Goal: Information Seeking & Learning: Learn about a topic

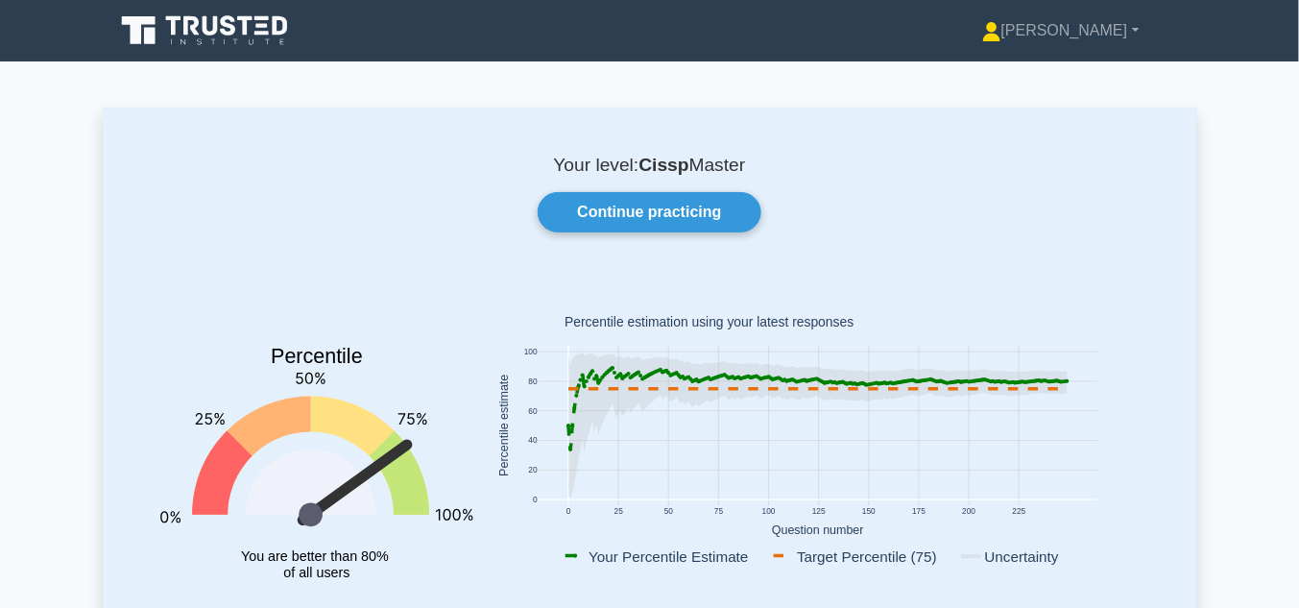
click at [648, 207] on link "Continue practicing" at bounding box center [649, 212] width 223 height 40
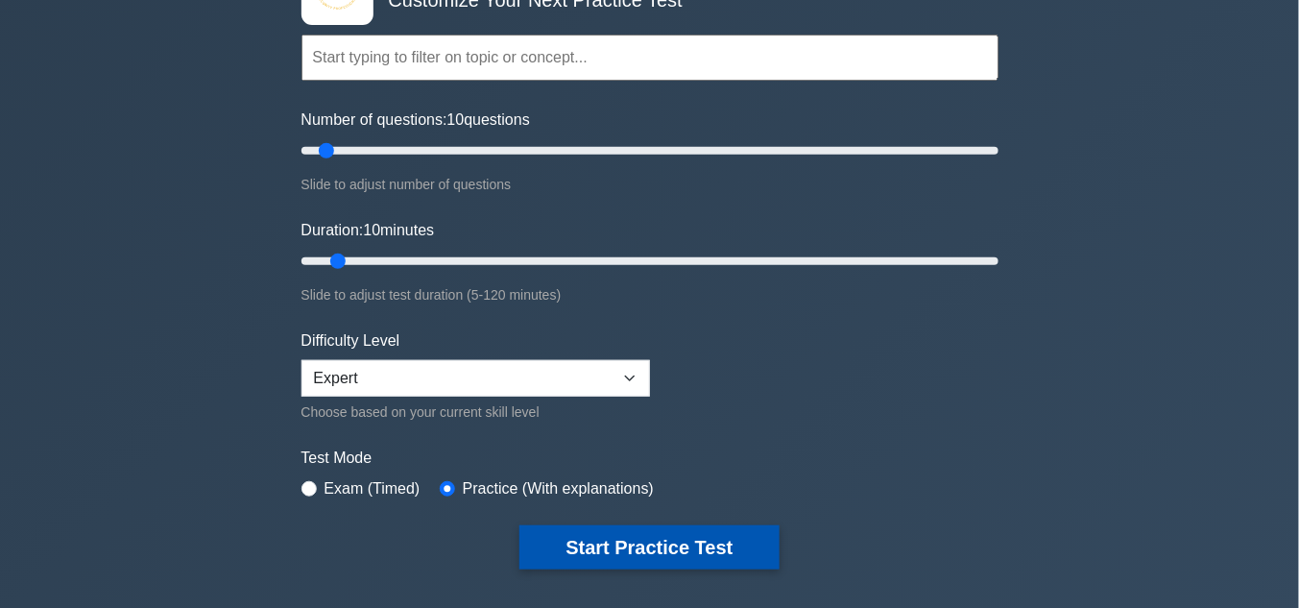
scroll to position [204, 0]
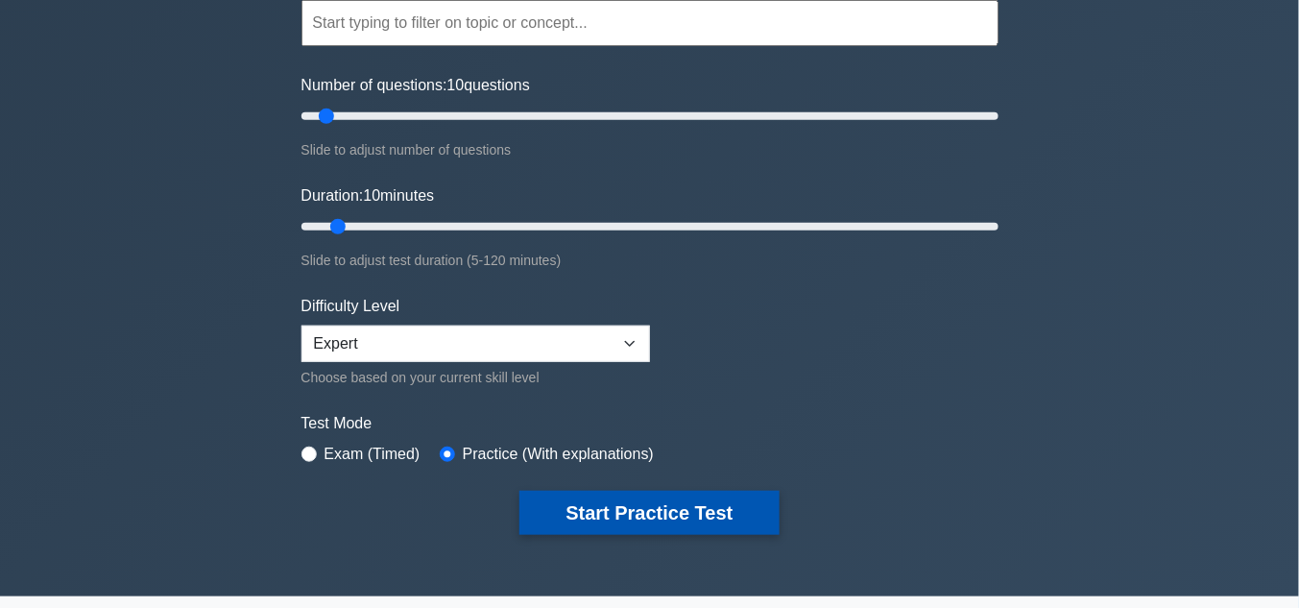
click at [667, 514] on button "Start Practice Test" at bounding box center [648, 513] width 259 height 44
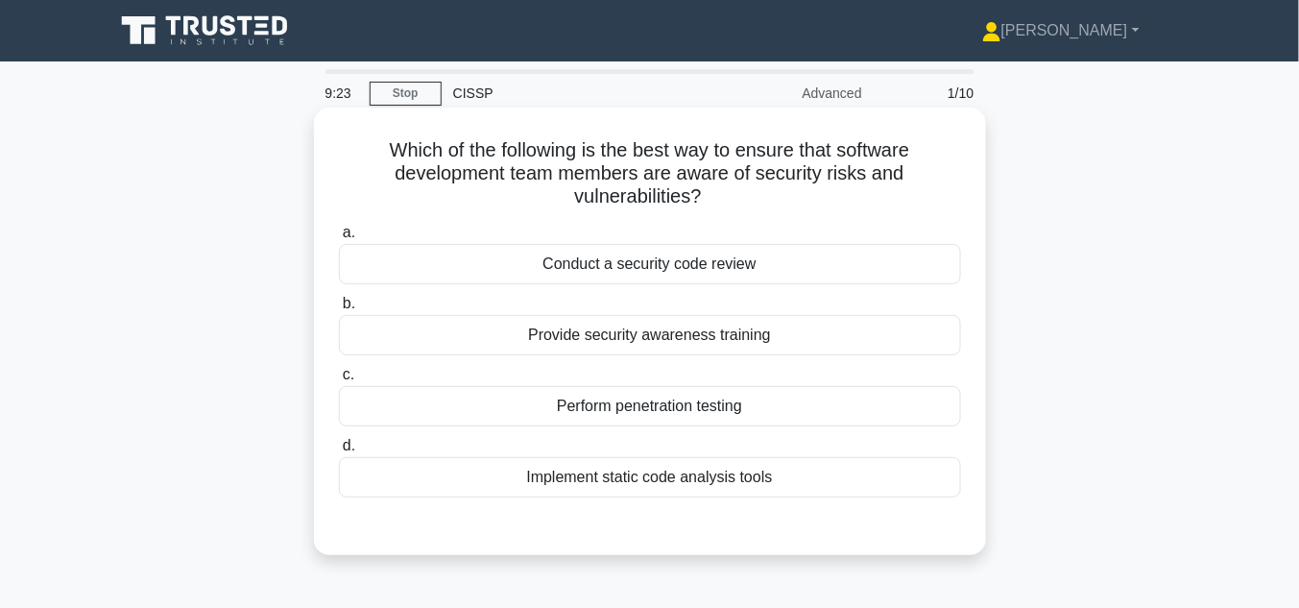
click at [738, 266] on div "Conduct a security code review" at bounding box center [650, 264] width 622 height 40
click at [339, 239] on input "a. Conduct a security code review" at bounding box center [339, 233] width 0 height 12
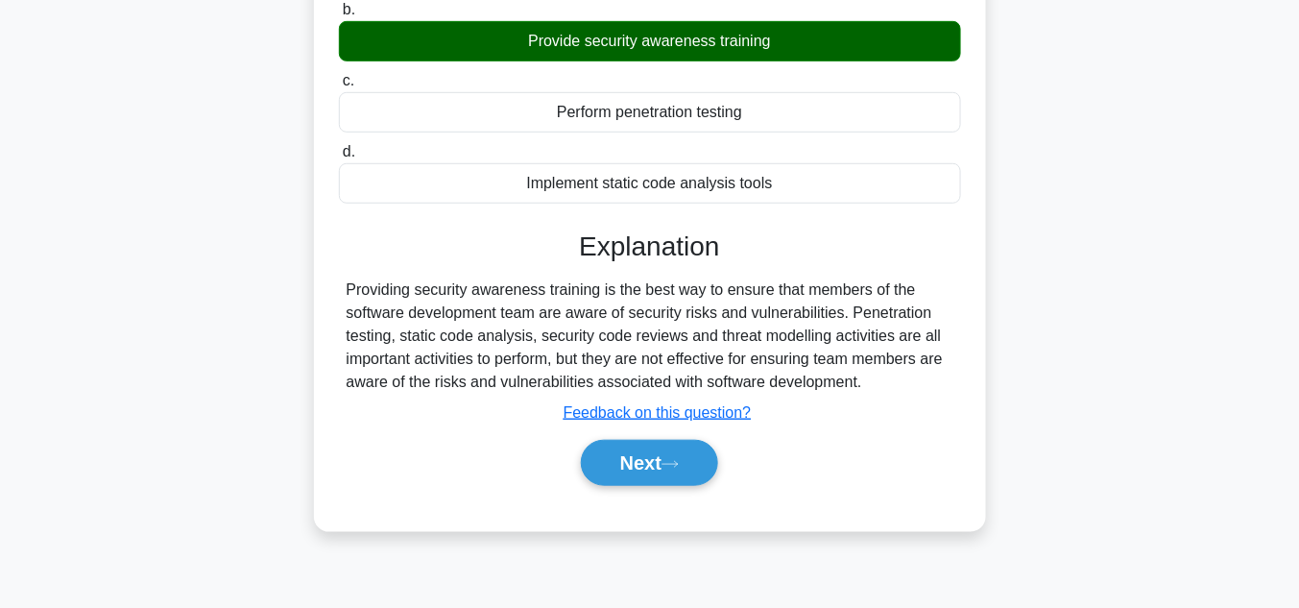
scroll to position [307, 0]
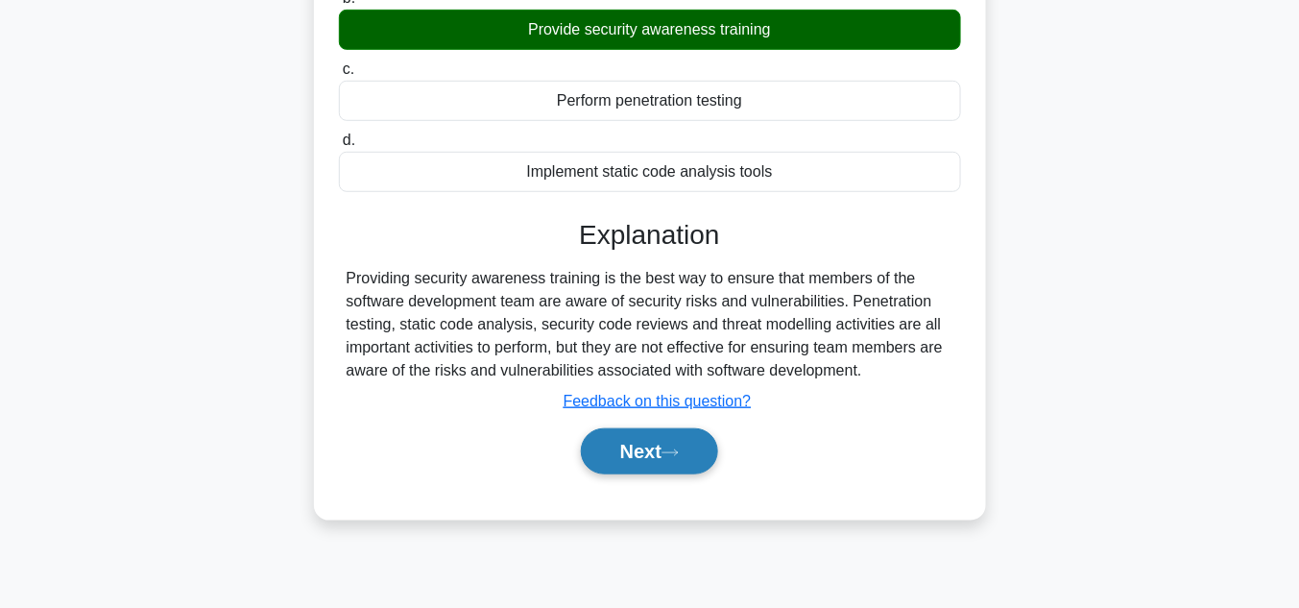
click at [663, 450] on button "Next" at bounding box center [649, 451] width 137 height 46
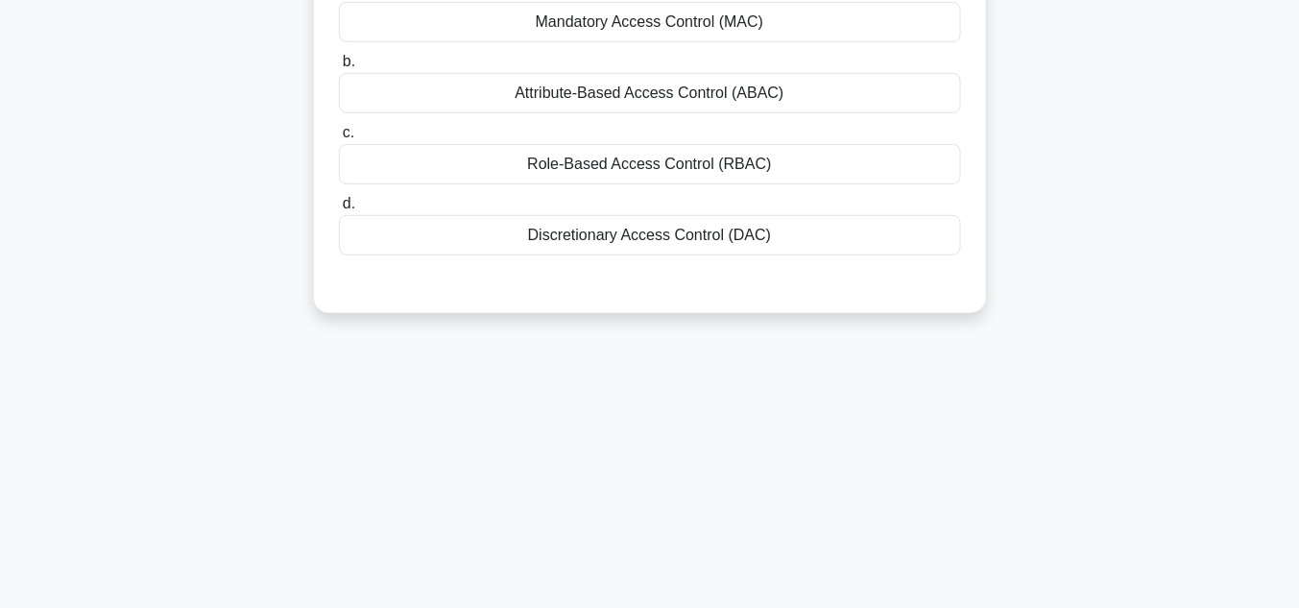
scroll to position [0, 0]
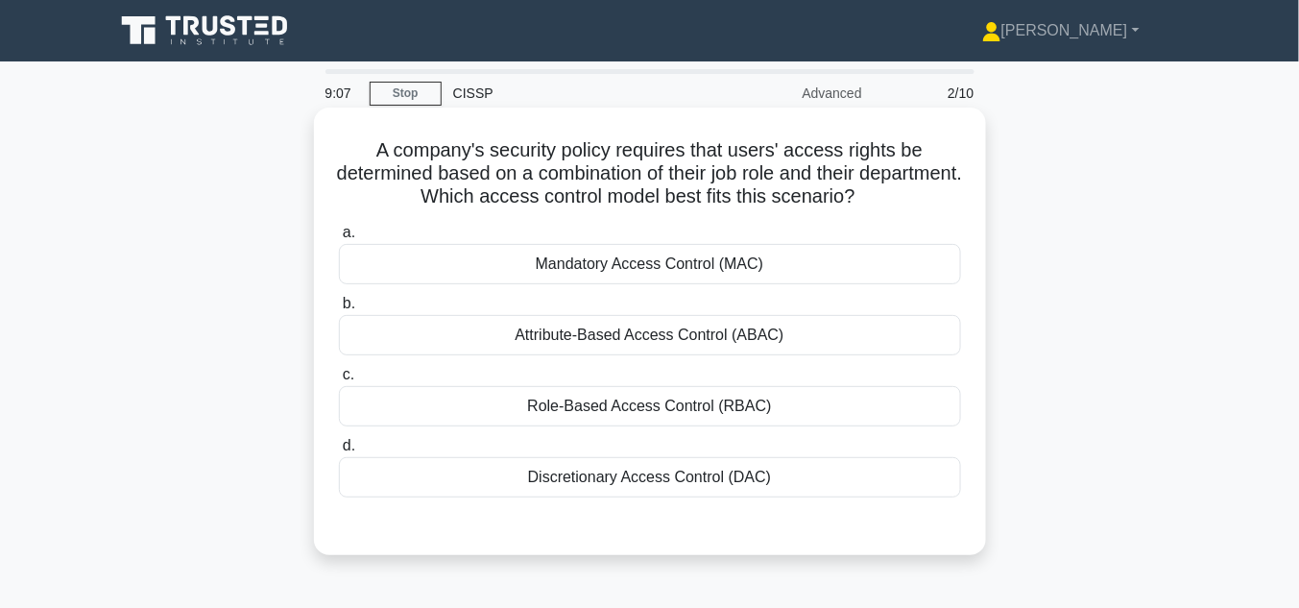
click at [660, 402] on div "Role-Based Access Control (RBAC)" at bounding box center [650, 406] width 622 height 40
click at [339, 381] on input "c. Role-Based Access Control (RBAC)" at bounding box center [339, 375] width 0 height 12
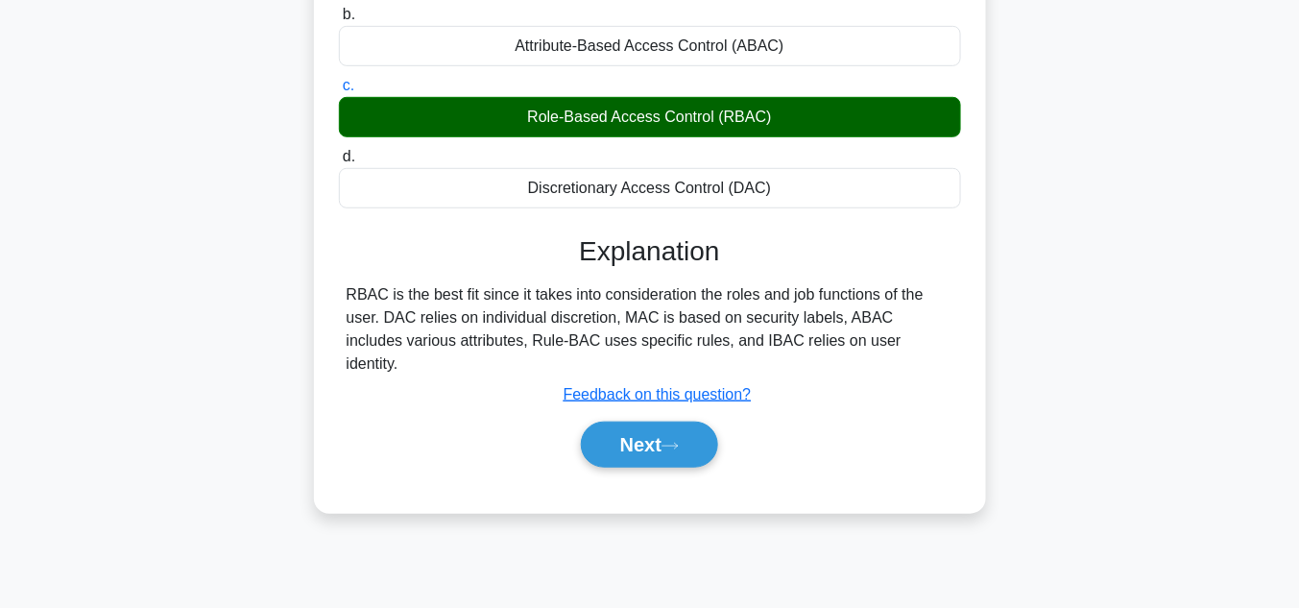
scroll to position [358, 0]
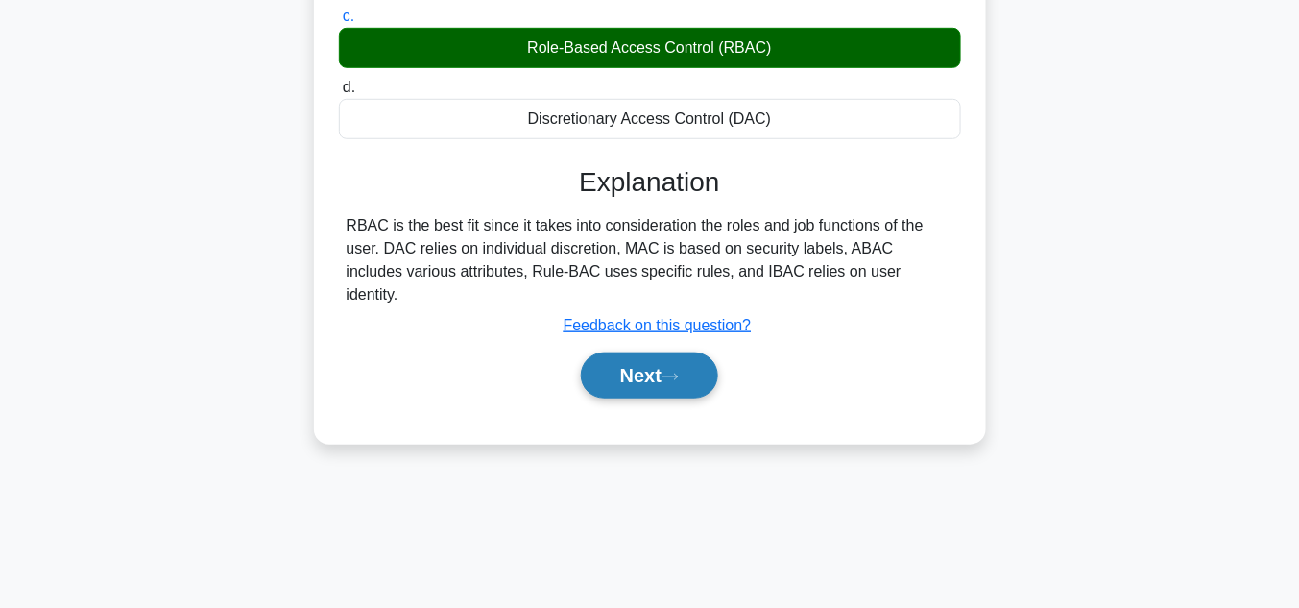
click at [678, 372] on icon at bounding box center [669, 377] width 17 height 11
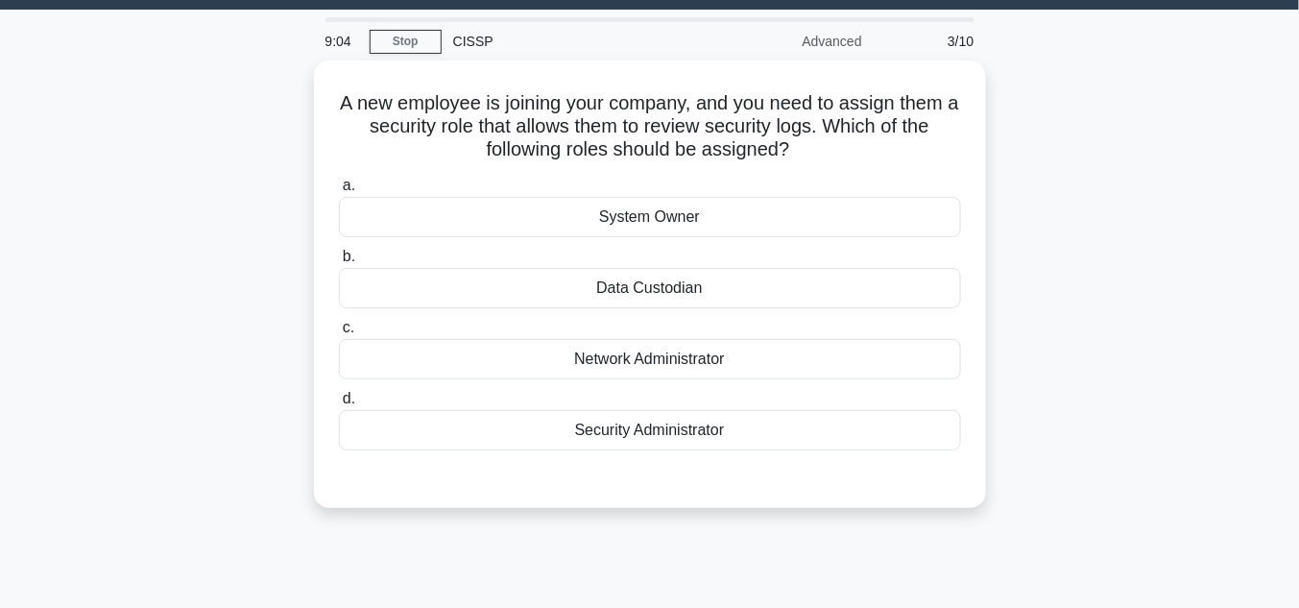
scroll to position [51, 0]
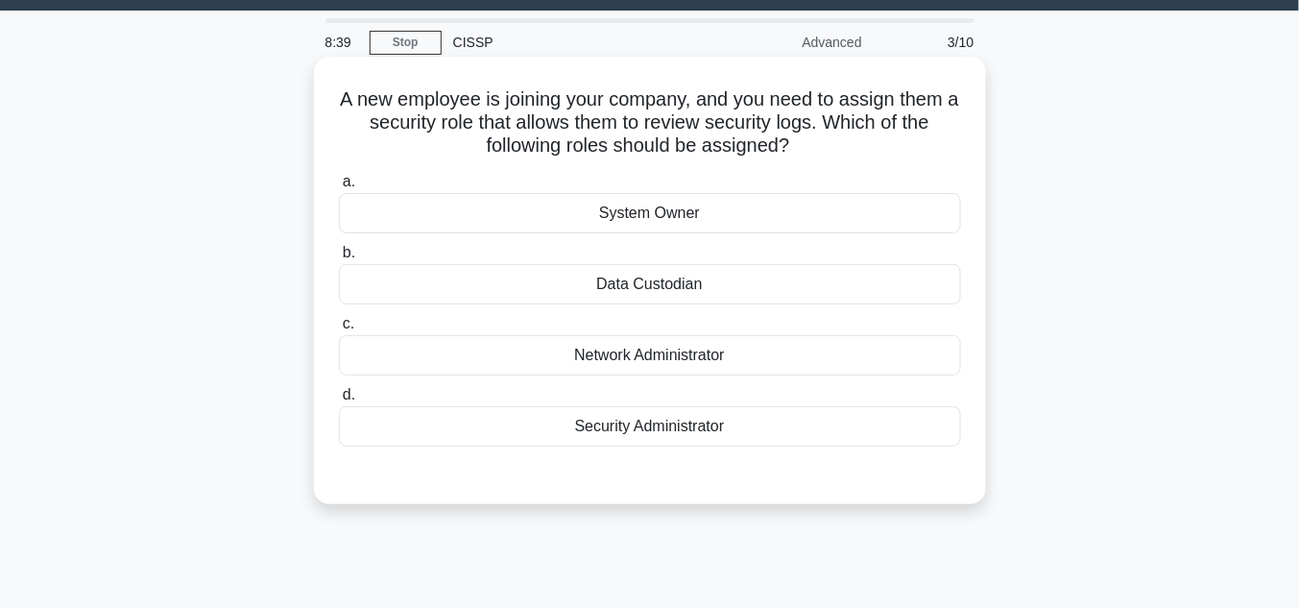
click at [706, 422] on div "Security Administrator" at bounding box center [650, 426] width 622 height 40
click at [339, 401] on input "d. Security Administrator" at bounding box center [339, 395] width 0 height 12
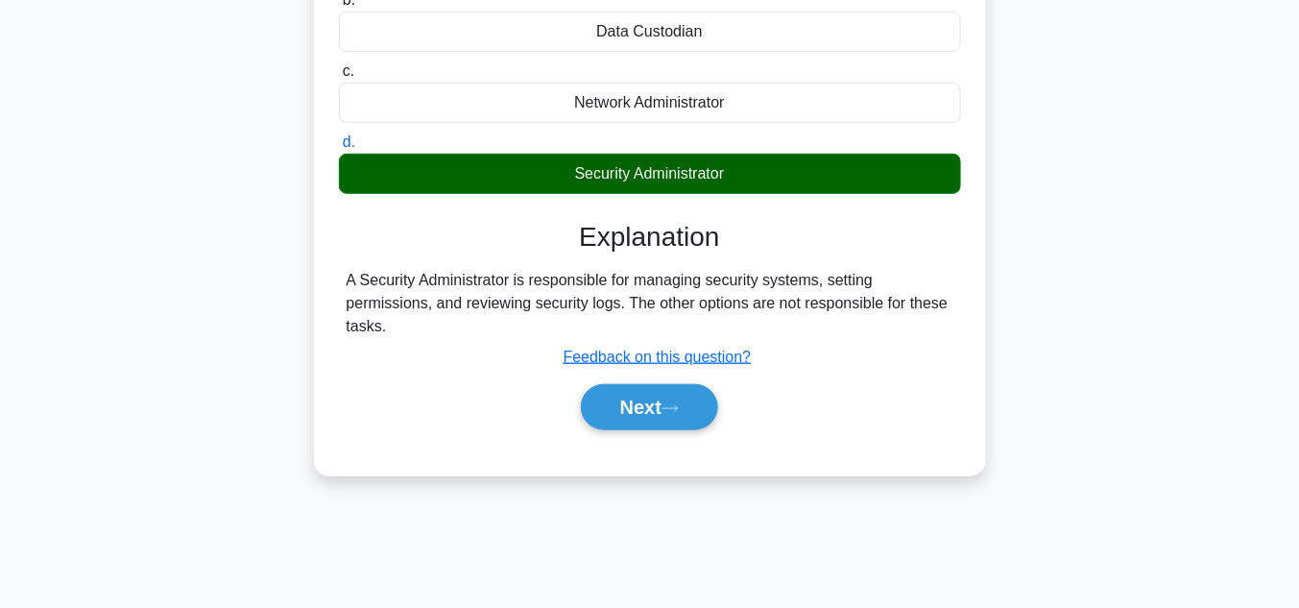
scroll to position [358, 0]
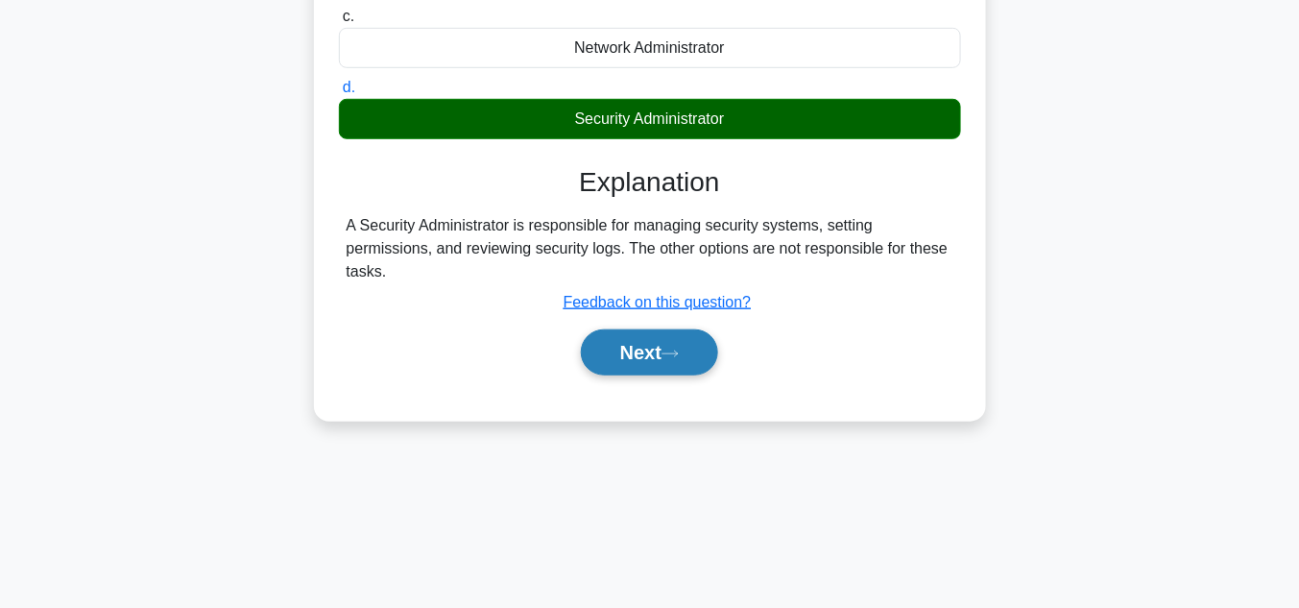
click at [694, 354] on button "Next" at bounding box center [649, 352] width 137 height 46
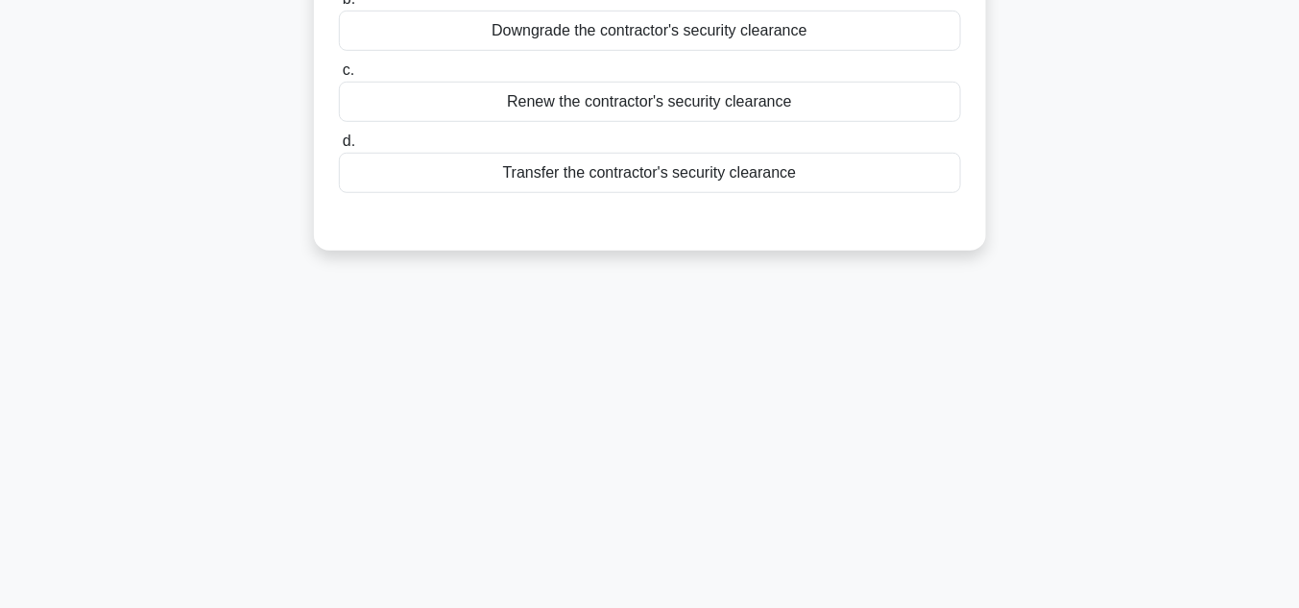
scroll to position [102, 0]
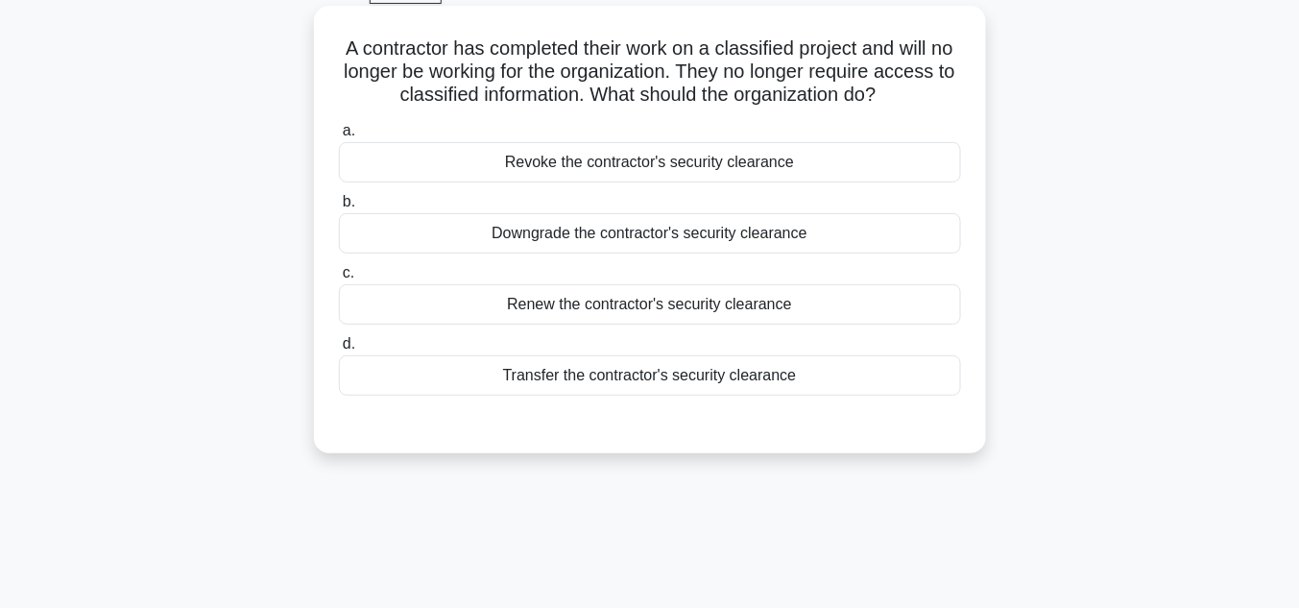
click at [679, 165] on div "Revoke the contractor's security clearance" at bounding box center [650, 162] width 622 height 40
click at [339, 137] on input "a. Revoke the contractor's security clearance" at bounding box center [339, 131] width 0 height 12
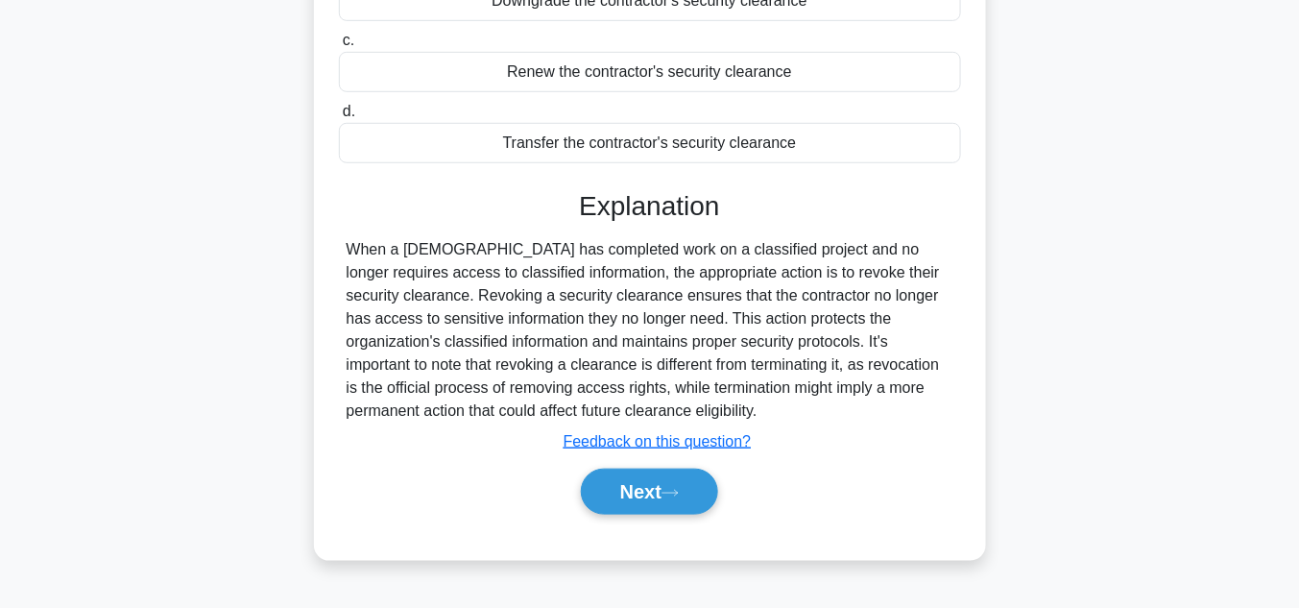
scroll to position [409, 0]
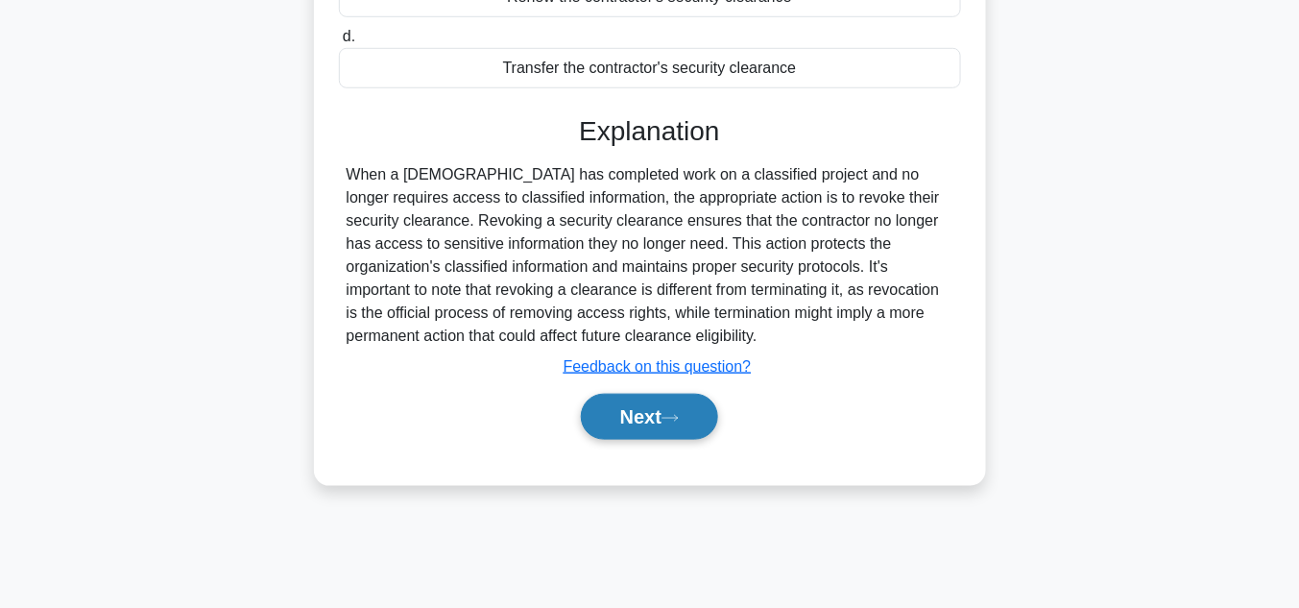
click at [656, 412] on button "Next" at bounding box center [649, 417] width 137 height 46
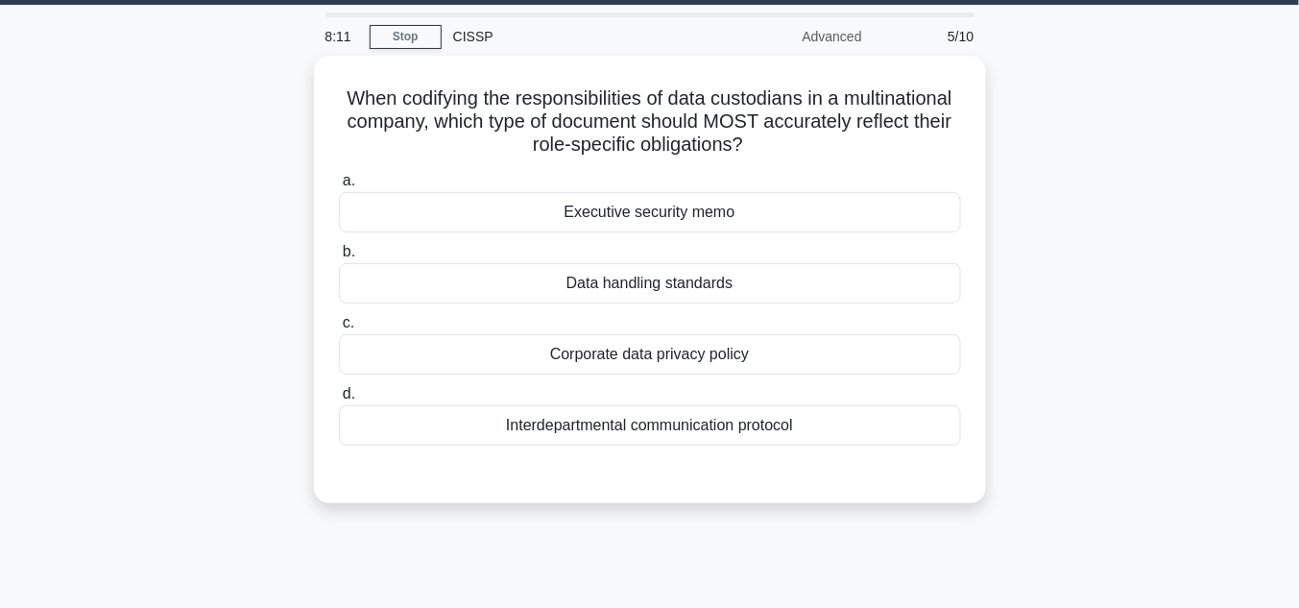
scroll to position [51, 0]
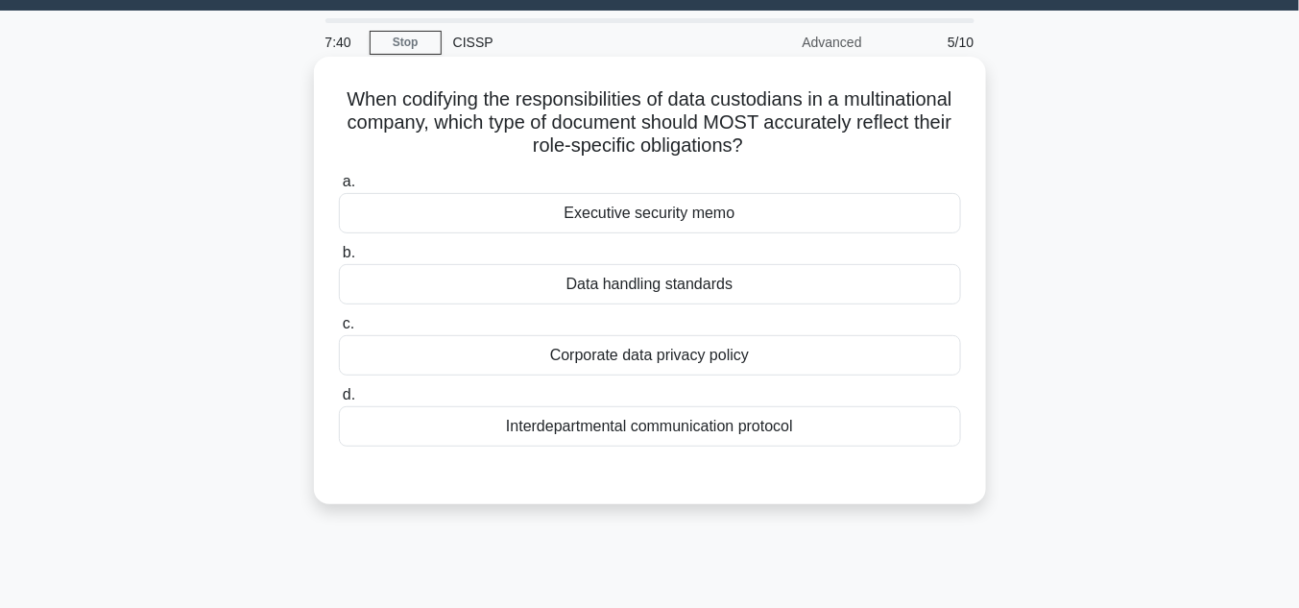
click at [680, 359] on div "Corporate data privacy policy" at bounding box center [650, 355] width 622 height 40
click at [339, 330] on input "c. Corporate data privacy policy" at bounding box center [339, 324] width 0 height 12
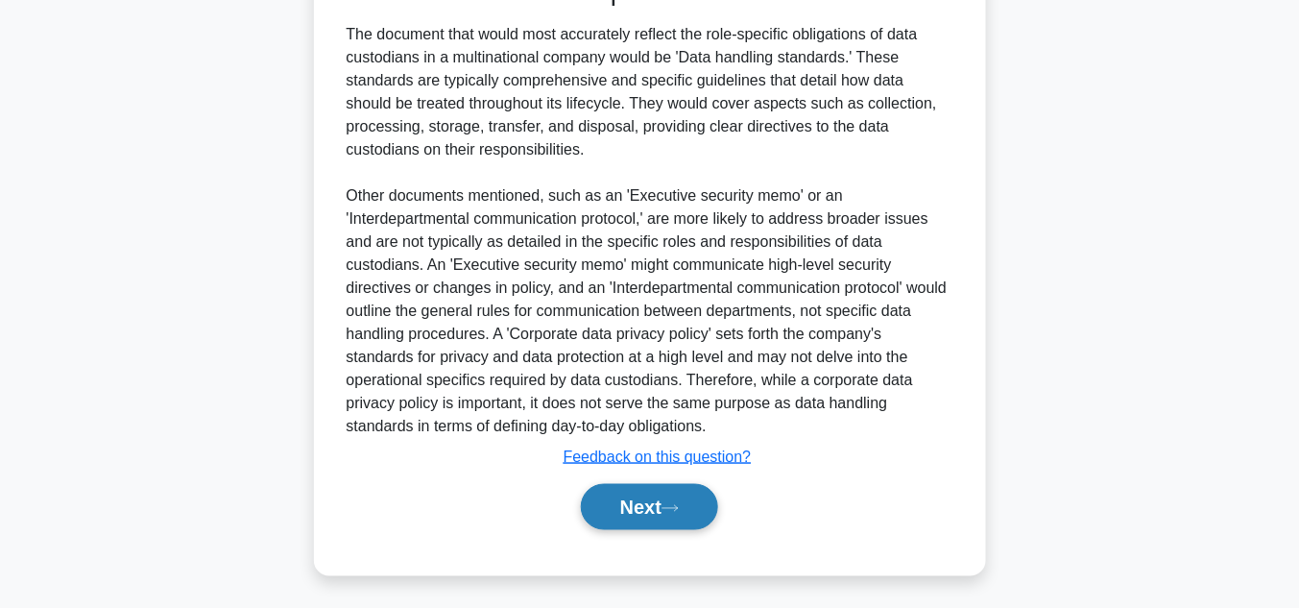
click at [699, 501] on button "Next" at bounding box center [649, 507] width 137 height 46
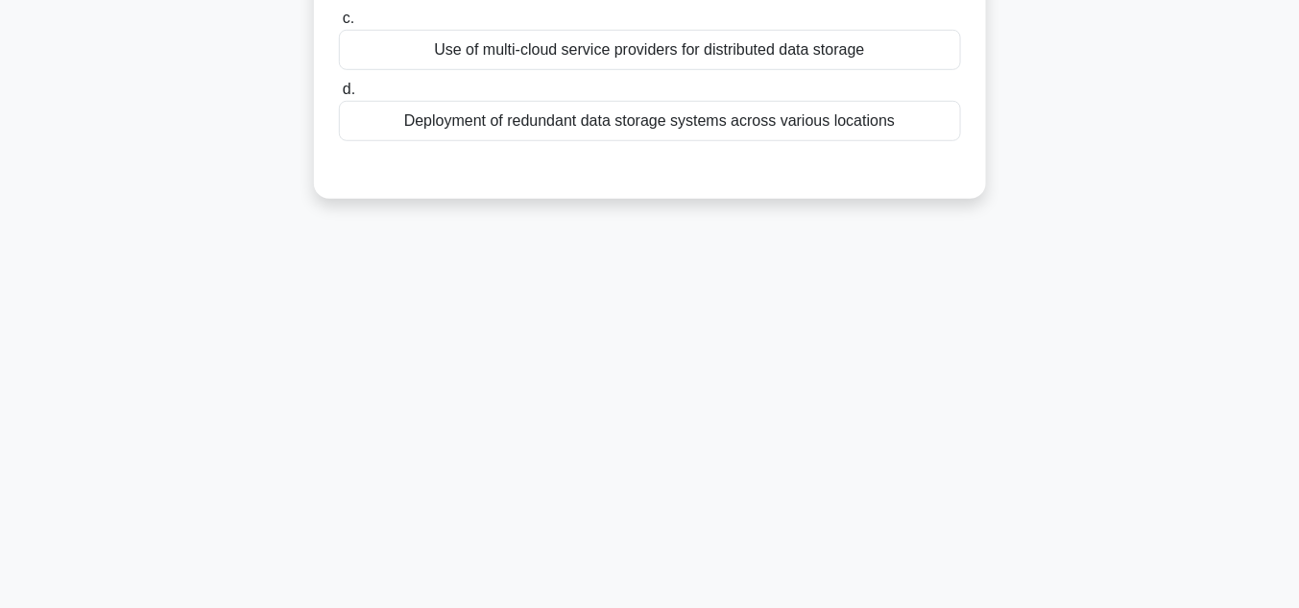
scroll to position [71, 0]
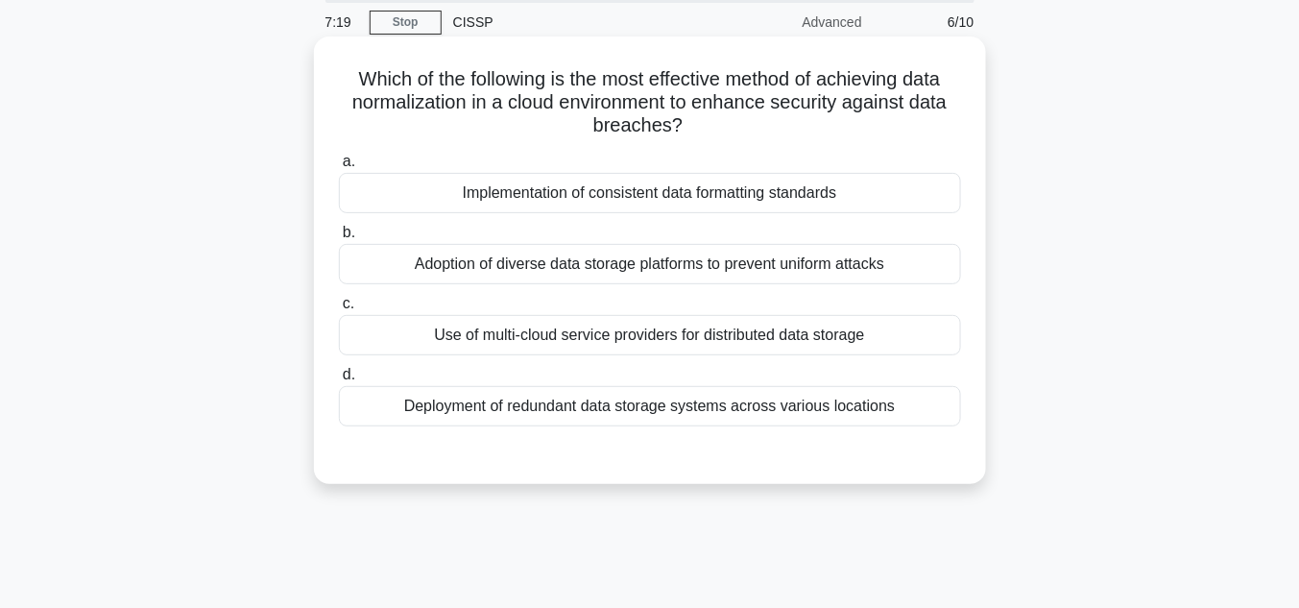
click at [724, 404] on div "Deployment of redundant data storage systems across various locations" at bounding box center [650, 406] width 622 height 40
click at [339, 381] on input "d. Deployment of redundant data storage systems across various locations" at bounding box center [339, 375] width 0 height 12
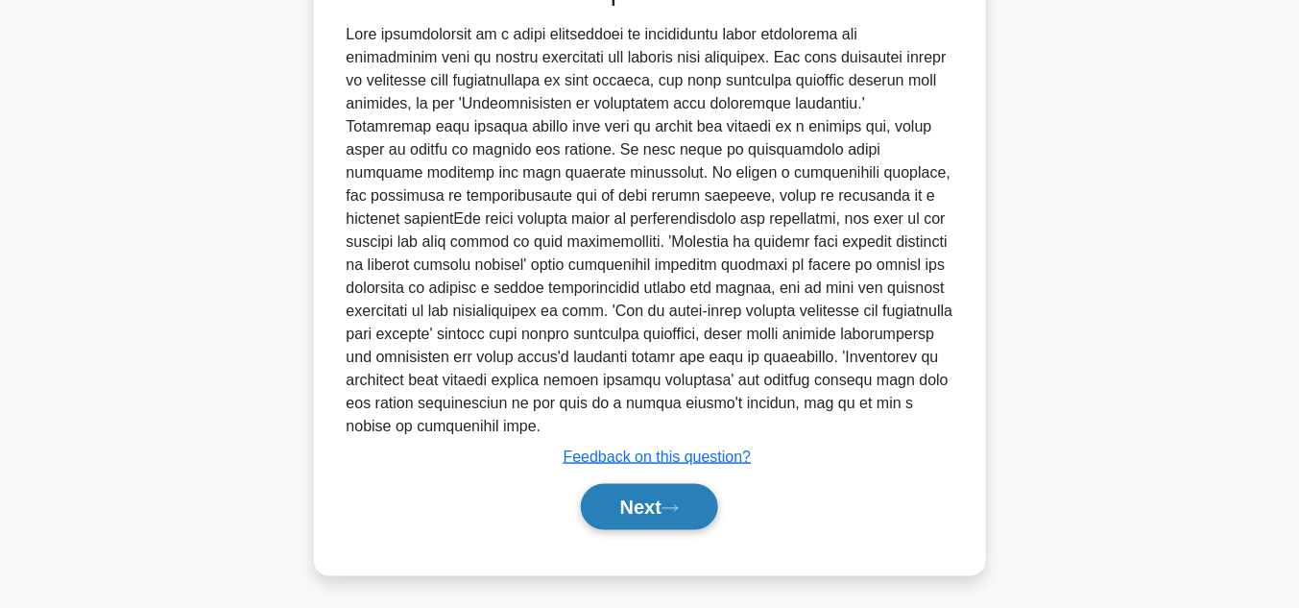
click at [677, 505] on icon at bounding box center [669, 508] width 15 height 6
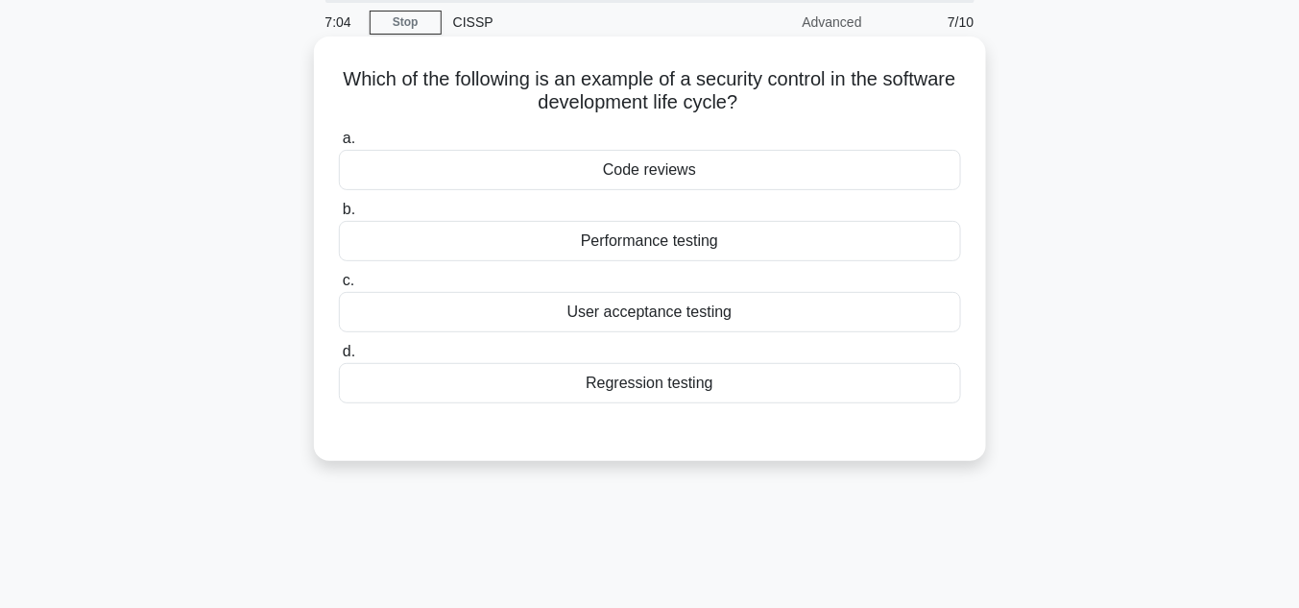
click at [672, 171] on div "Code reviews" at bounding box center [650, 170] width 622 height 40
click at [339, 145] on input "a. Code reviews" at bounding box center [339, 138] width 0 height 12
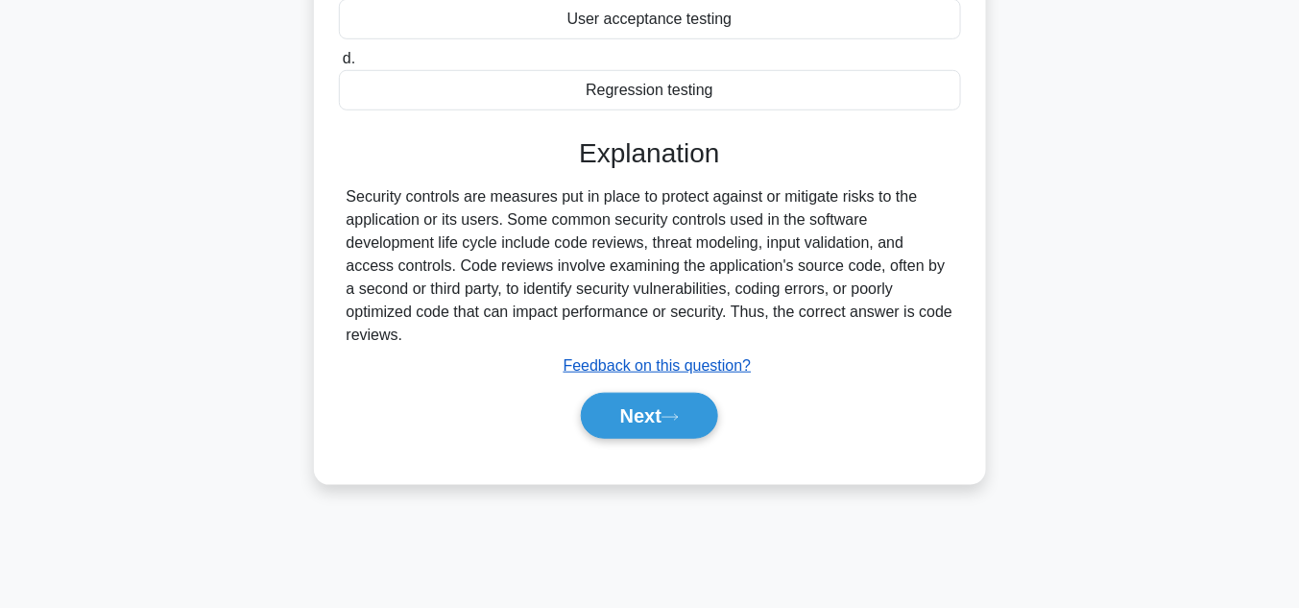
scroll to position [378, 0]
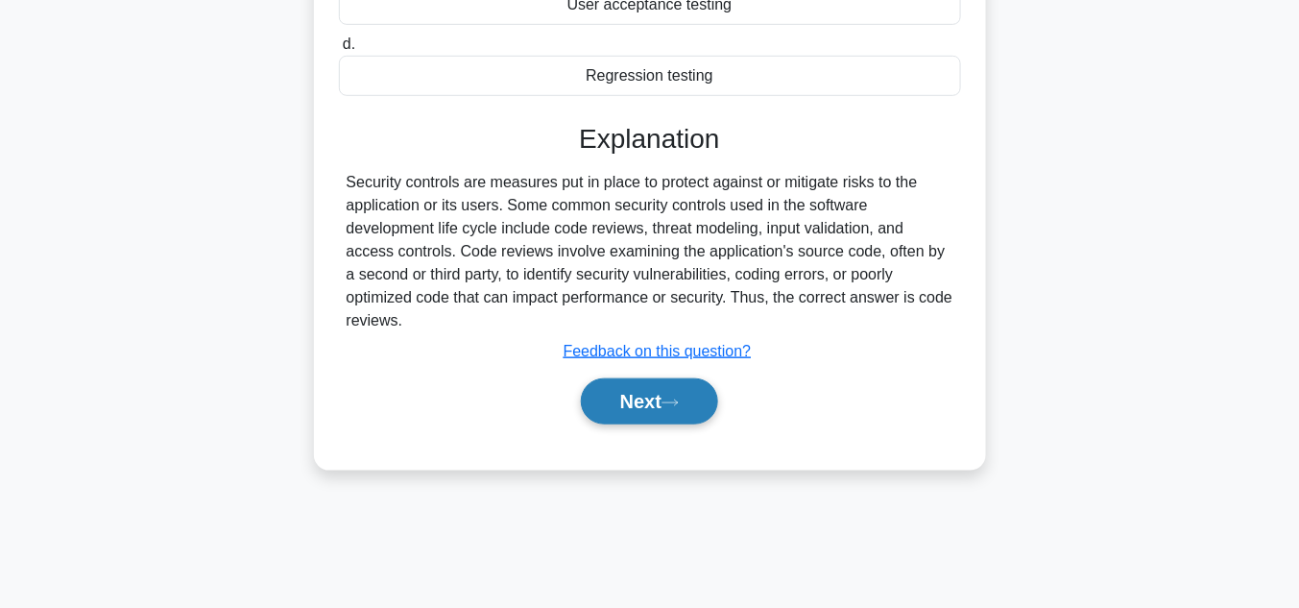
click at [628, 405] on button "Next" at bounding box center [649, 401] width 137 height 46
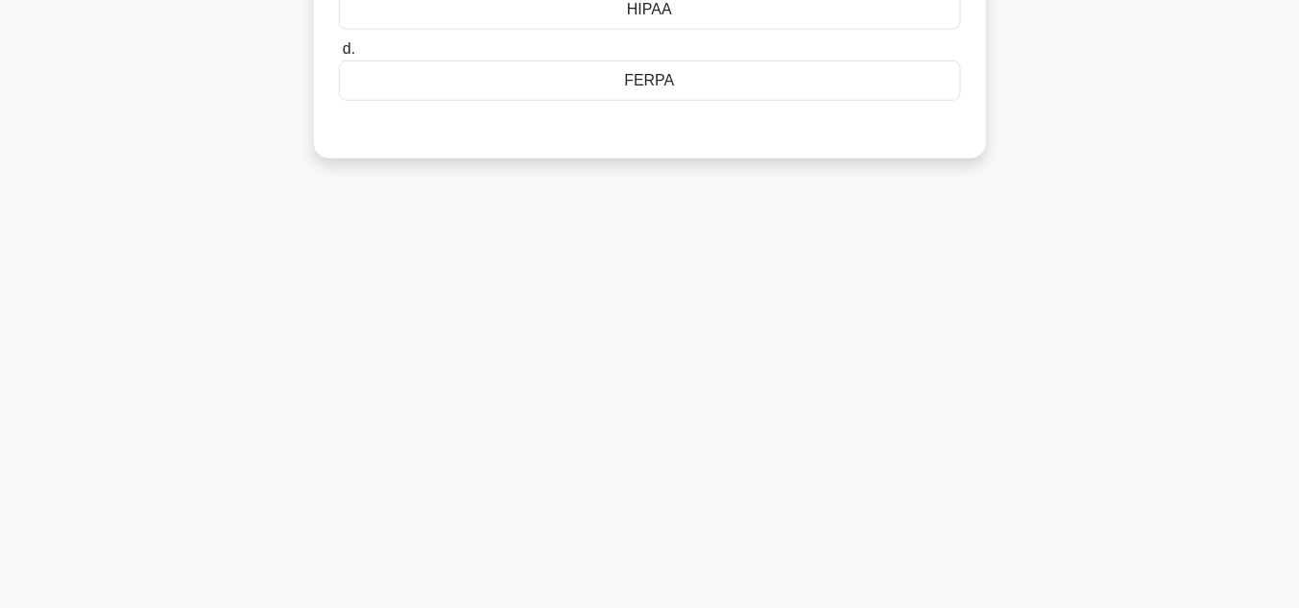
scroll to position [71, 0]
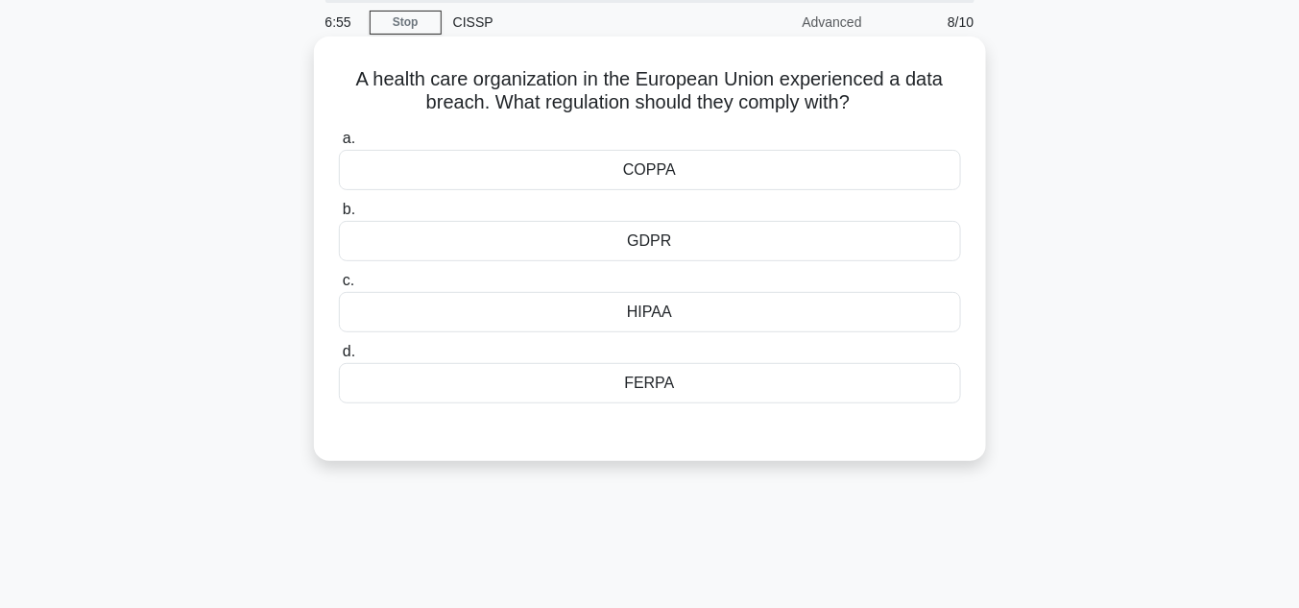
click at [673, 241] on div "GDPR" at bounding box center [650, 241] width 622 height 40
click at [339, 216] on input "b. GDPR" at bounding box center [339, 210] width 0 height 12
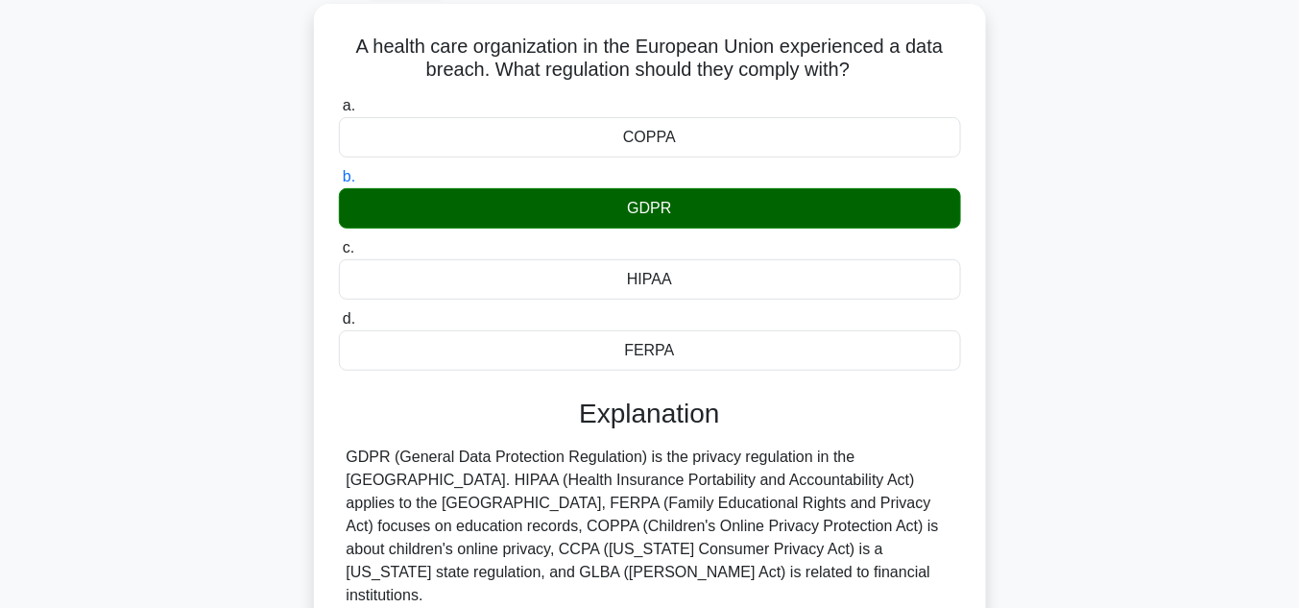
scroll to position [429, 0]
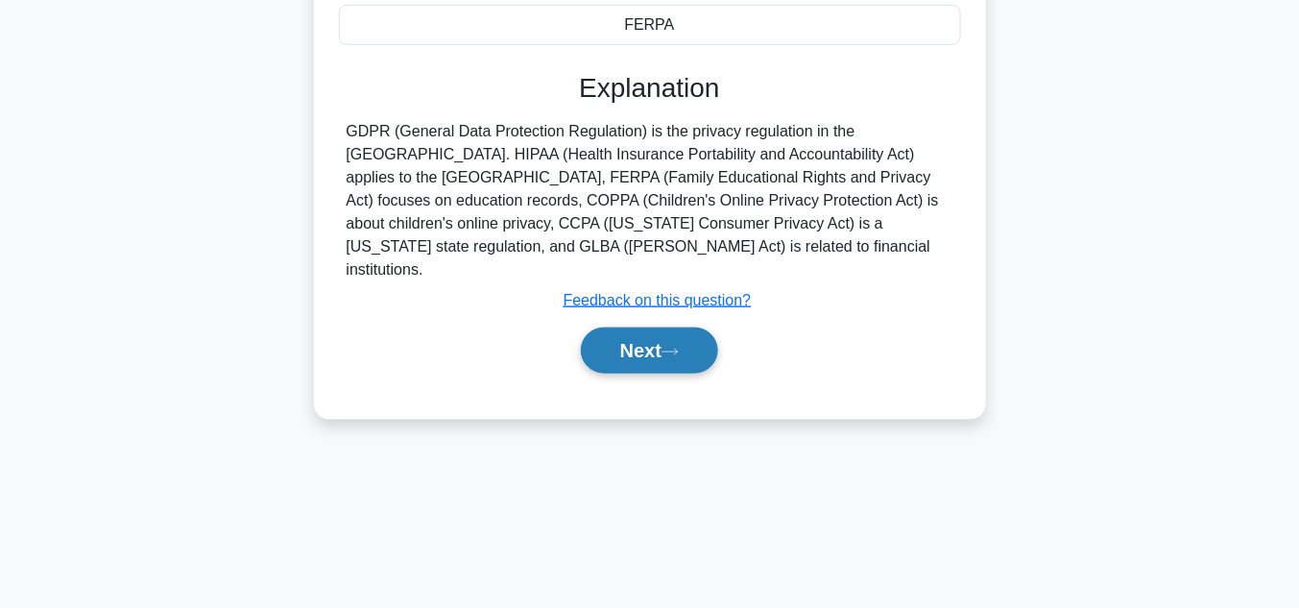
click at [647, 330] on button "Next" at bounding box center [649, 350] width 137 height 46
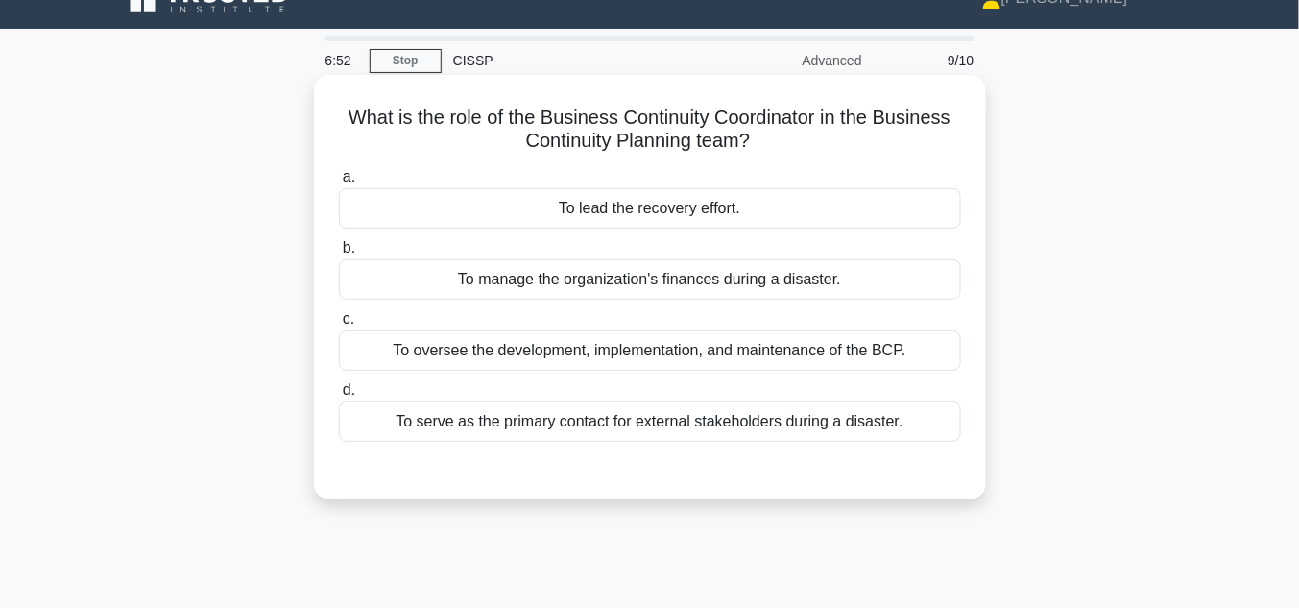
scroll to position [19, 0]
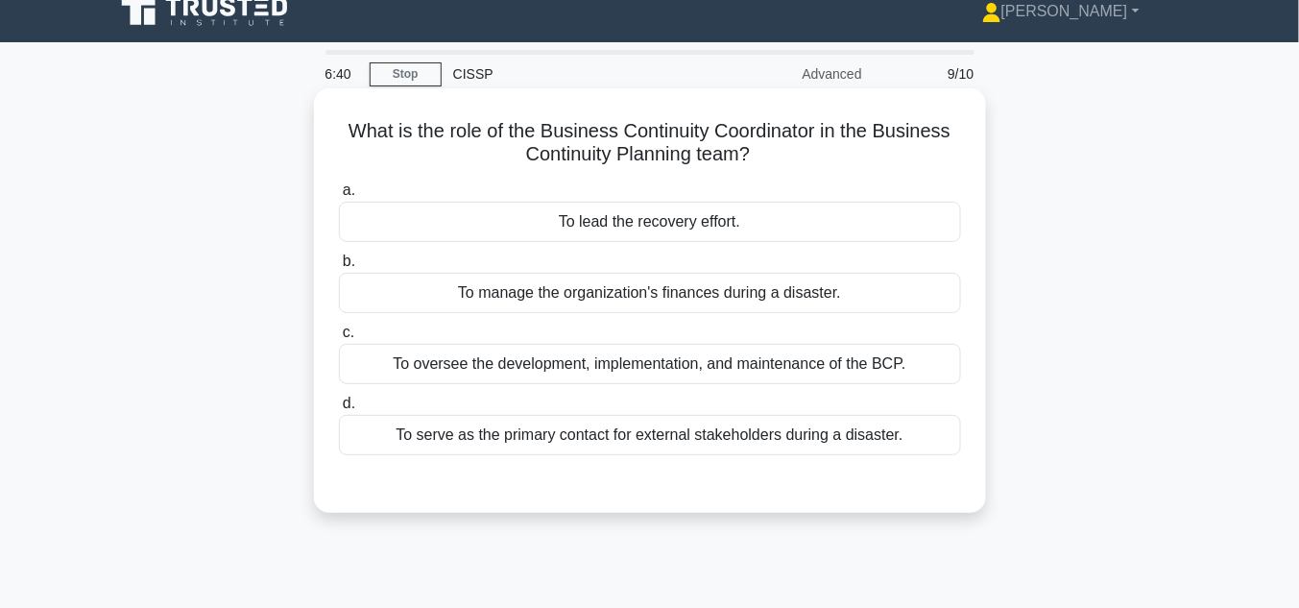
click at [636, 367] on div "To oversee the development, implementation, and maintenance of the BCP." at bounding box center [650, 364] width 622 height 40
click at [339, 339] on input "c. To oversee the development, implementation, and maintenance of the BCP." at bounding box center [339, 332] width 0 height 12
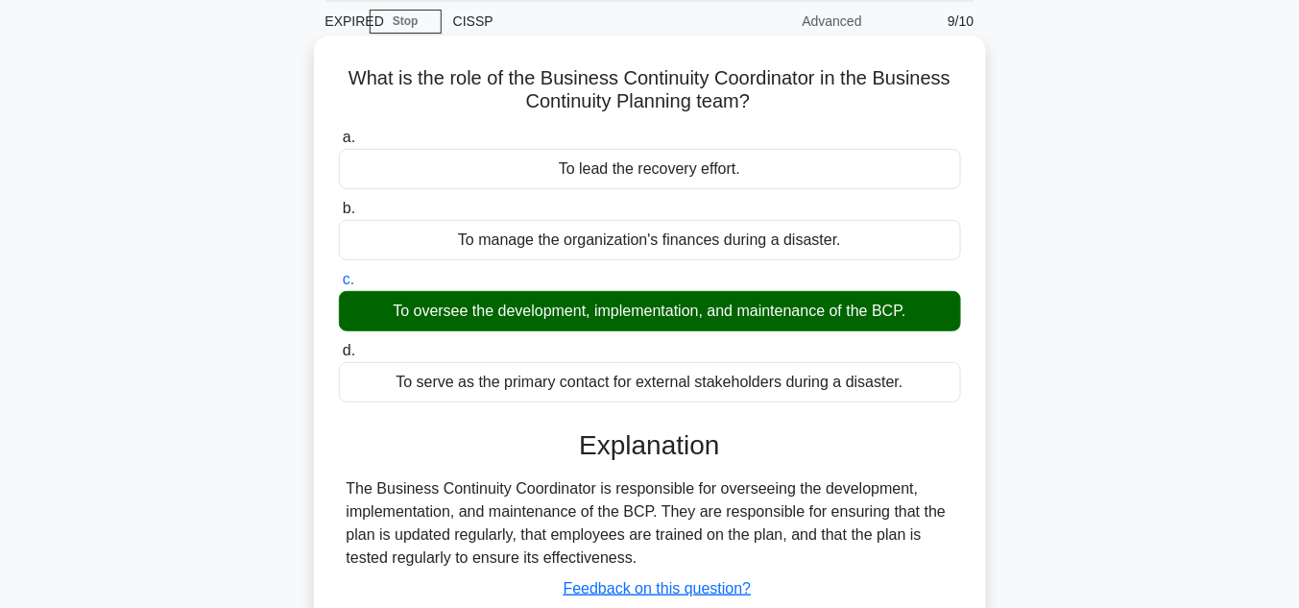
scroll to position [71, 0]
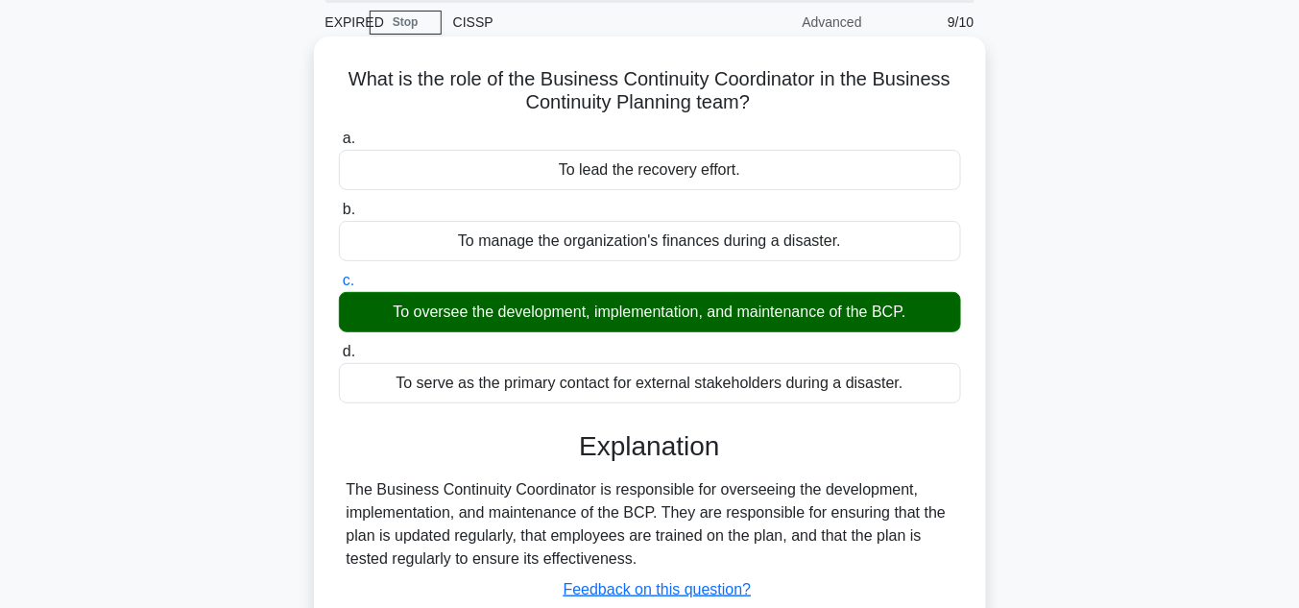
click at [559, 316] on div "To oversee the development, implementation, and maintenance of the BCP." at bounding box center [650, 312] width 622 height 40
click at [339, 287] on input "c. To oversee the development, implementation, and maintenance of the BCP." at bounding box center [339, 281] width 0 height 12
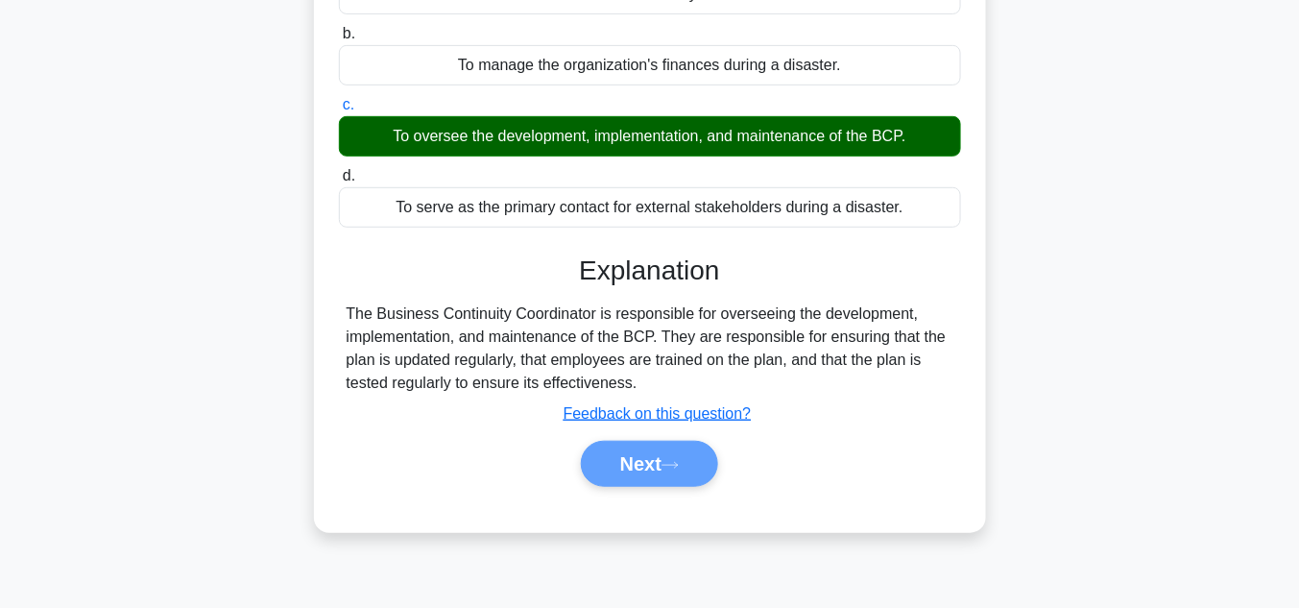
scroll to position [378, 0]
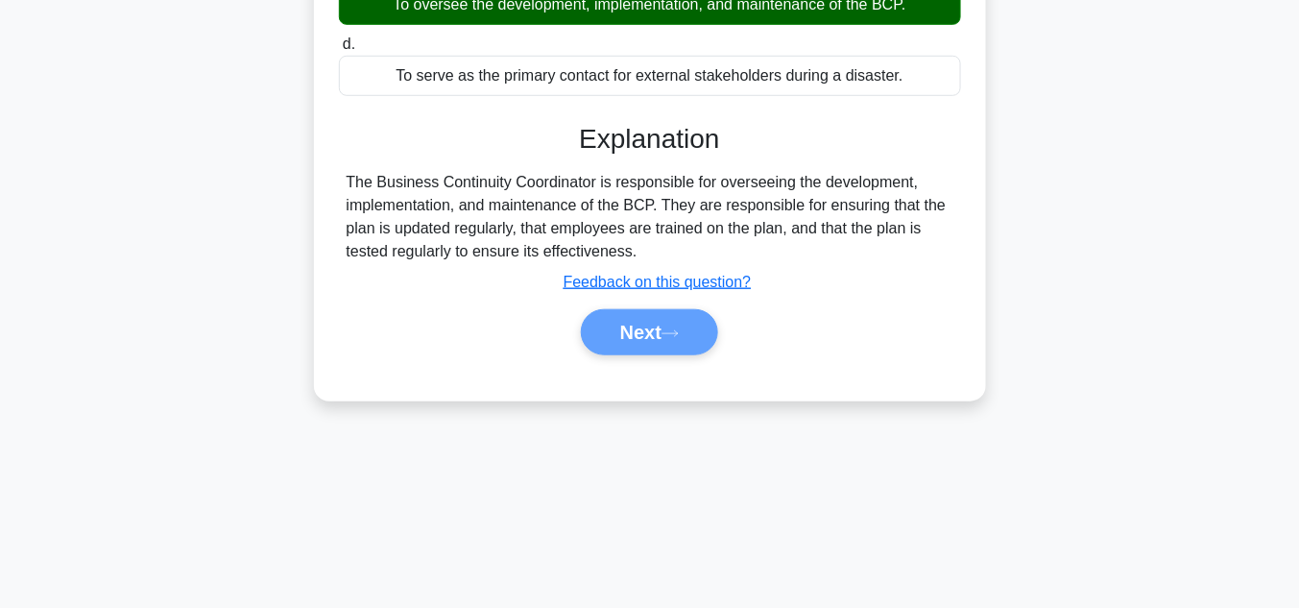
click at [664, 327] on div "Next" at bounding box center [650, 332] width 630 height 46
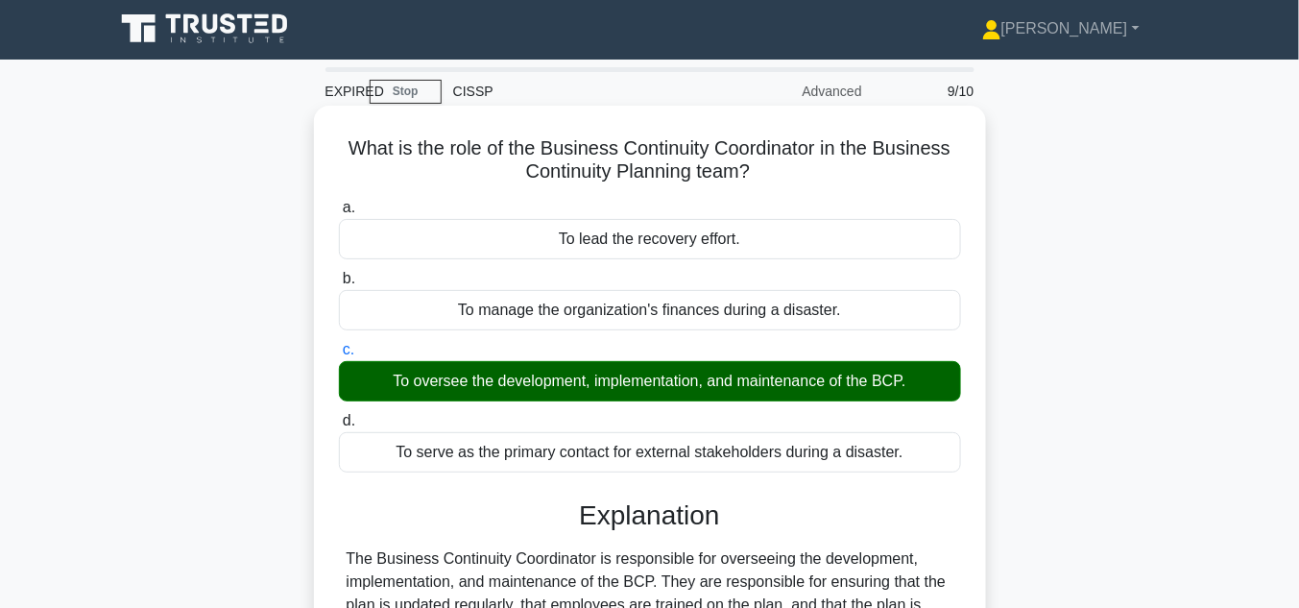
scroll to position [0, 0]
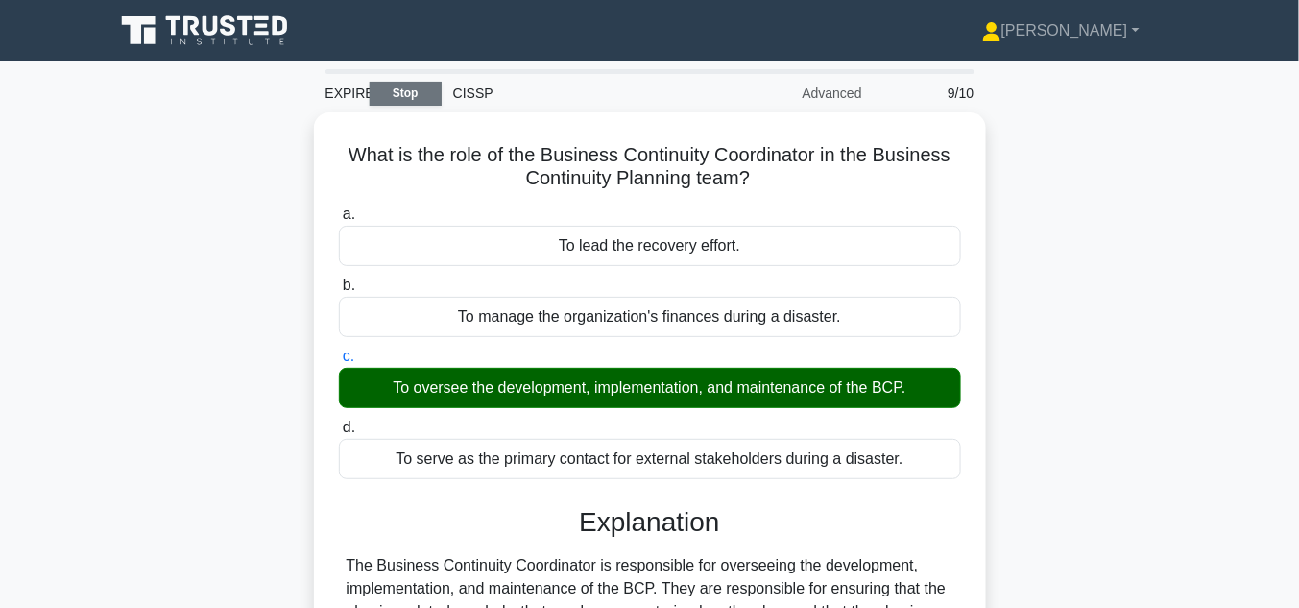
click at [420, 94] on link "Stop" at bounding box center [406, 94] width 72 height 24
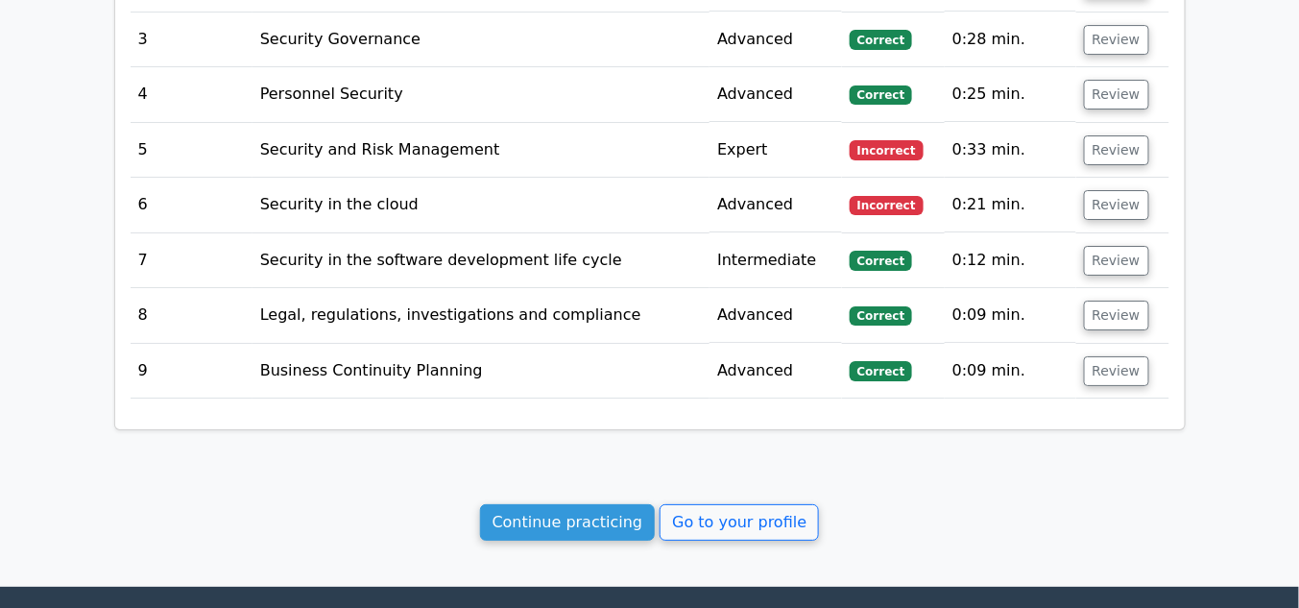
scroll to position [1997, 0]
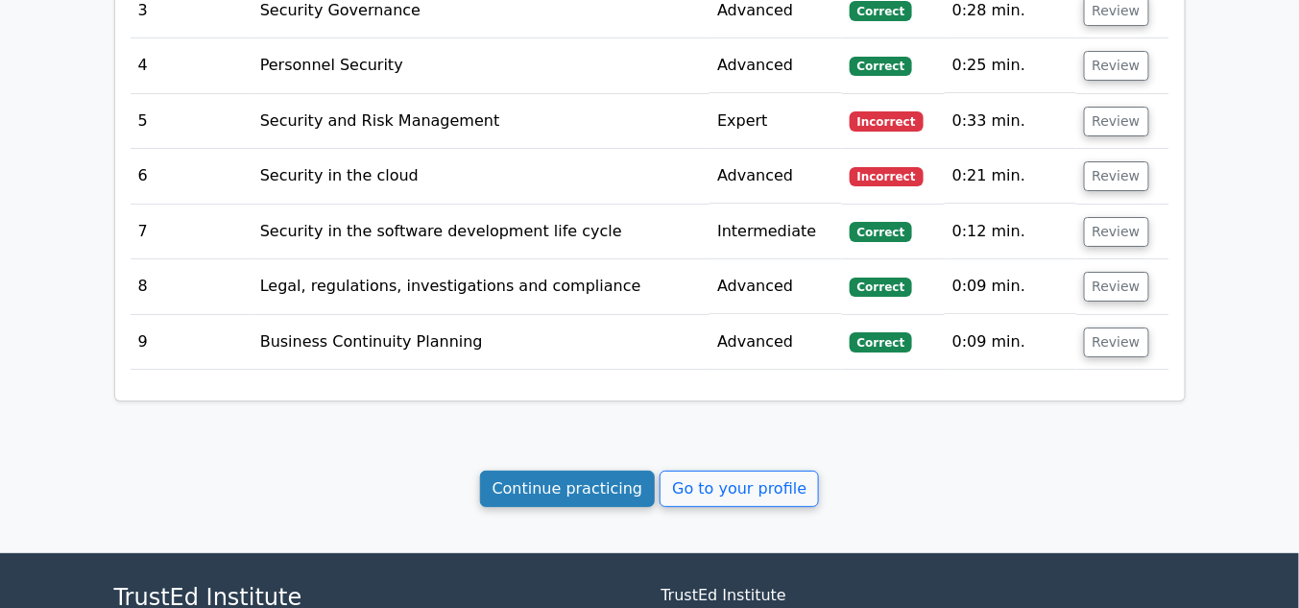
click at [559, 470] on link "Continue practicing" at bounding box center [568, 488] width 176 height 36
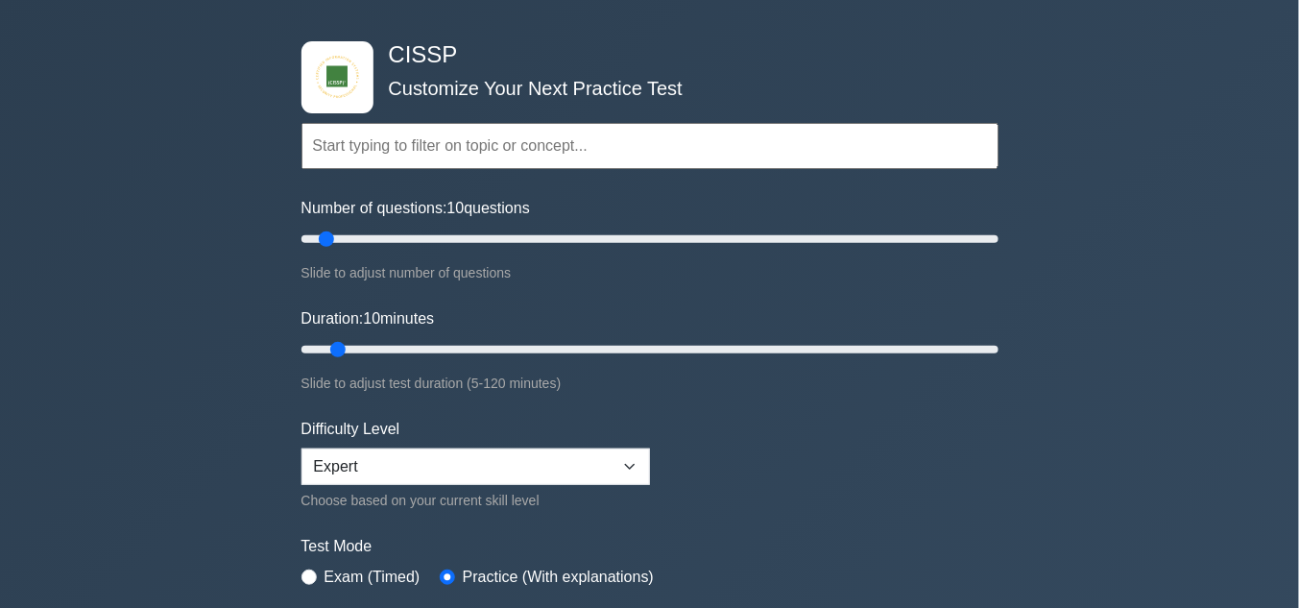
scroll to position [154, 0]
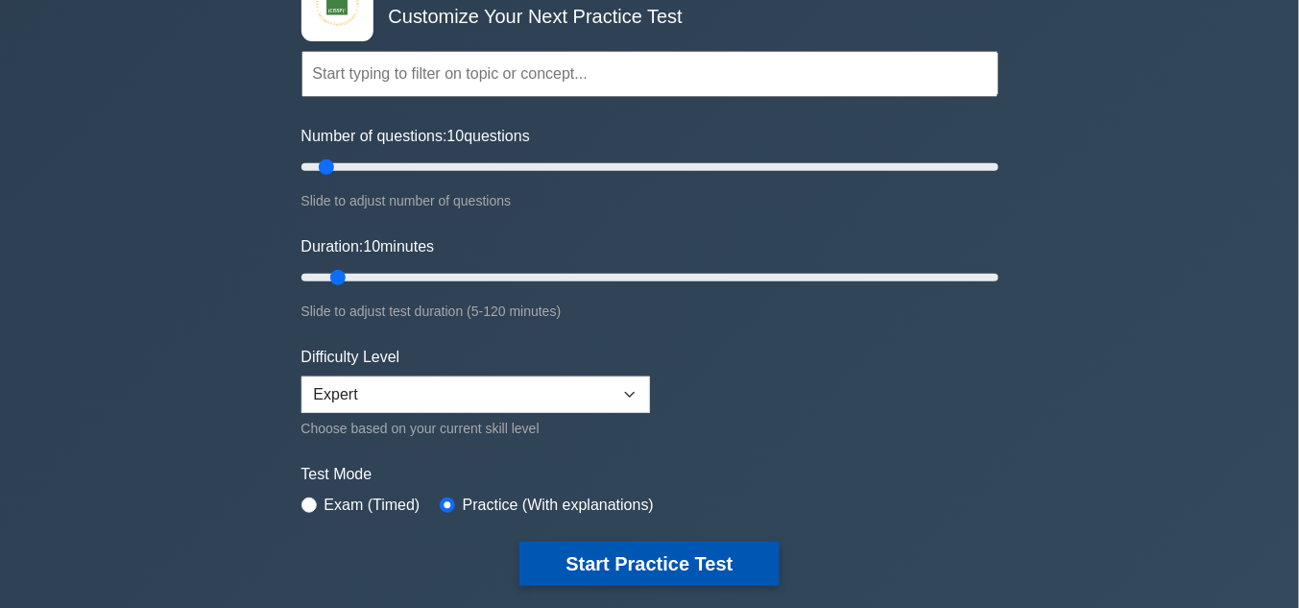
click at [641, 549] on button "Start Practice Test" at bounding box center [648, 563] width 259 height 44
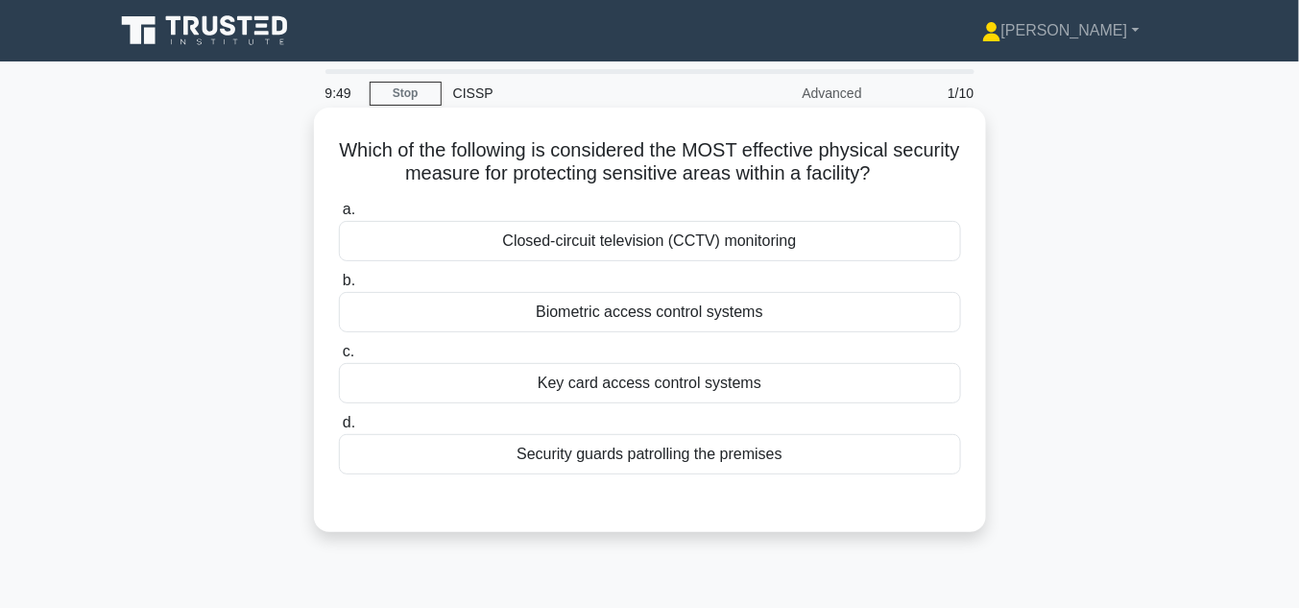
click at [684, 315] on div "Biometric access control systems" at bounding box center [650, 312] width 622 height 40
click at [339, 287] on input "b. Biometric access control systems" at bounding box center [339, 281] width 0 height 12
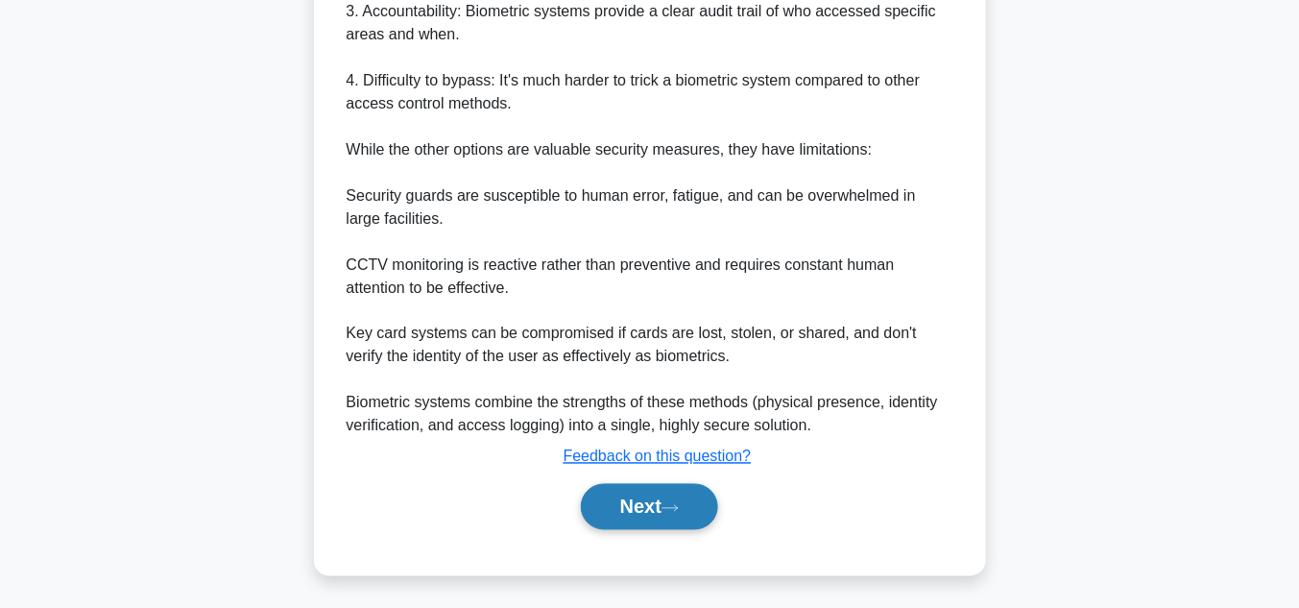
click at [640, 498] on button "Next" at bounding box center [649, 507] width 137 height 46
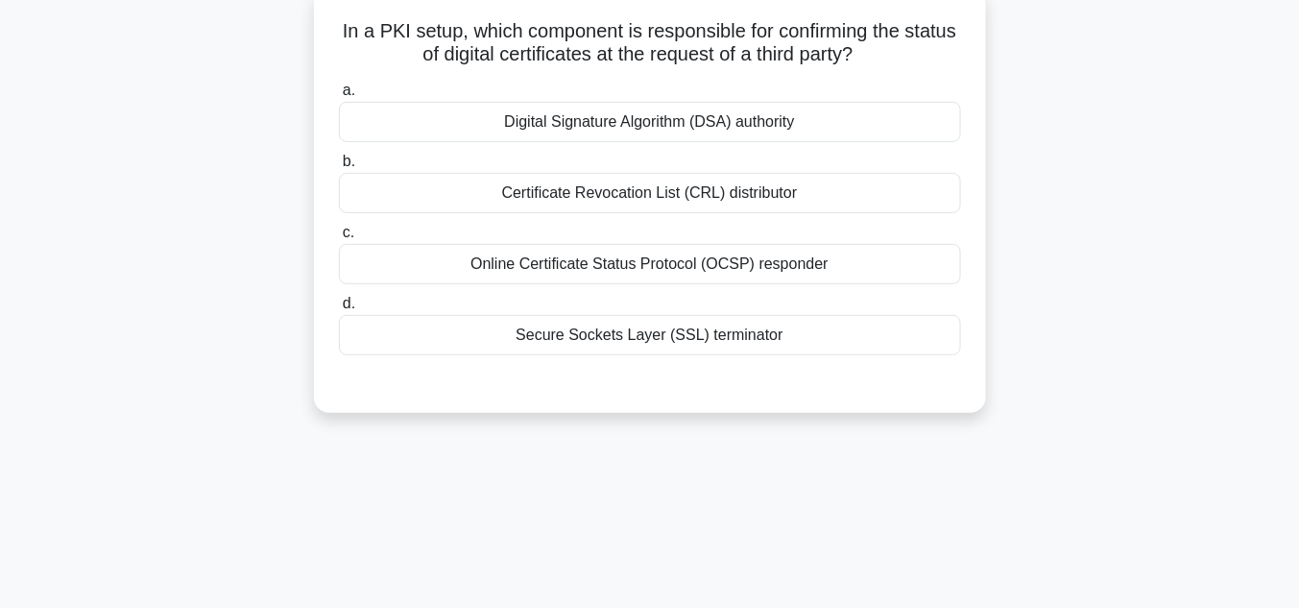
scroll to position [71, 0]
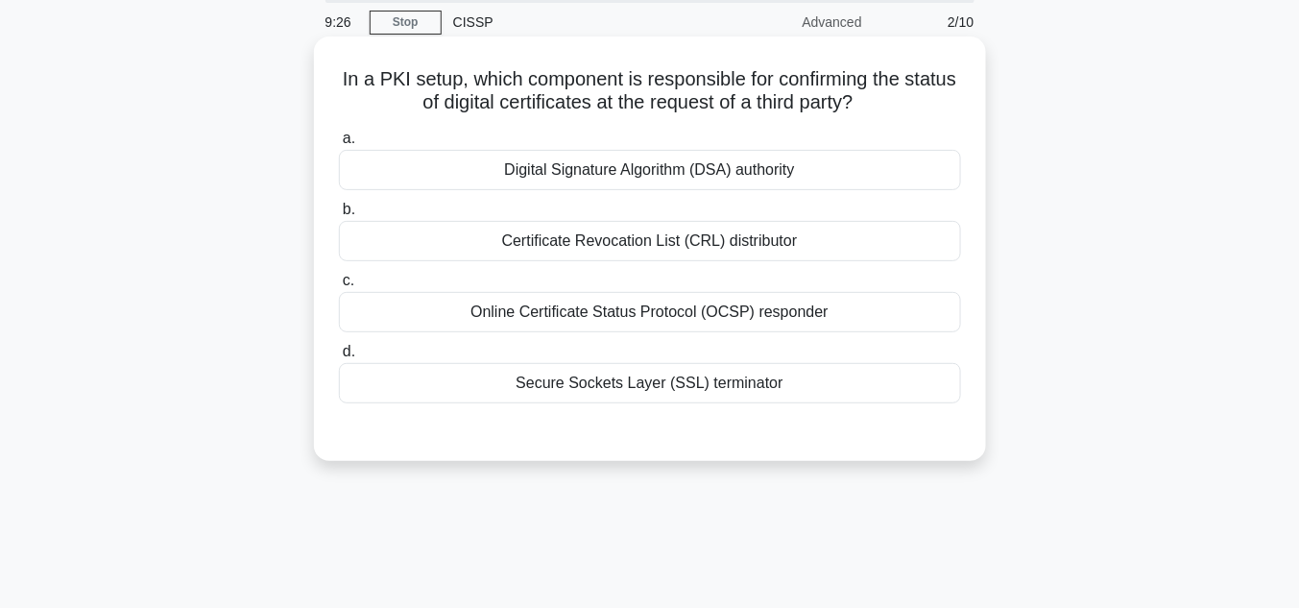
click at [706, 320] on div "Online Certificate Status Protocol (OCSP) responder" at bounding box center [650, 312] width 622 height 40
click at [339, 287] on input "c. Online Certificate Status Protocol (OCSP) responder" at bounding box center [339, 281] width 0 height 12
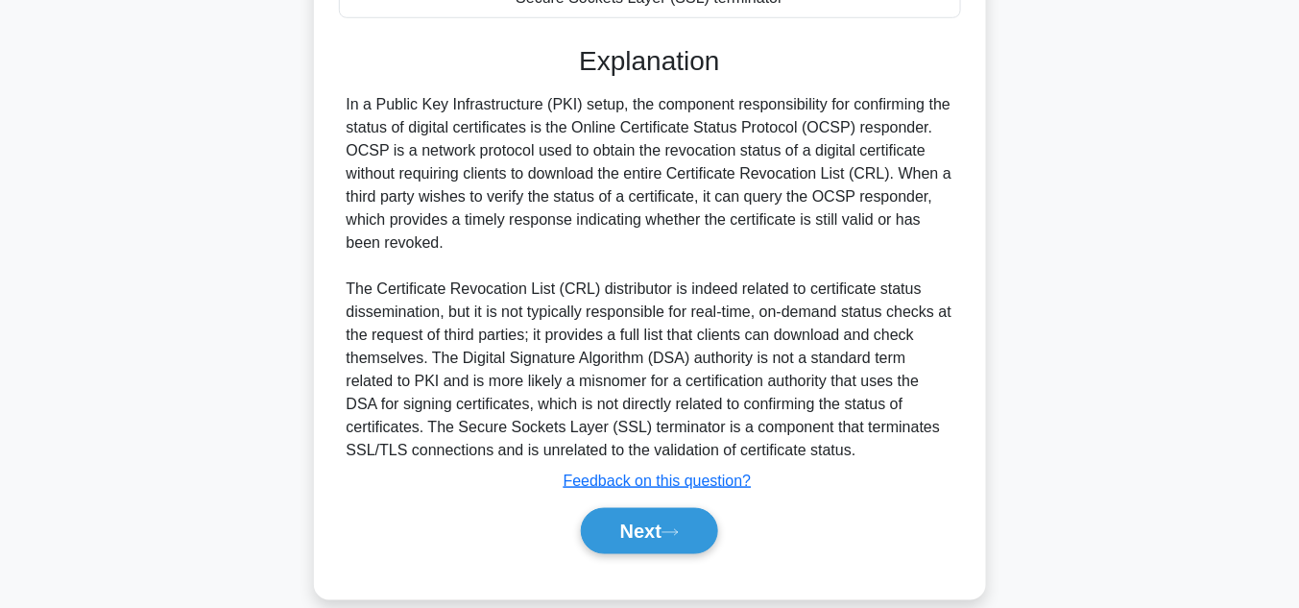
scroll to position [480, 0]
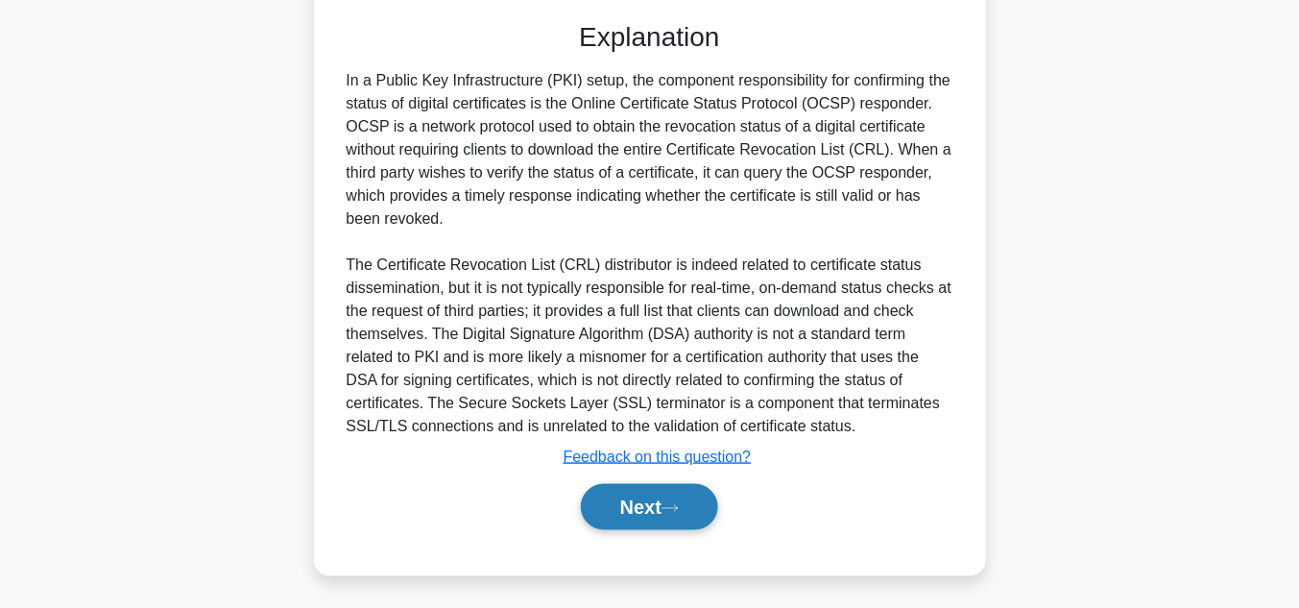
click at [687, 505] on button "Next" at bounding box center [649, 507] width 137 height 46
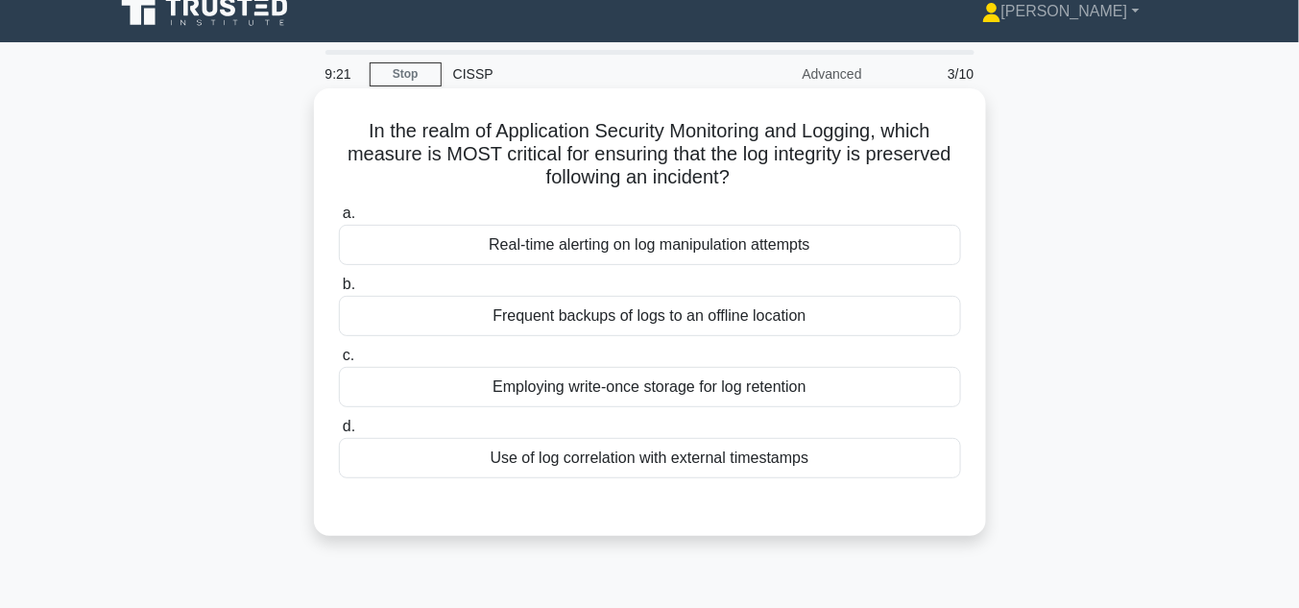
scroll to position [0, 0]
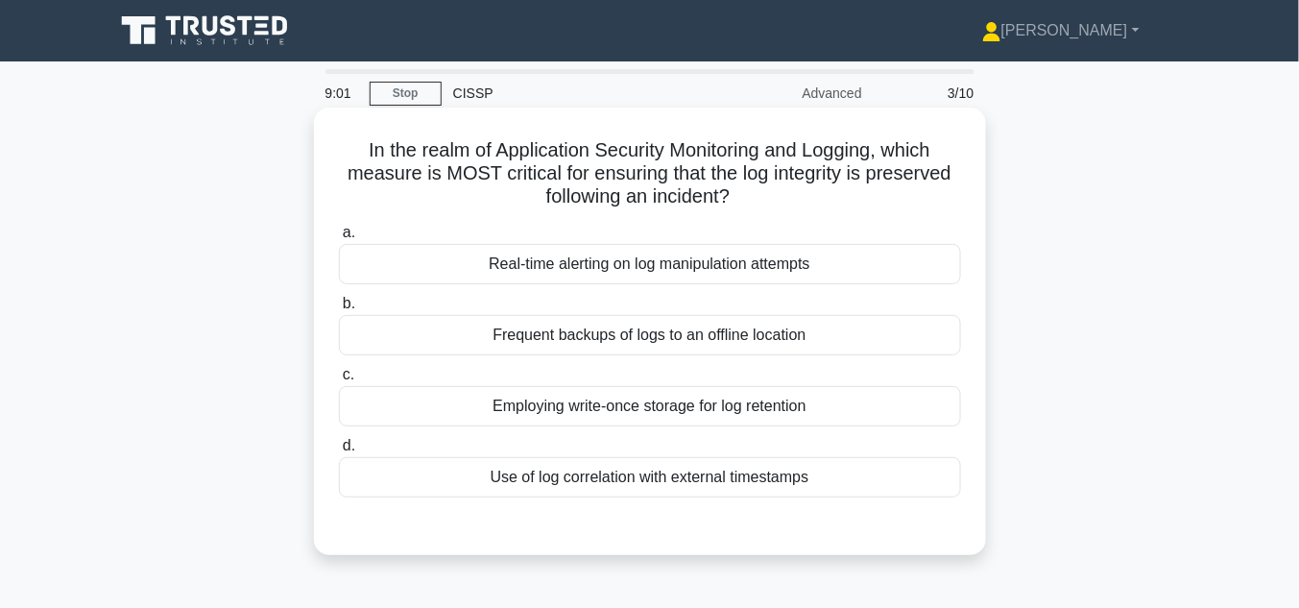
click at [825, 411] on div "Employing write-once storage for log retention" at bounding box center [650, 406] width 622 height 40
click at [339, 381] on input "c. Employing write-once storage for log retention" at bounding box center [339, 375] width 0 height 12
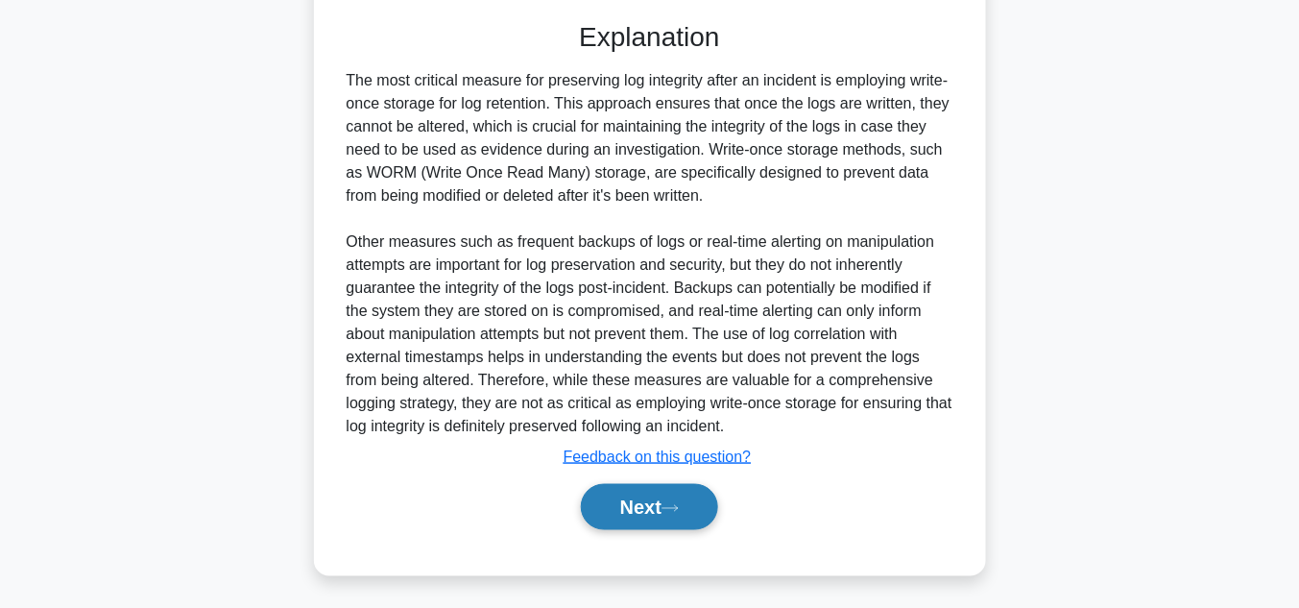
click at [679, 503] on icon at bounding box center [669, 508] width 17 height 11
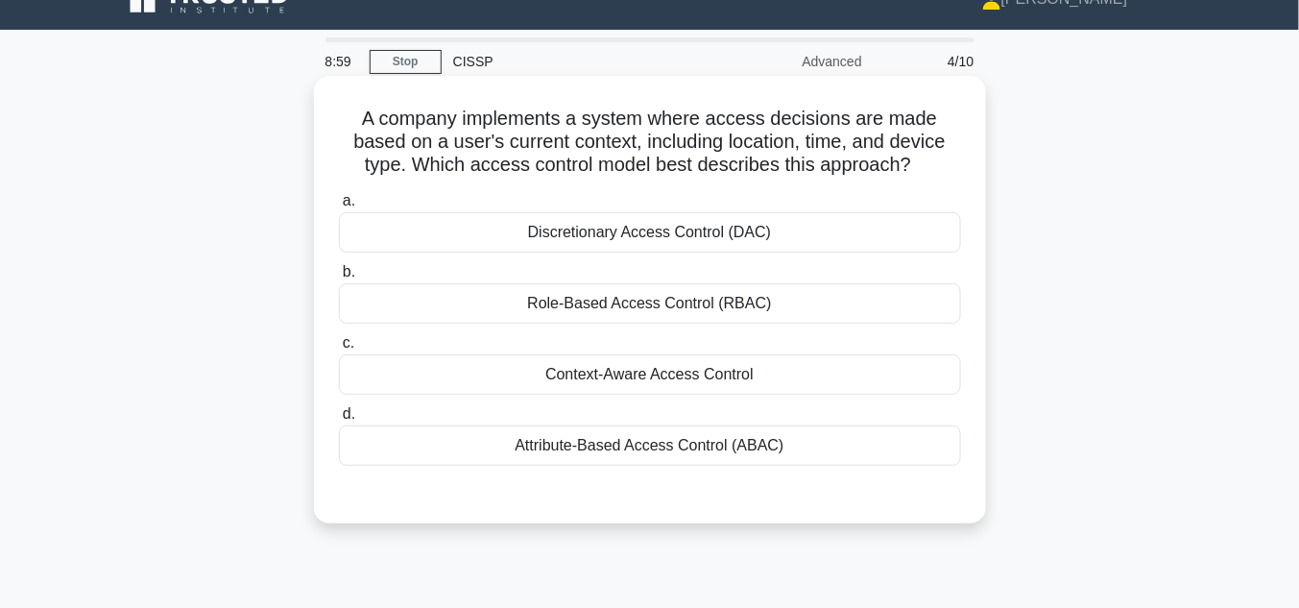
scroll to position [19, 0]
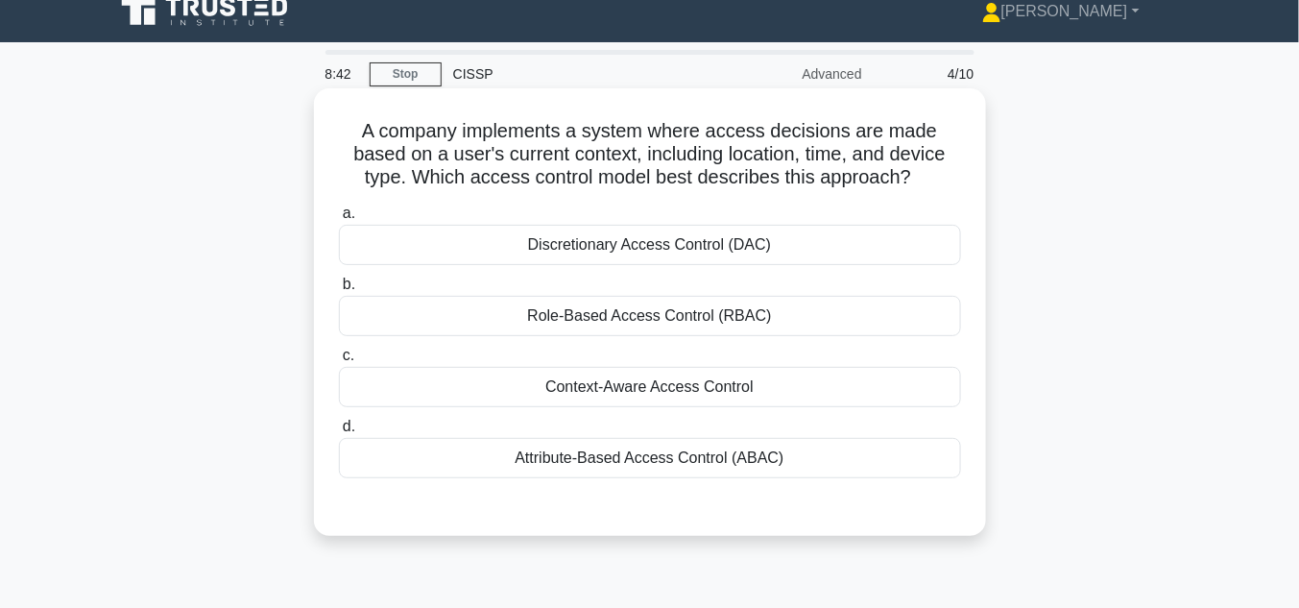
click at [733, 454] on div "Attribute-Based Access Control (ABAC)" at bounding box center [650, 458] width 622 height 40
click at [339, 433] on input "d. Attribute-Based Access Control (ABAC)" at bounding box center [339, 426] width 0 height 12
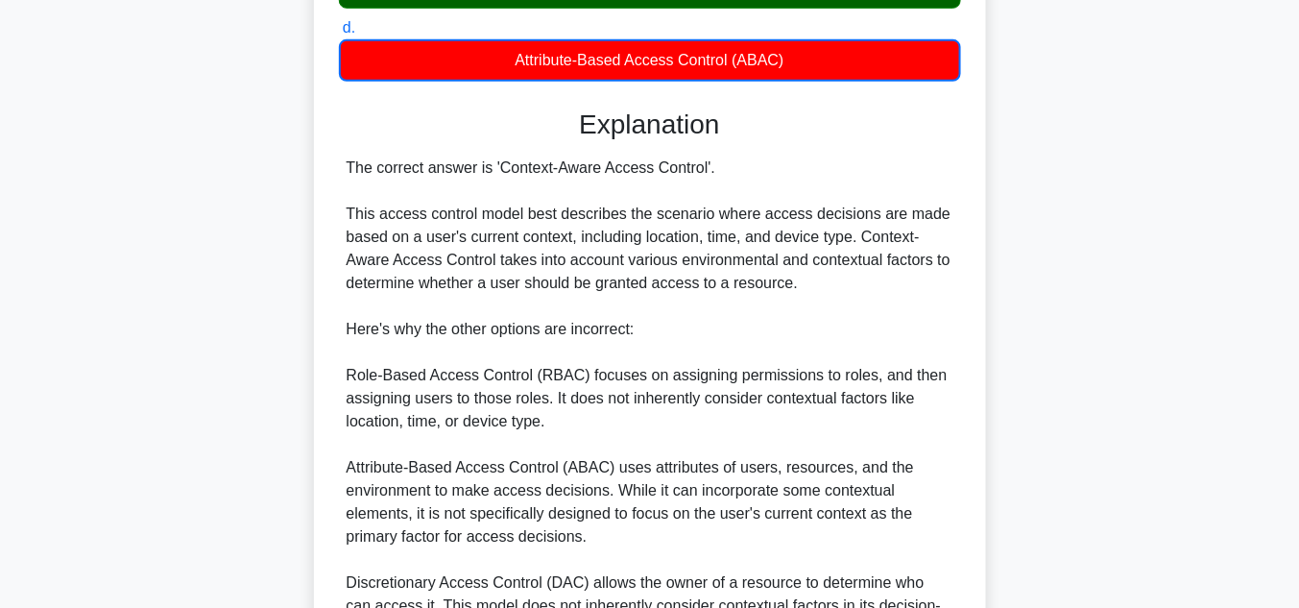
scroll to position [634, 0]
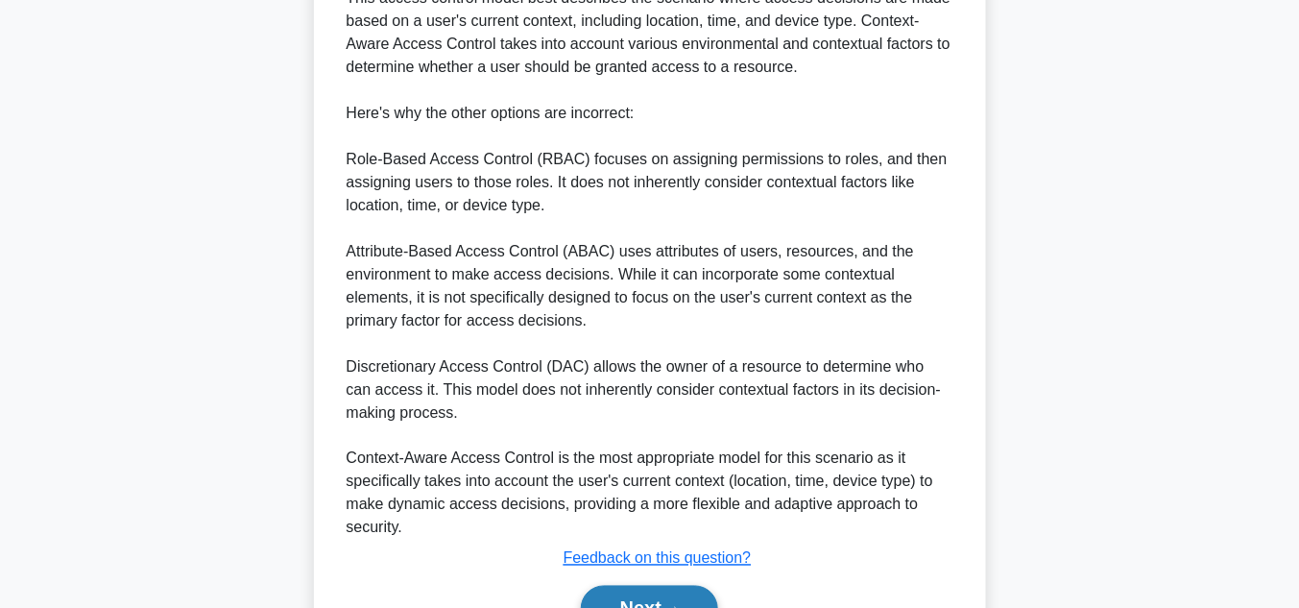
click at [673, 598] on button "Next" at bounding box center [649, 609] width 137 height 46
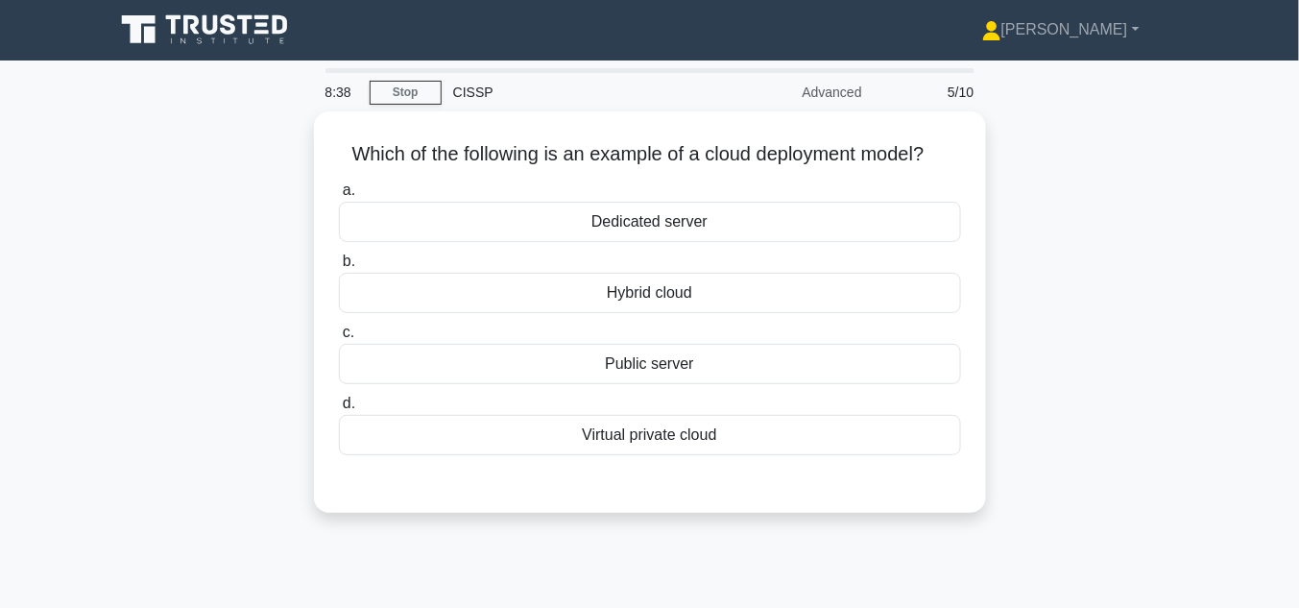
scroll to position [0, 0]
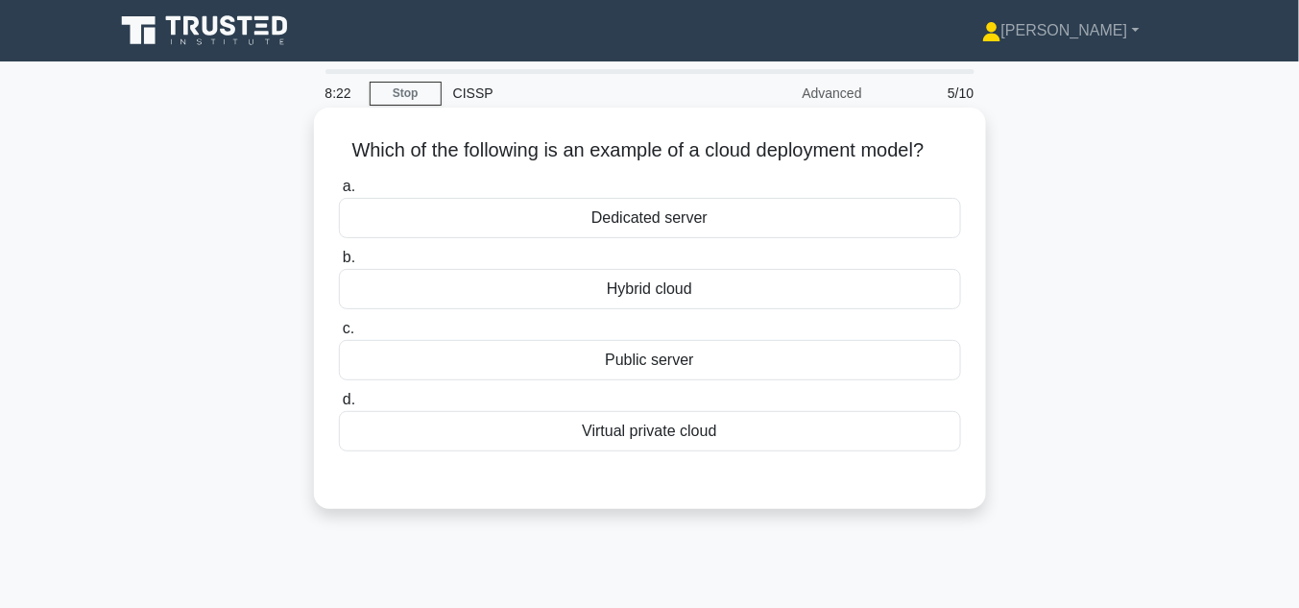
click at [698, 432] on div "Virtual private cloud" at bounding box center [650, 431] width 622 height 40
click at [339, 406] on input "d. Virtual private cloud" at bounding box center [339, 400] width 0 height 12
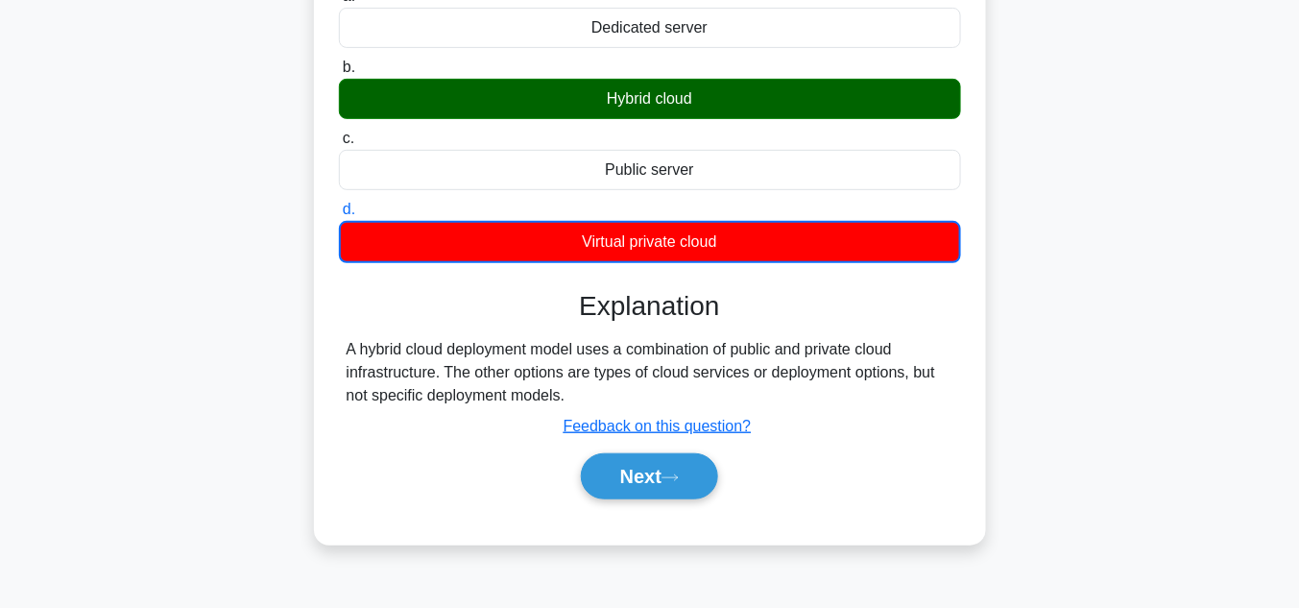
scroll to position [307, 0]
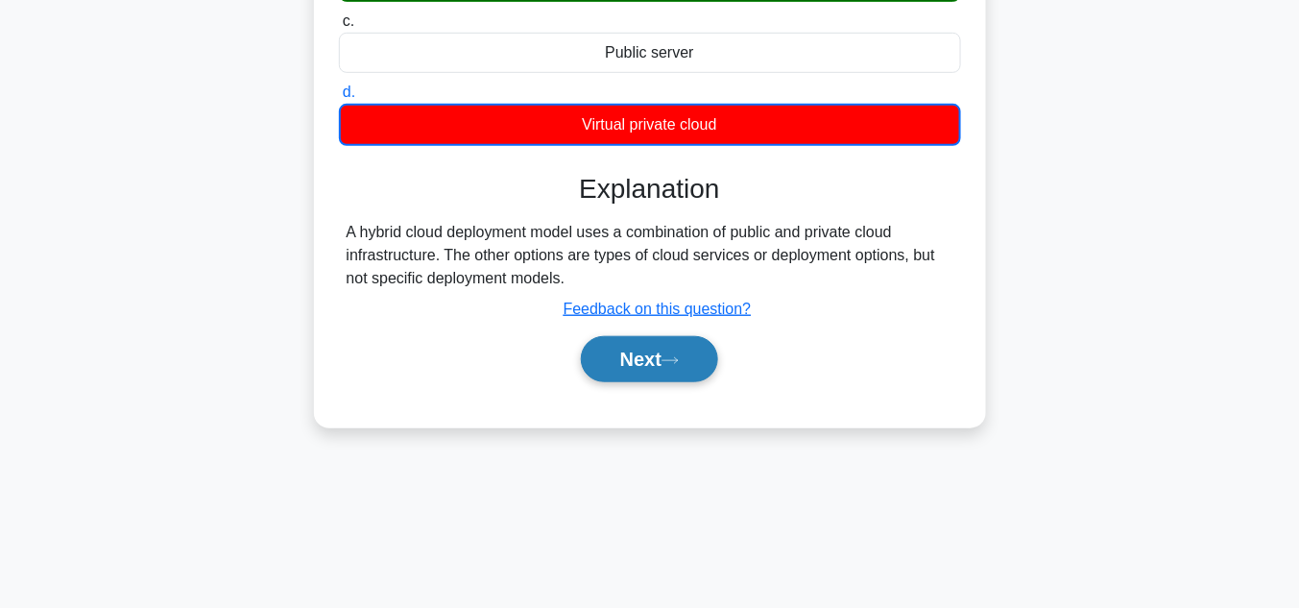
click at [653, 359] on button "Next" at bounding box center [649, 359] width 137 height 46
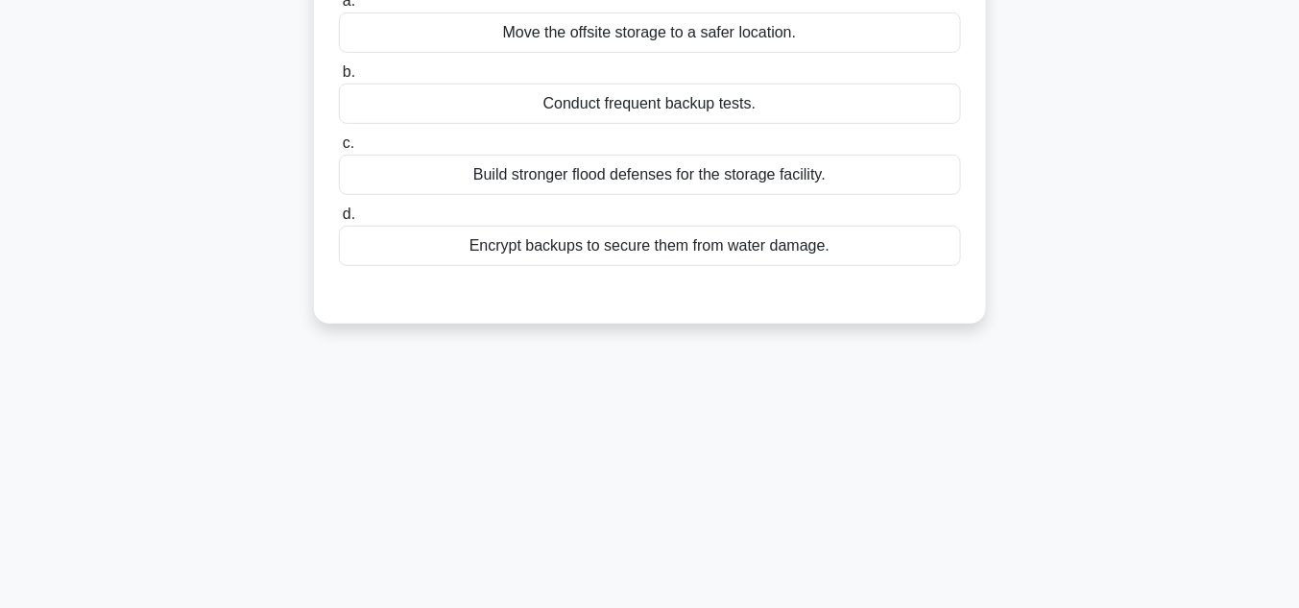
scroll to position [51, 0]
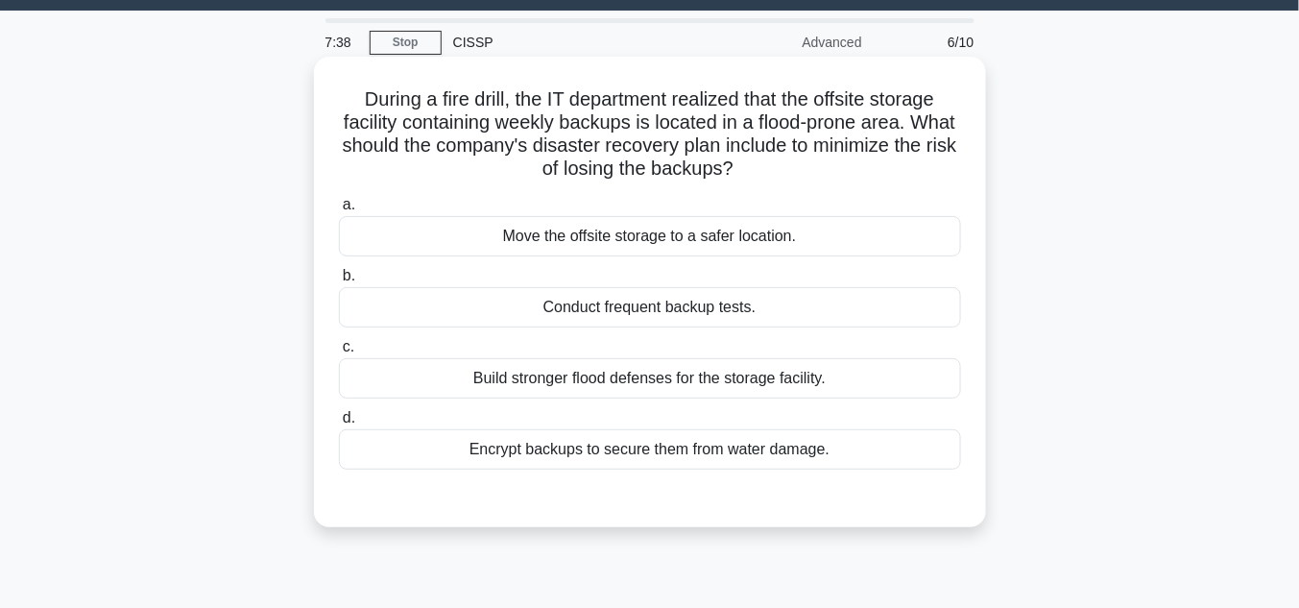
click at [697, 234] on div "Move the offsite storage to a safer location." at bounding box center [650, 236] width 622 height 40
click at [339, 211] on input "a. Move the offsite storage to a safer location." at bounding box center [339, 205] width 0 height 12
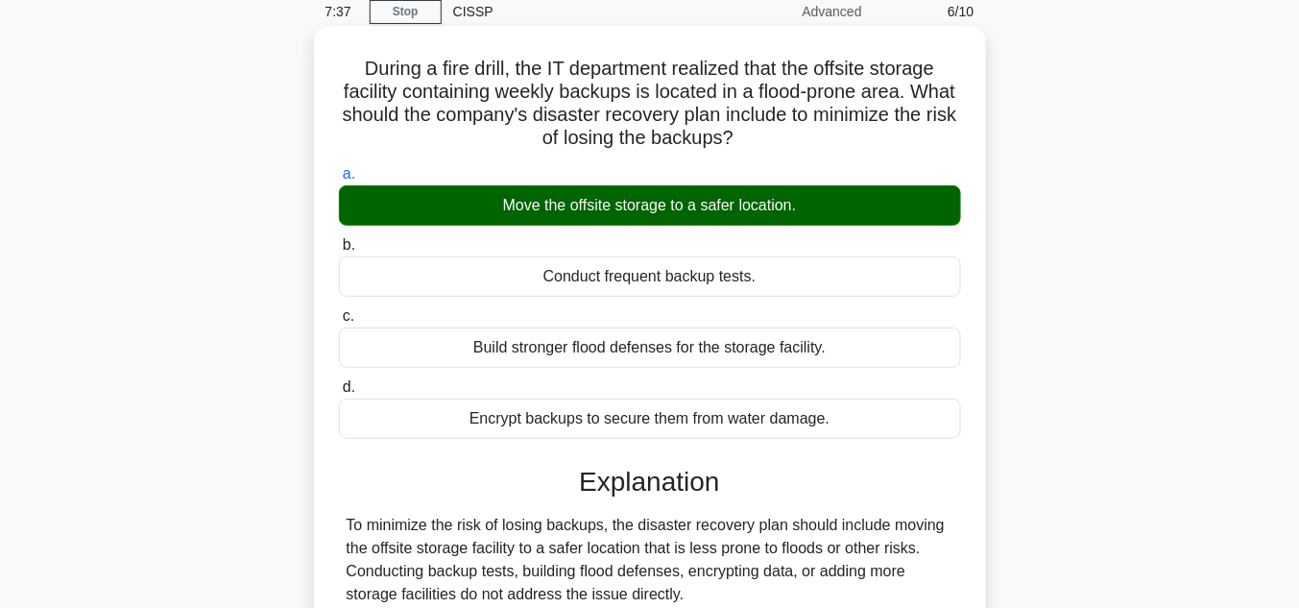
scroll to position [358, 0]
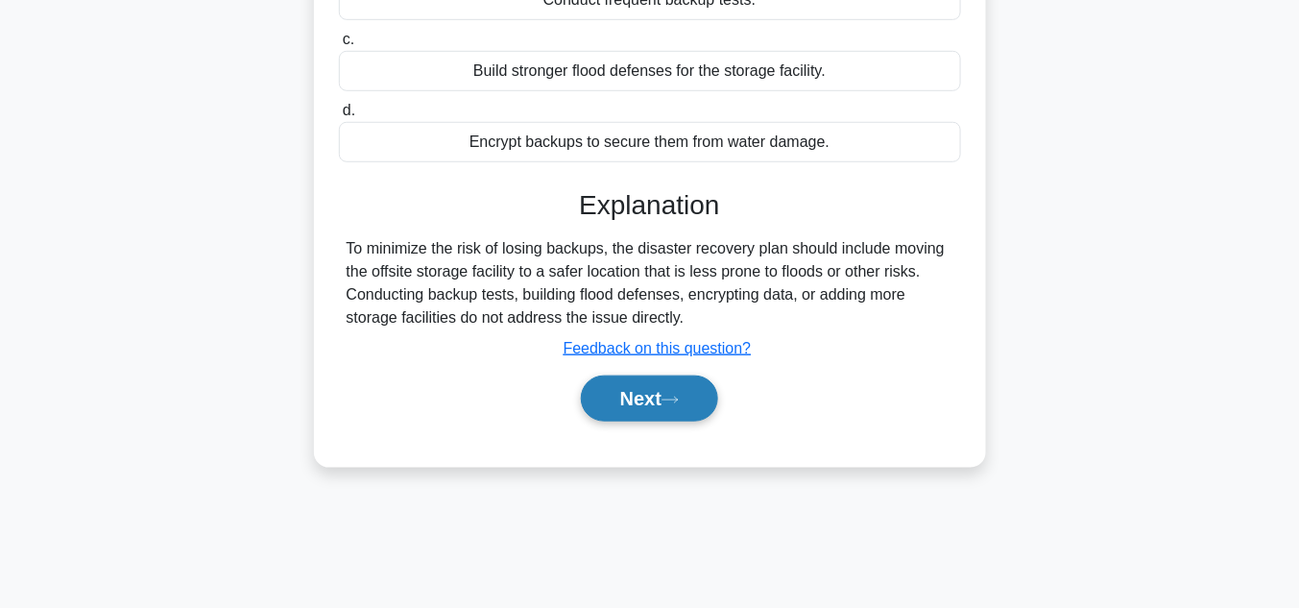
click at [657, 397] on button "Next" at bounding box center [649, 398] width 137 height 46
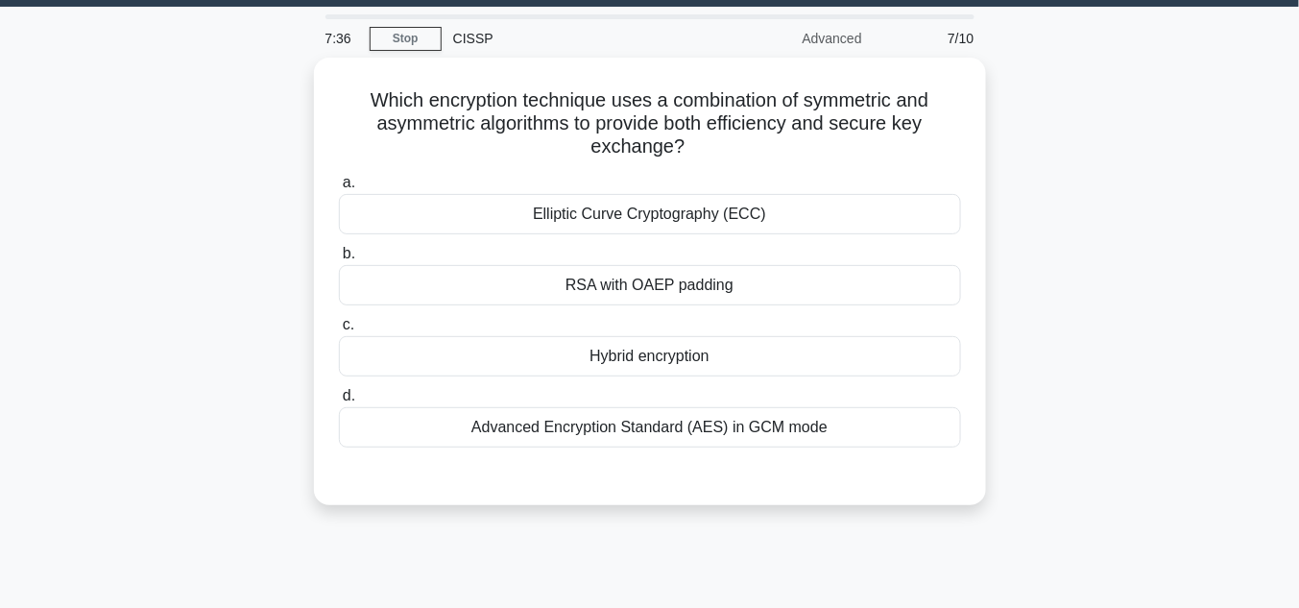
scroll to position [51, 0]
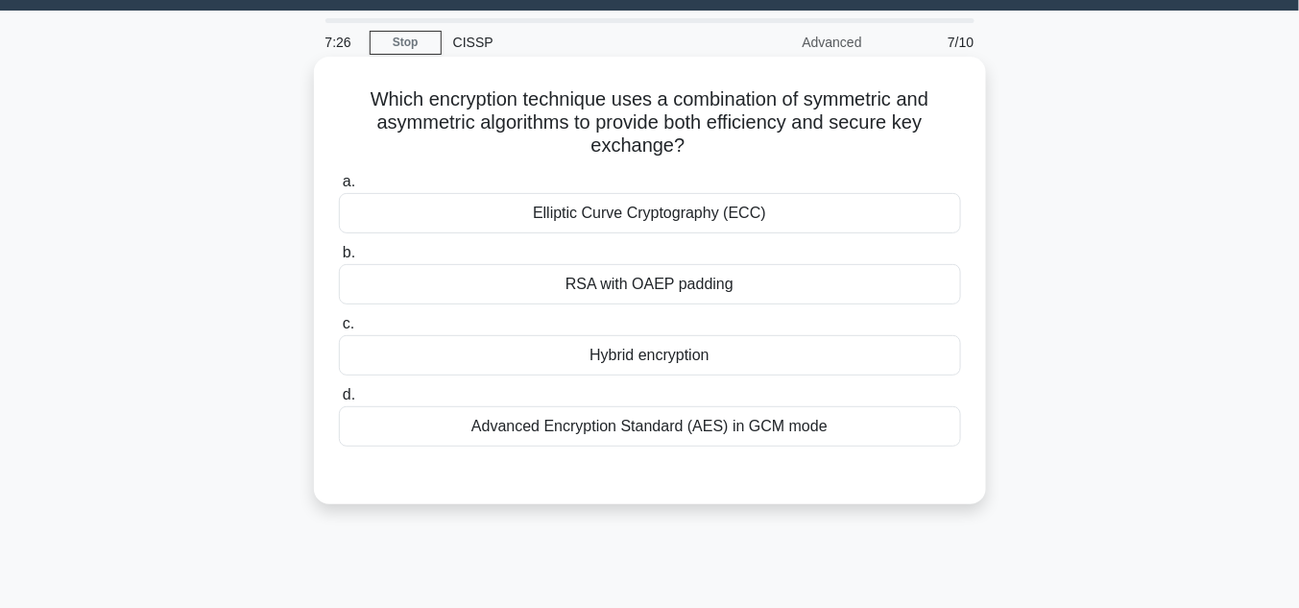
click at [699, 428] on div "Advanced Encryption Standard (AES) in GCM mode" at bounding box center [650, 426] width 622 height 40
click at [339, 401] on input "d. Advanced Encryption Standard (AES) in GCM mode" at bounding box center [339, 395] width 0 height 12
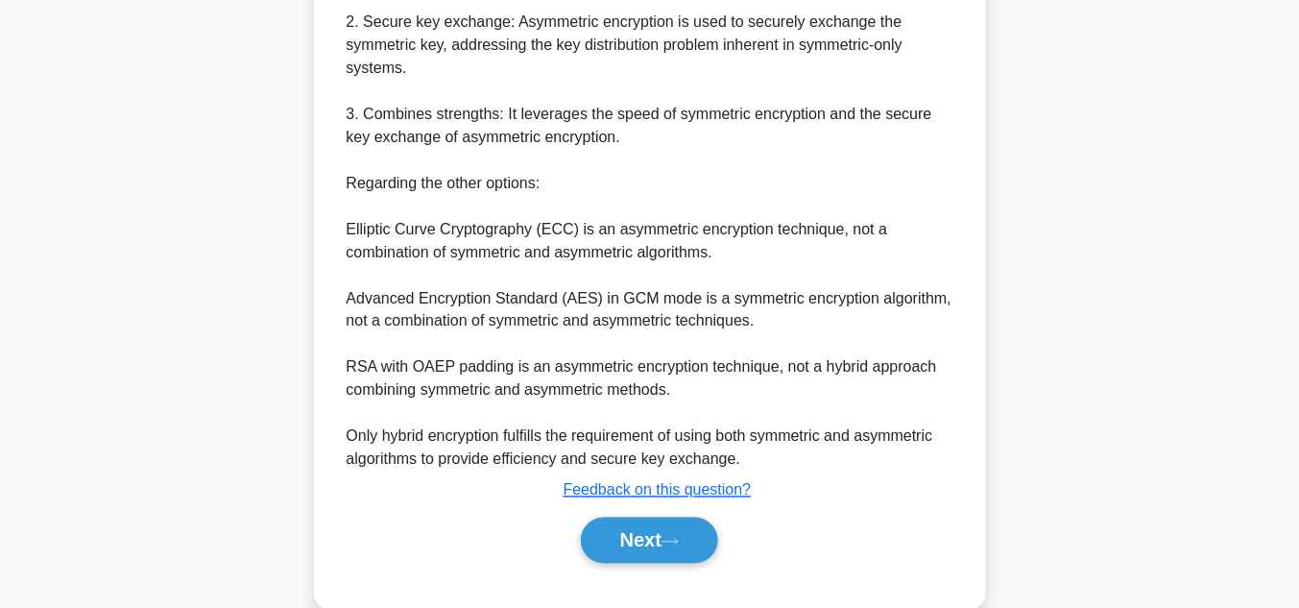
scroll to position [804, 0]
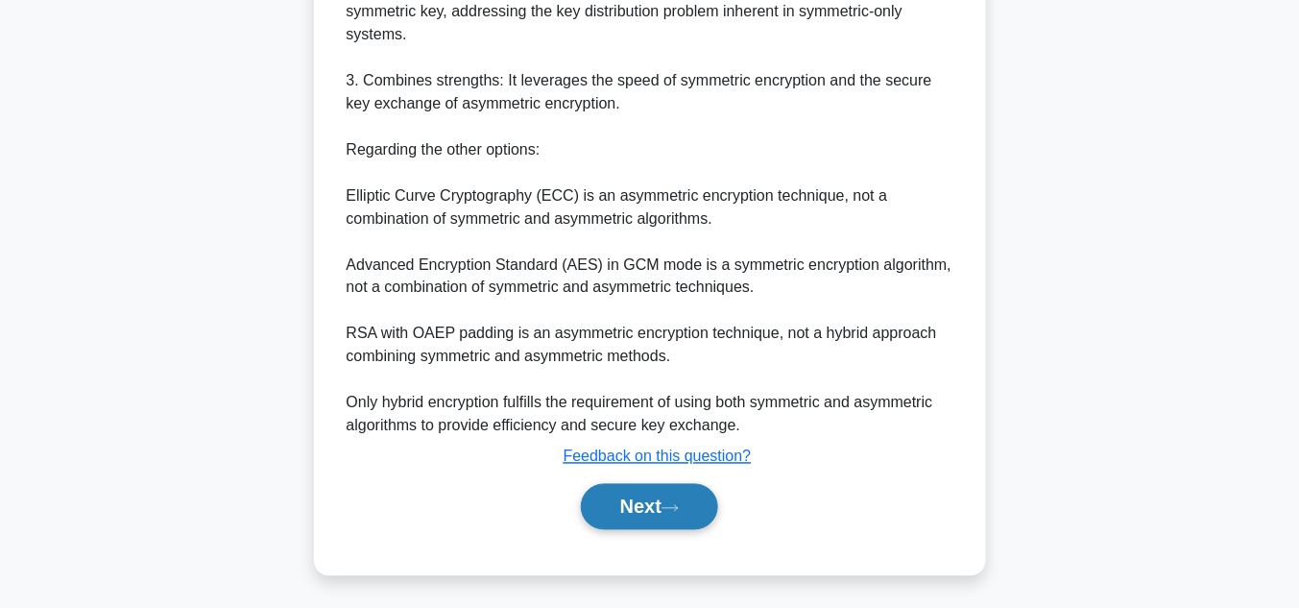
click at [679, 509] on icon at bounding box center [669, 508] width 17 height 11
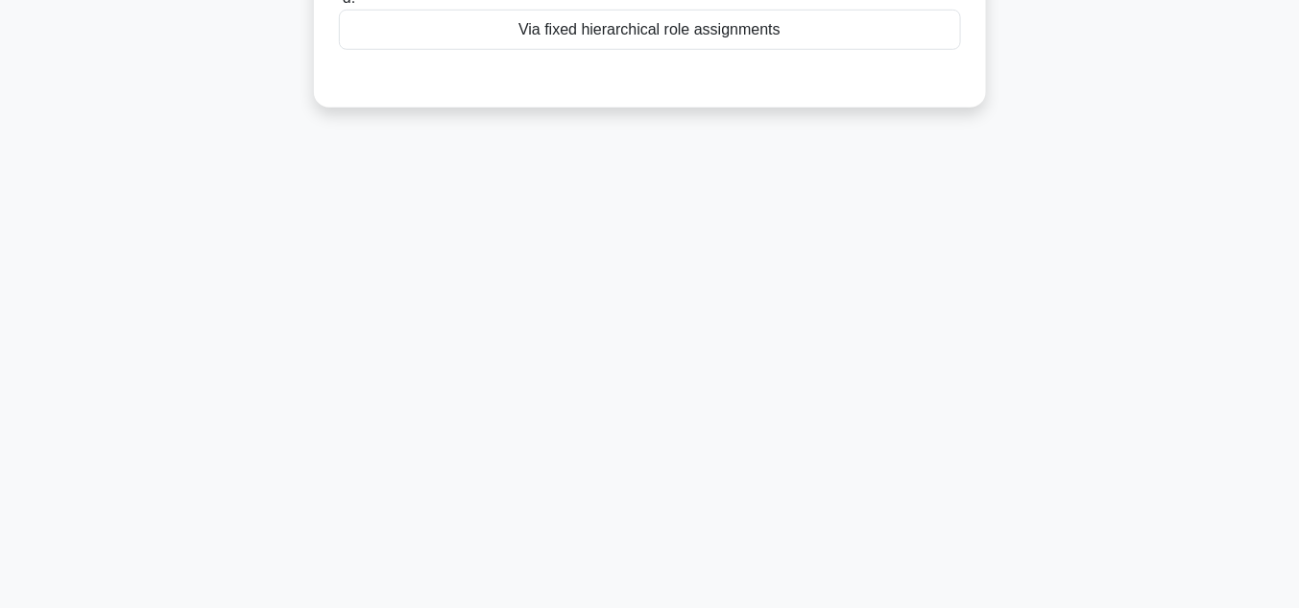
scroll to position [71, 0]
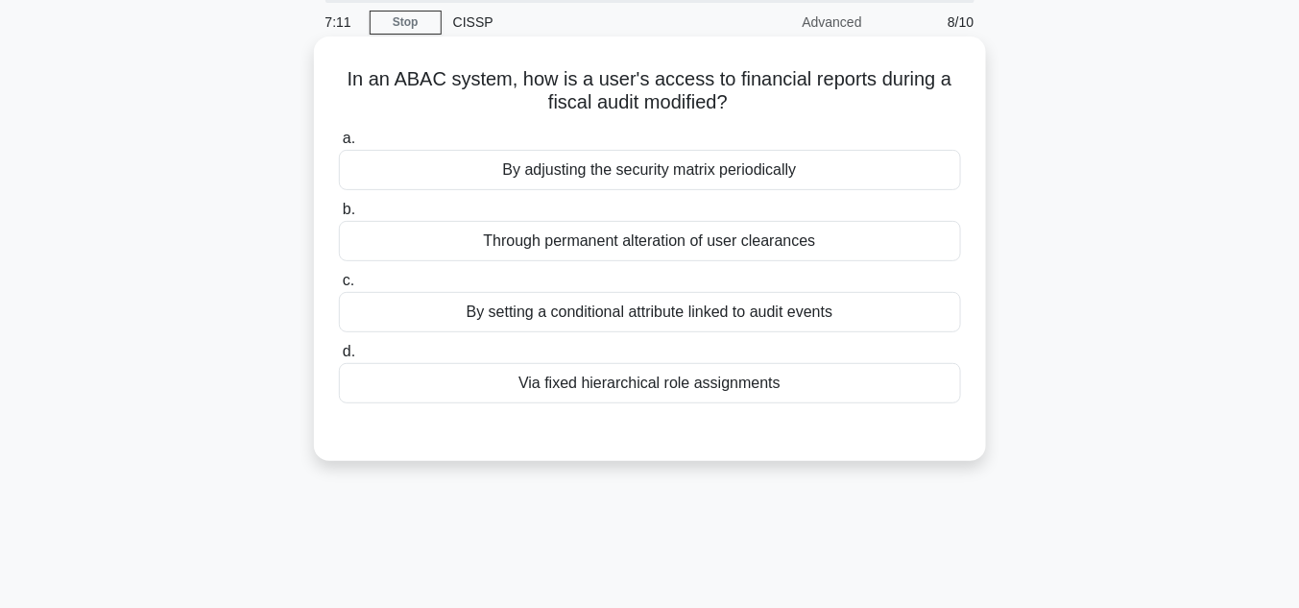
click at [719, 312] on div "By setting a conditional attribute linked to audit events" at bounding box center [650, 312] width 622 height 40
click at [339, 287] on input "c. By setting a conditional attribute linked to audit events" at bounding box center [339, 281] width 0 height 12
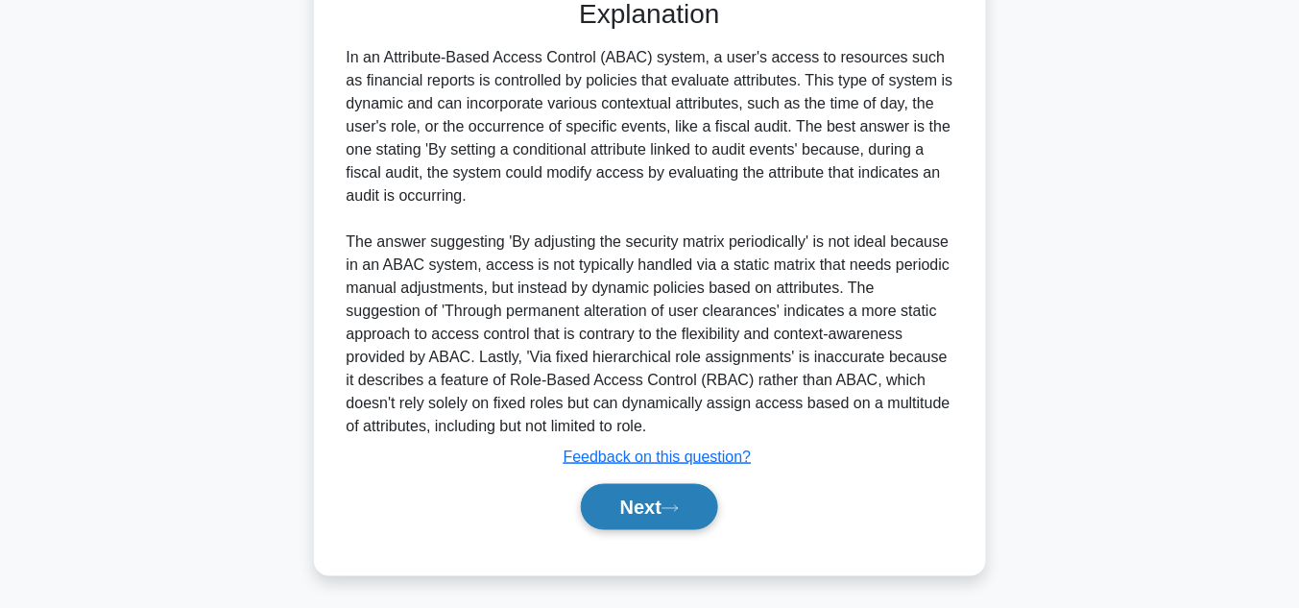
click at [677, 506] on icon at bounding box center [669, 508] width 17 height 11
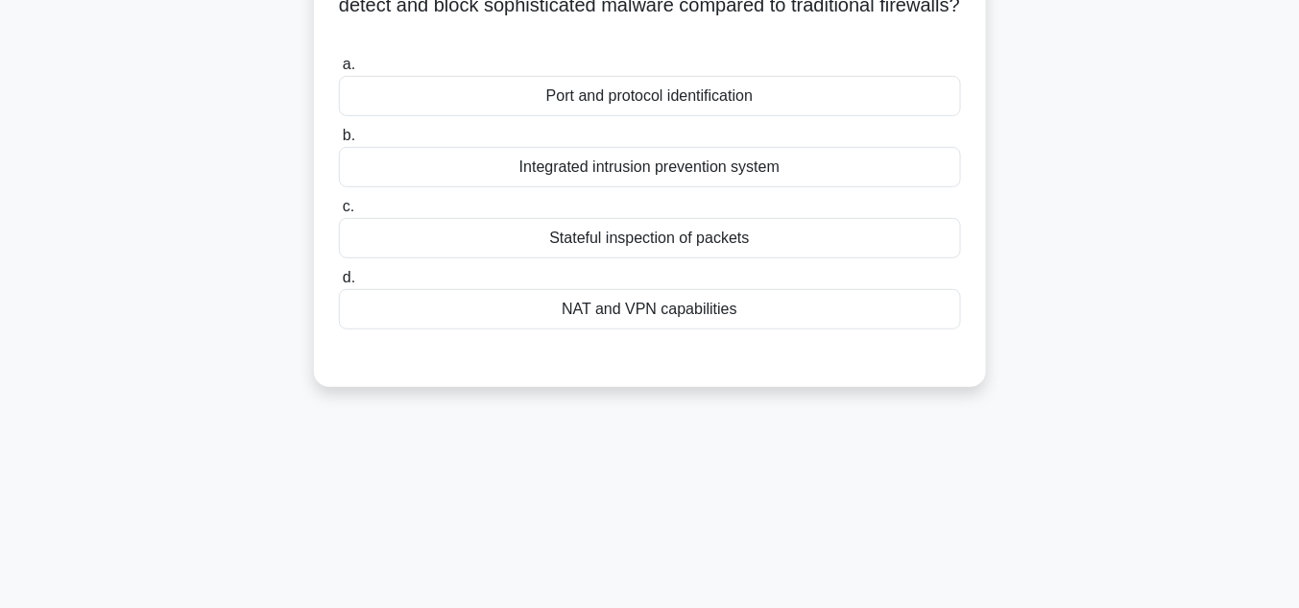
scroll to position [122, 0]
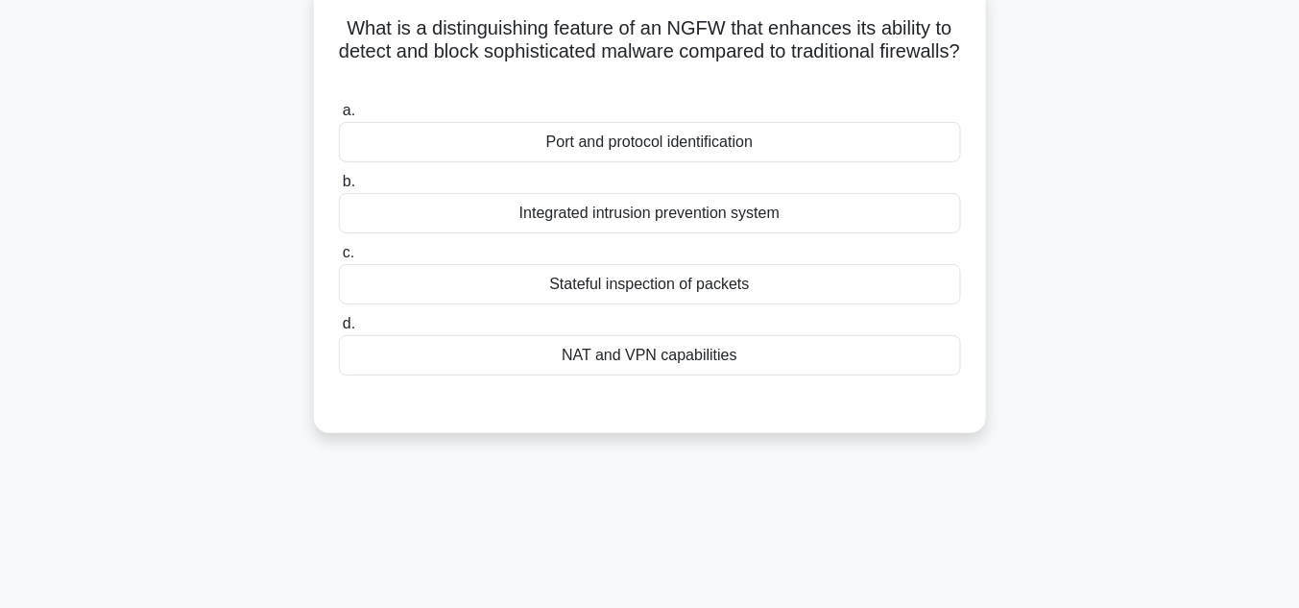
click at [715, 286] on div "Stateful inspection of packets" at bounding box center [650, 284] width 622 height 40
click at [339, 259] on input "c. Stateful inspection of packets" at bounding box center [339, 253] width 0 height 12
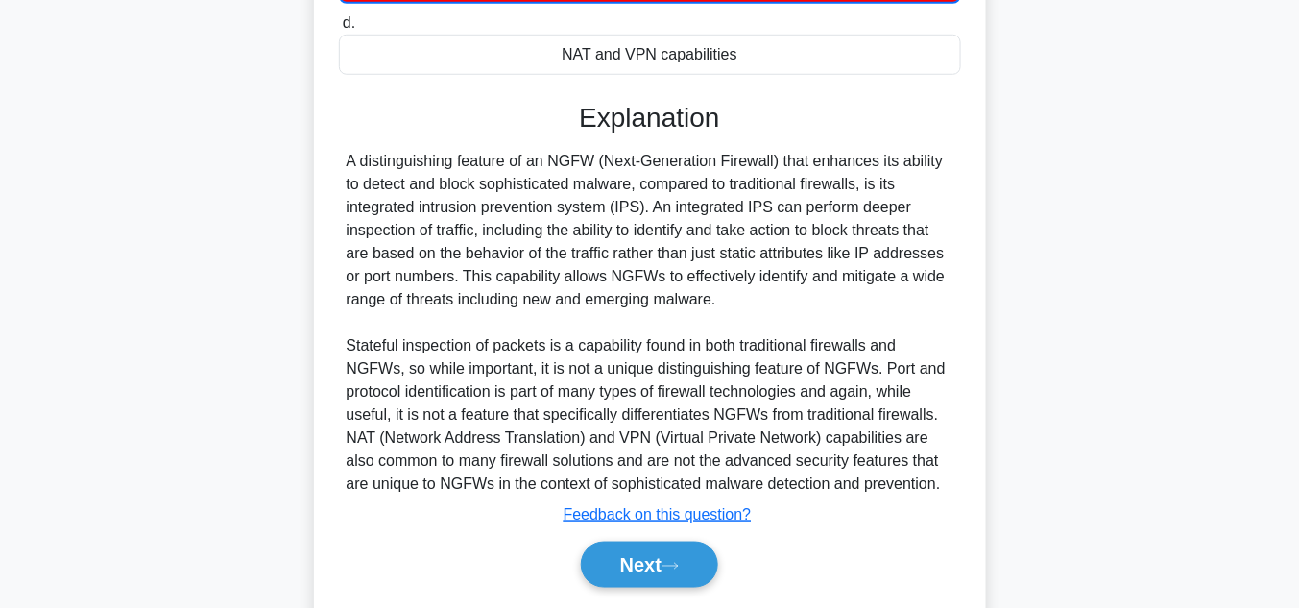
scroll to position [429, 0]
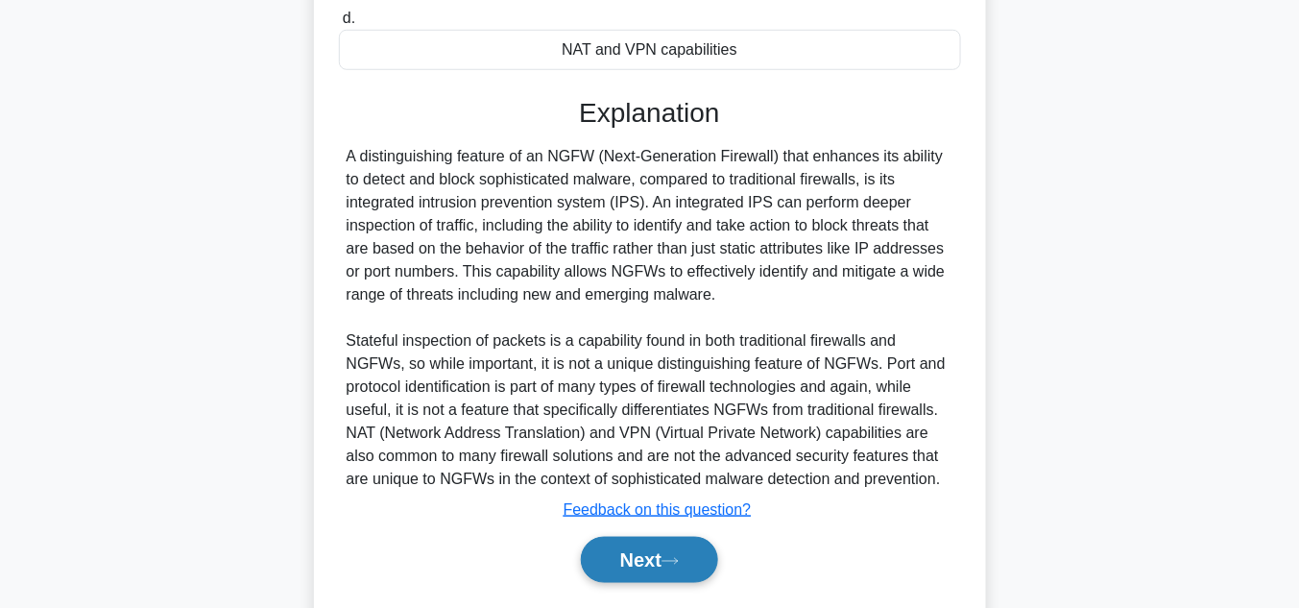
click at [661, 554] on button "Next" at bounding box center [649, 560] width 137 height 46
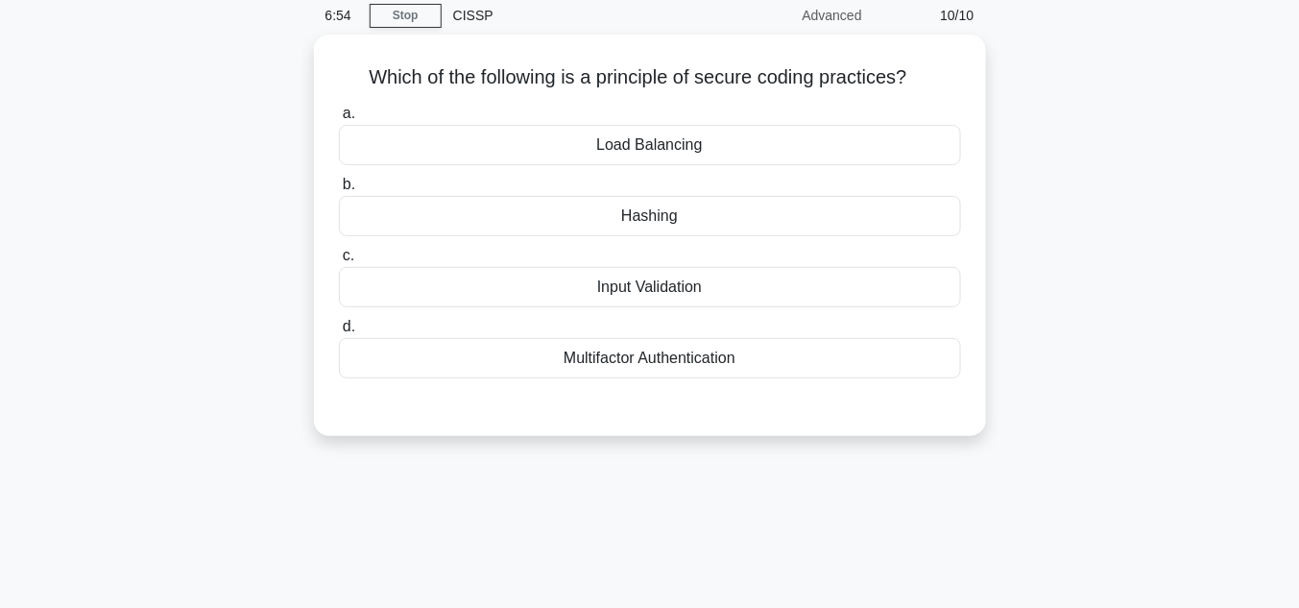
scroll to position [71, 0]
click at [691, 285] on div "Input Validation" at bounding box center [650, 289] width 622 height 40
click at [339, 264] on input "c. Input Validation" at bounding box center [339, 258] width 0 height 12
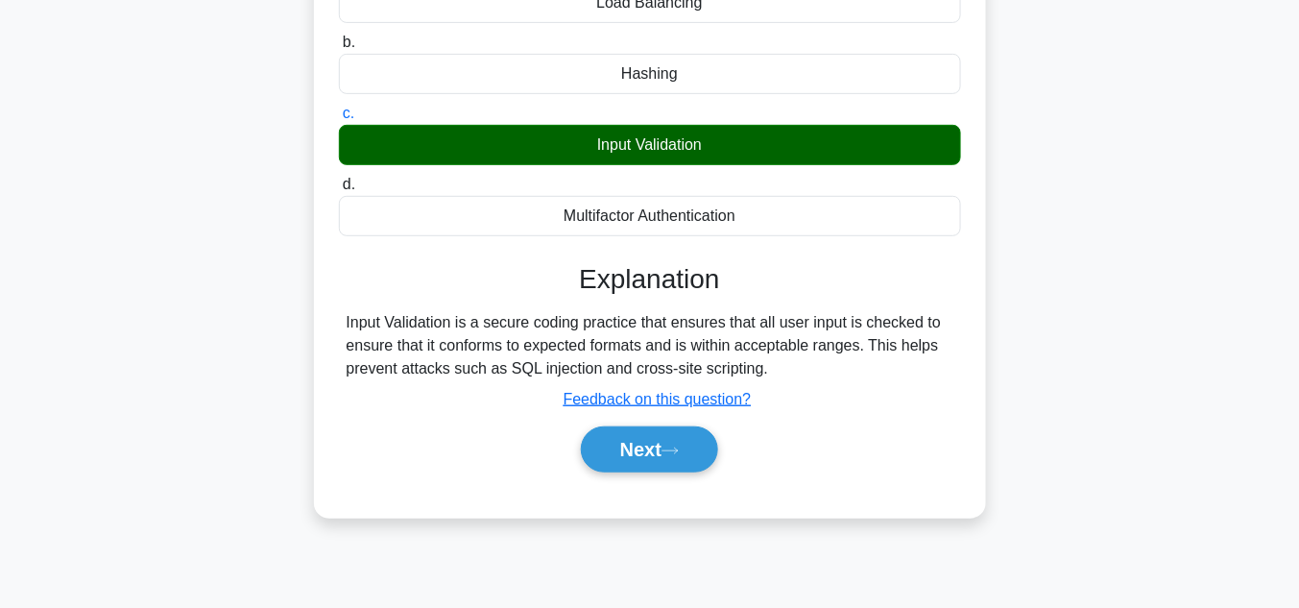
scroll to position [326, 0]
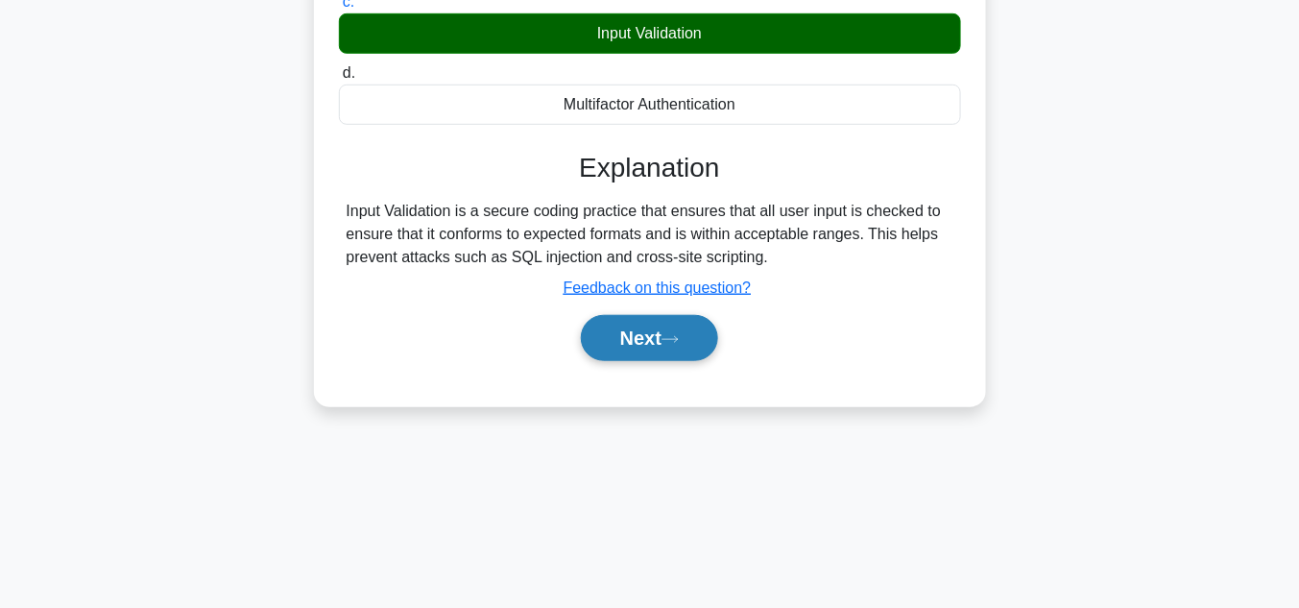
click at [672, 326] on button "Next" at bounding box center [649, 338] width 137 height 46
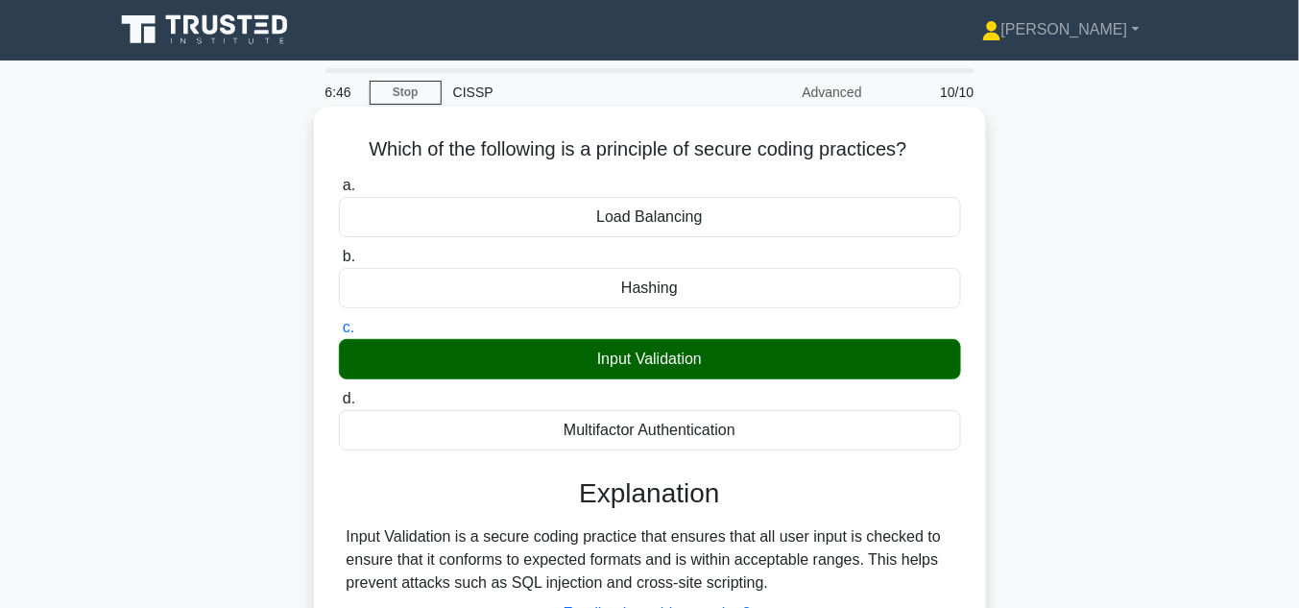
scroll to position [0, 0]
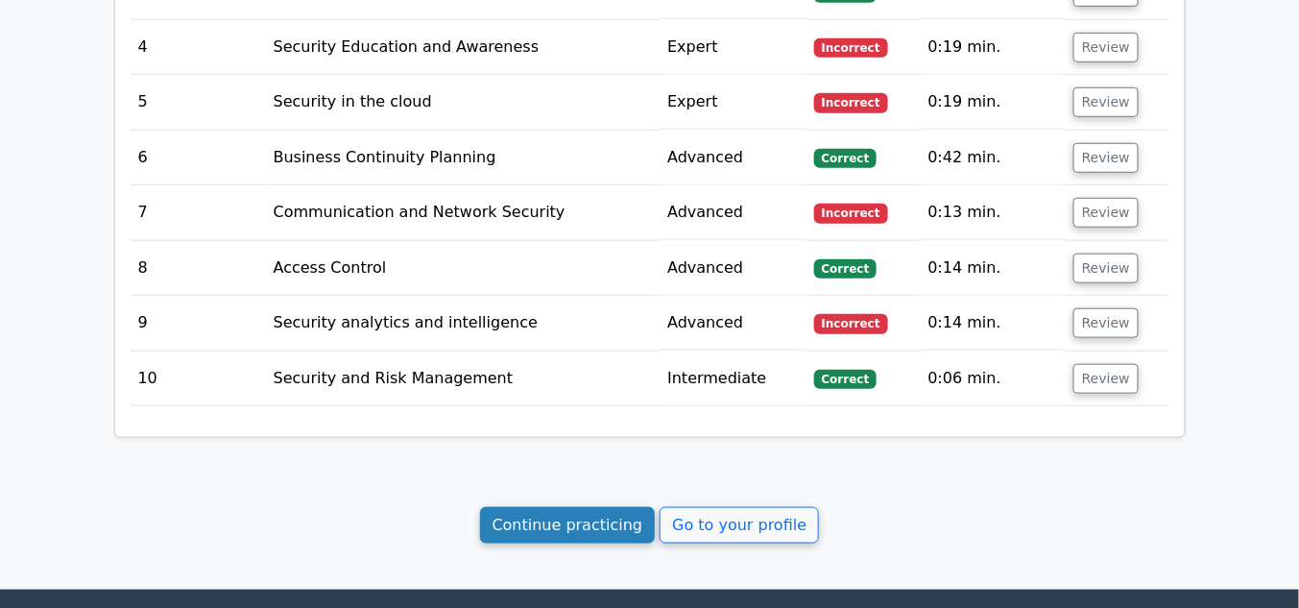
scroll to position [2559, 0]
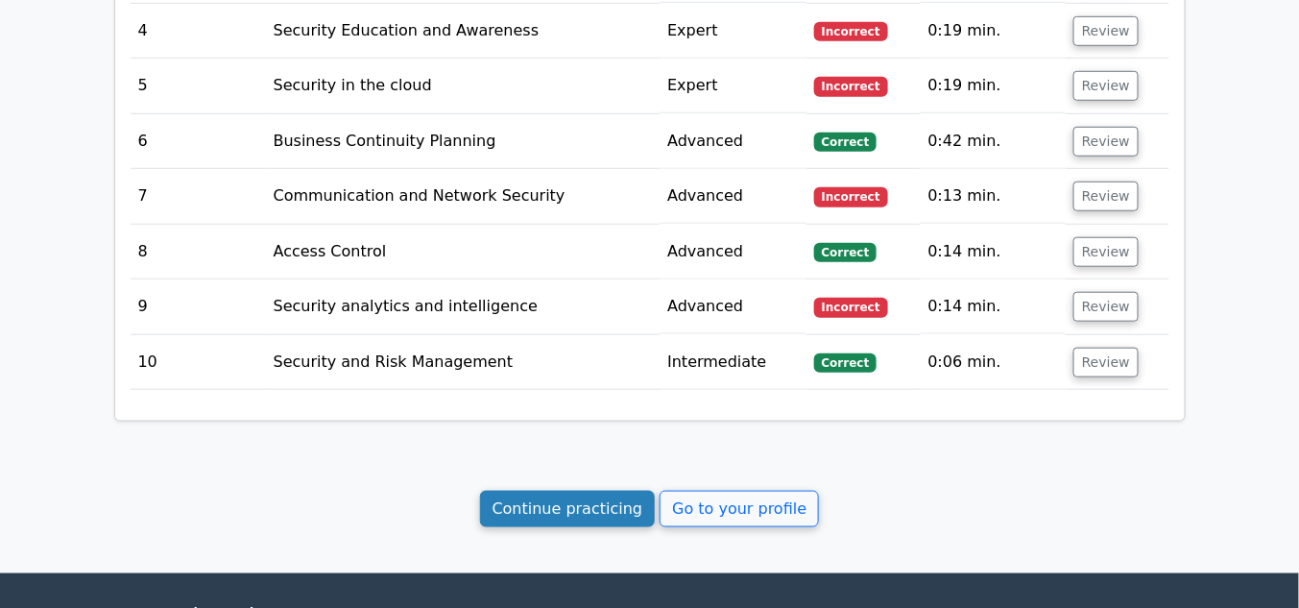
click at [613, 491] on link "Continue practicing" at bounding box center [568, 509] width 176 height 36
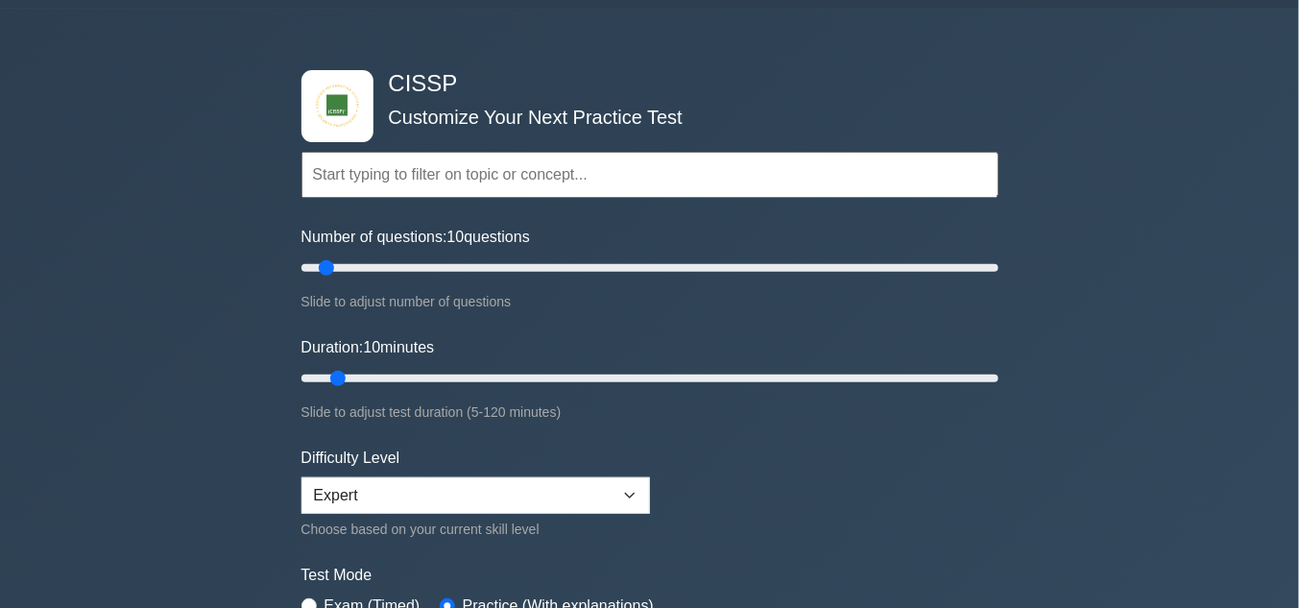
scroll to position [255, 0]
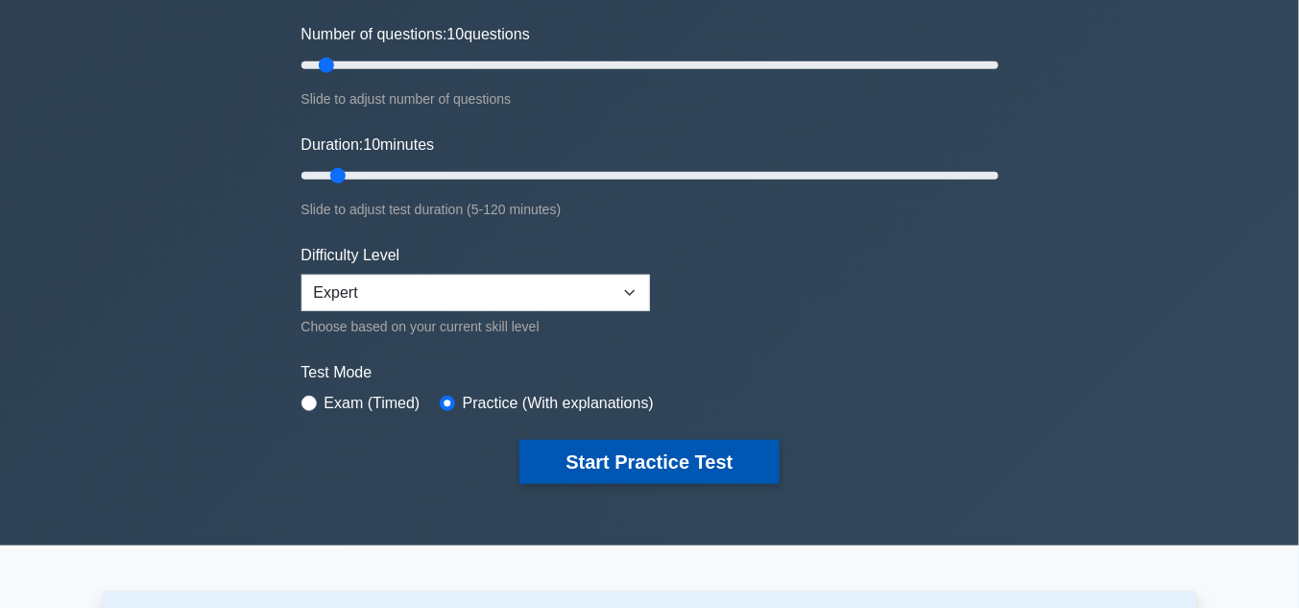
click at [637, 453] on button "Start Practice Test" at bounding box center [648, 462] width 259 height 44
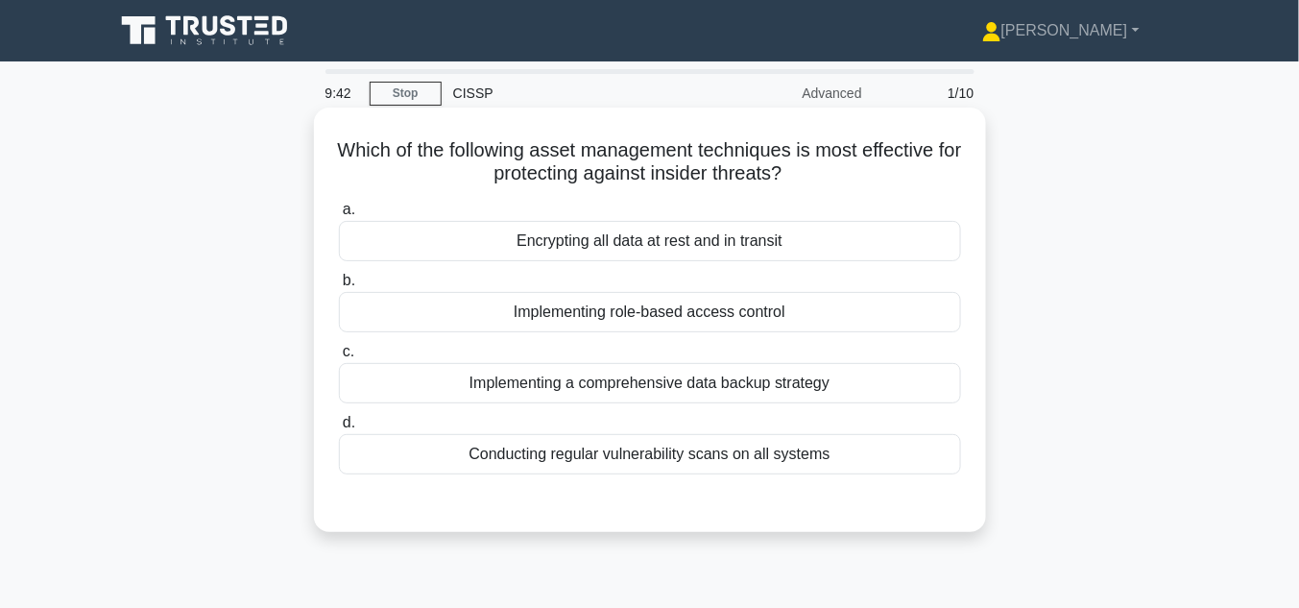
click at [652, 243] on div "Encrypting all data at rest and in transit" at bounding box center [650, 241] width 622 height 40
click at [339, 216] on input "a. Encrypting all data at rest and in transit" at bounding box center [339, 210] width 0 height 12
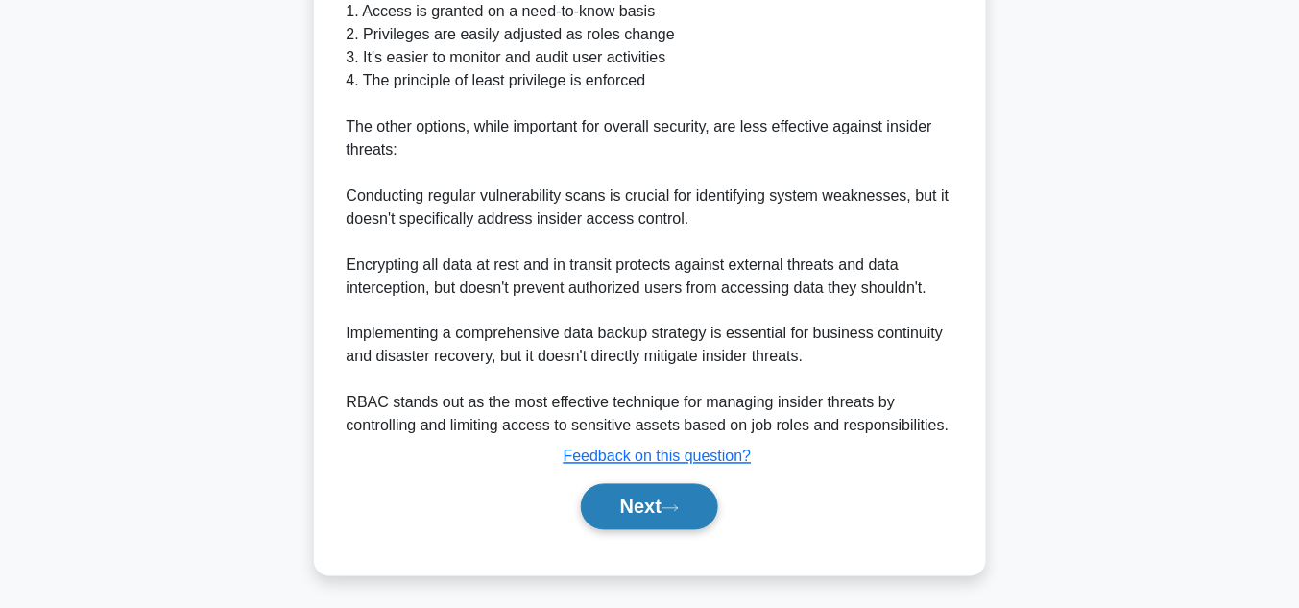
click at [662, 492] on button "Next" at bounding box center [649, 507] width 137 height 46
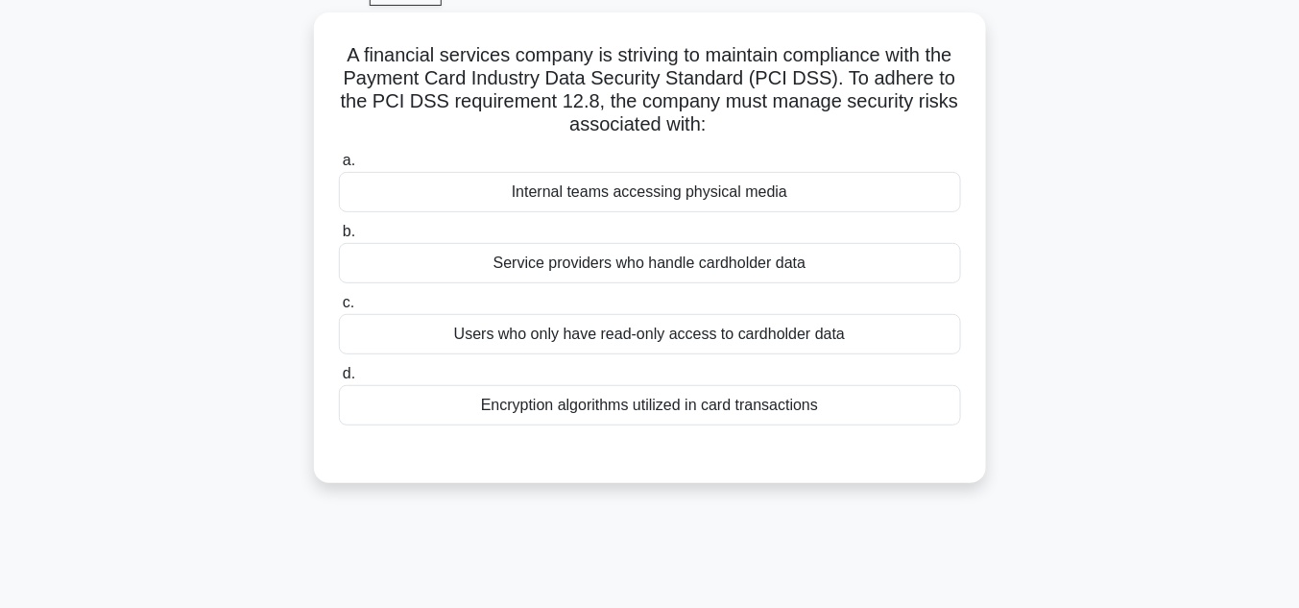
scroll to position [19, 0]
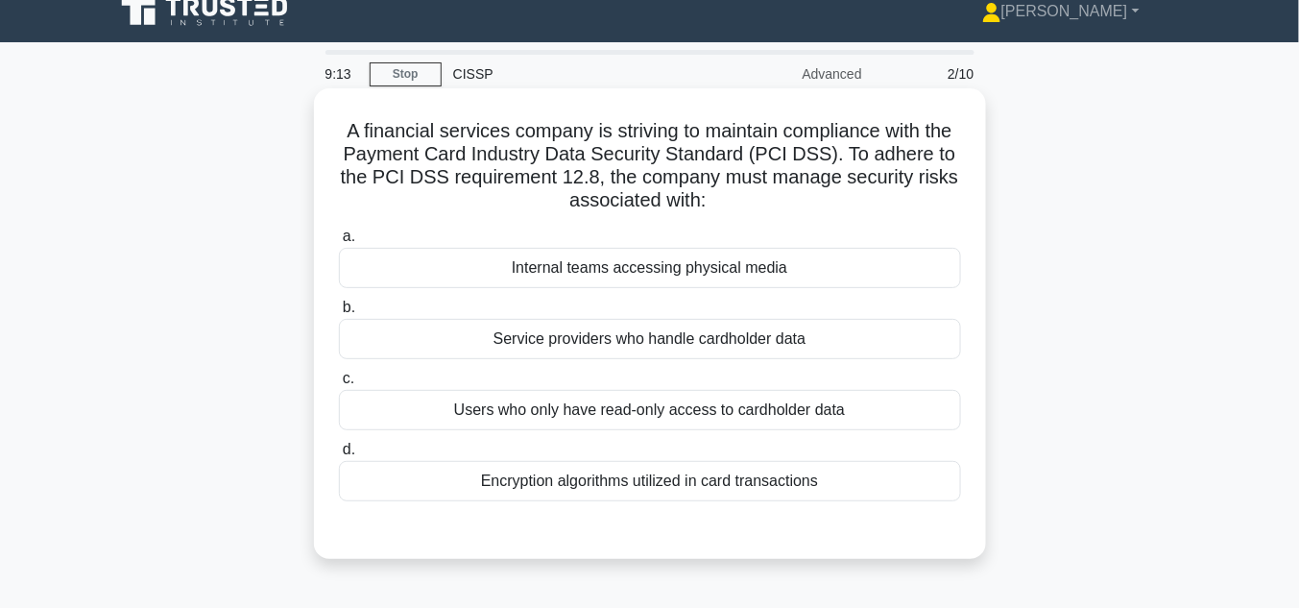
click at [643, 413] on div "Users who only have read-only access to cardholder data" at bounding box center [650, 410] width 622 height 40
click at [339, 385] on input "c. Users who only have read-only access to cardholder data" at bounding box center [339, 378] width 0 height 12
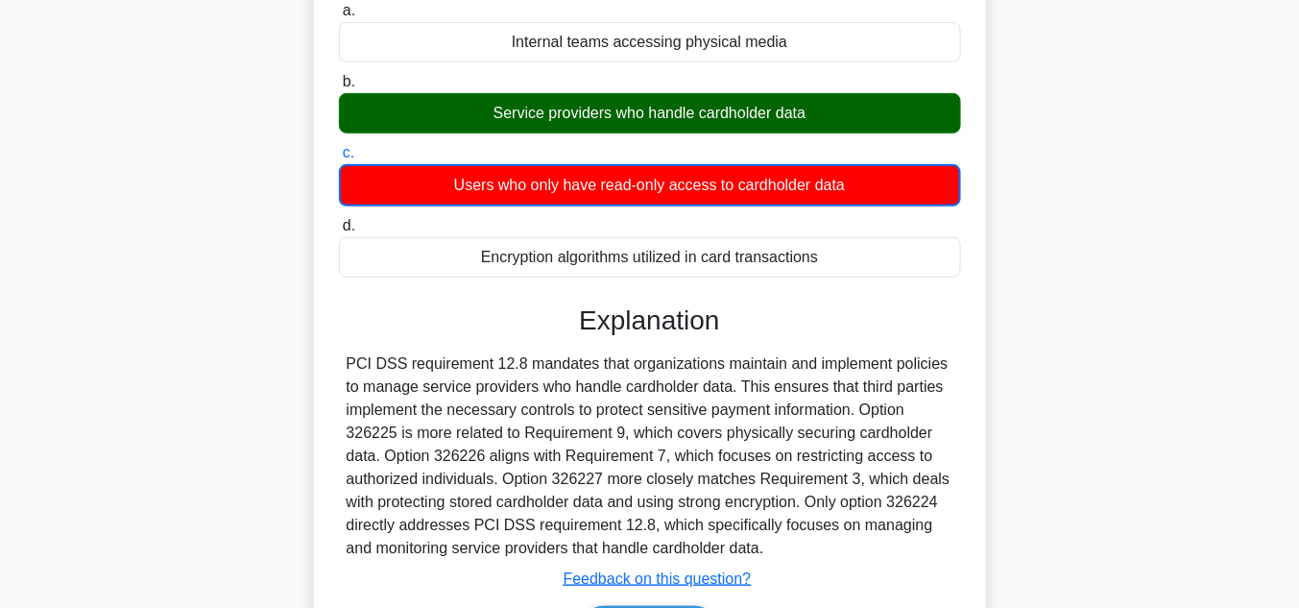
scroll to position [326, 0]
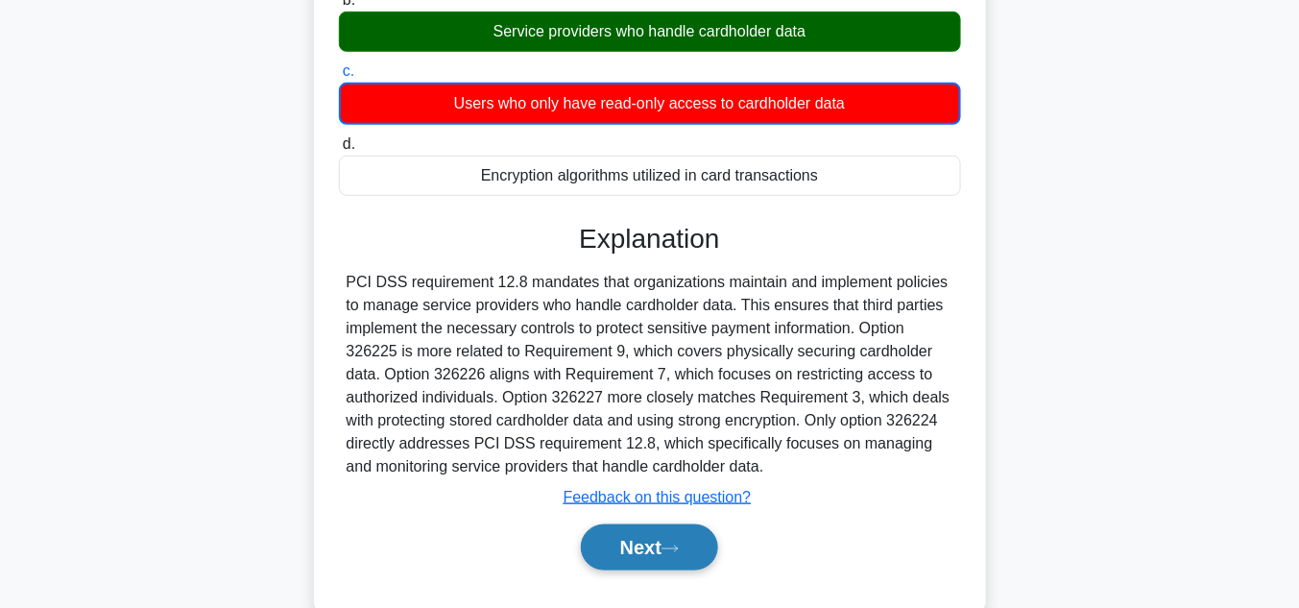
click at [651, 554] on button "Next" at bounding box center [649, 547] width 137 height 46
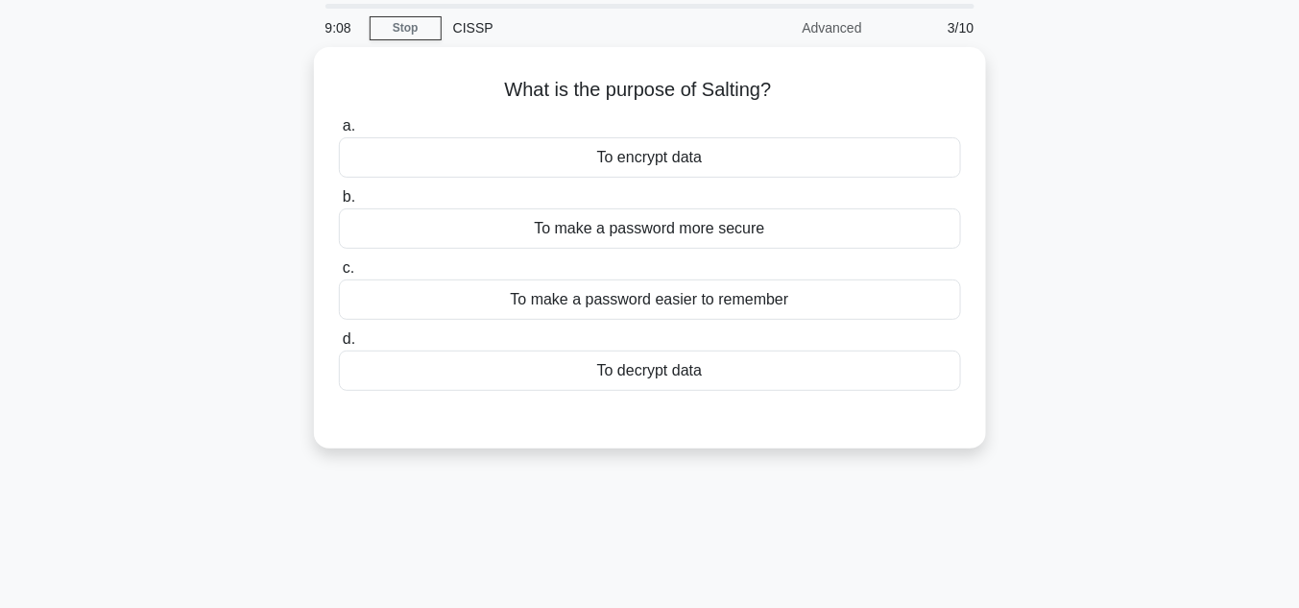
scroll to position [19, 0]
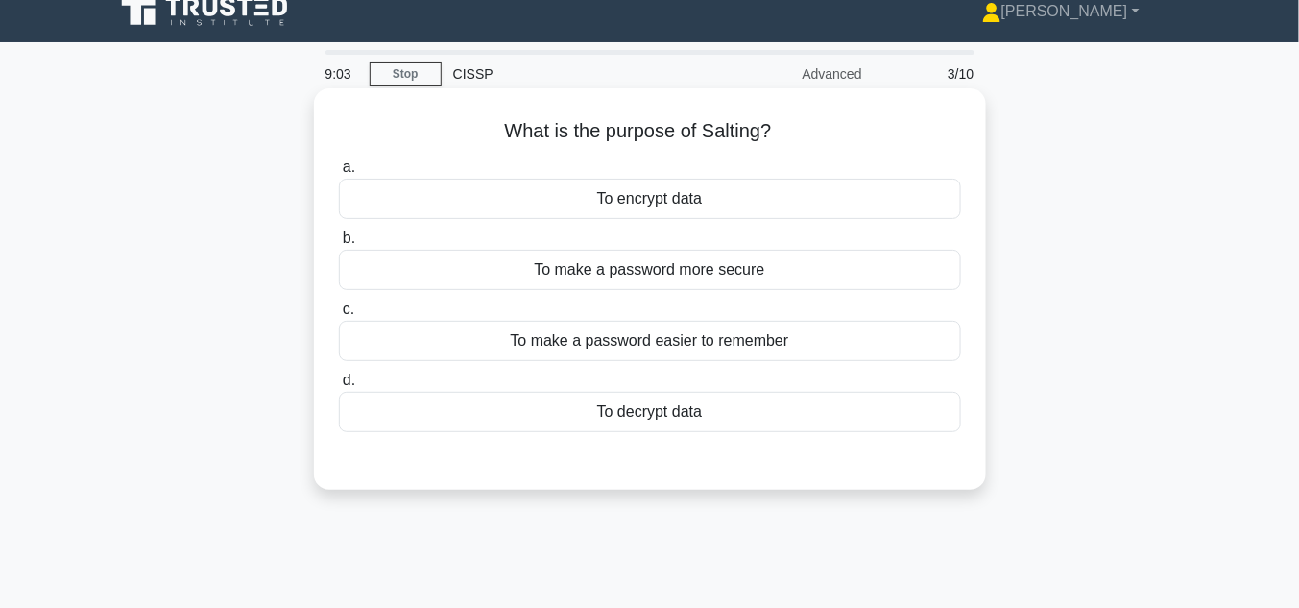
click at [711, 267] on div "To make a password more secure" at bounding box center [650, 270] width 622 height 40
click at [339, 245] on input "b. To make a password more secure" at bounding box center [339, 238] width 0 height 12
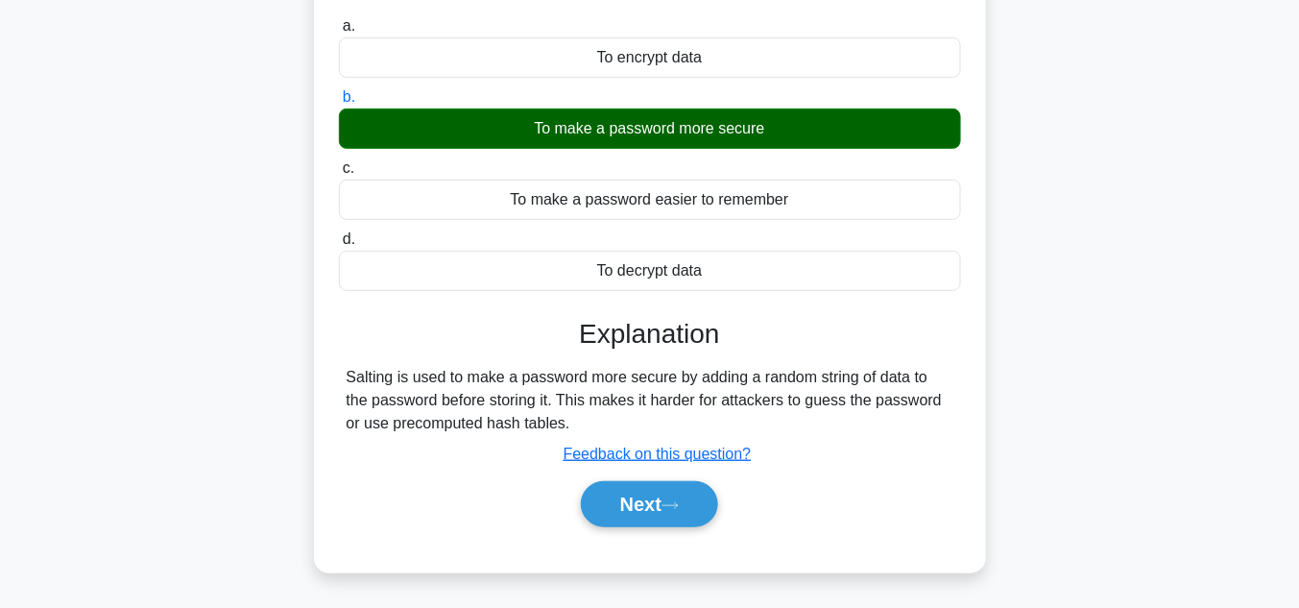
scroll to position [276, 0]
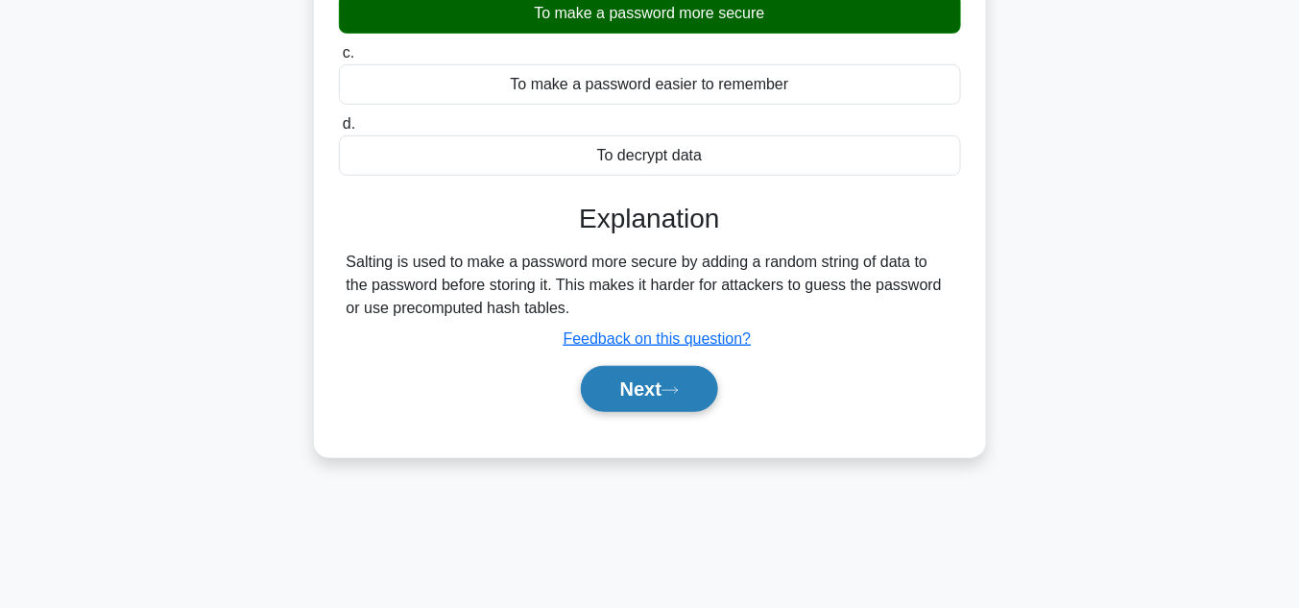
click at [673, 381] on button "Next" at bounding box center [649, 389] width 137 height 46
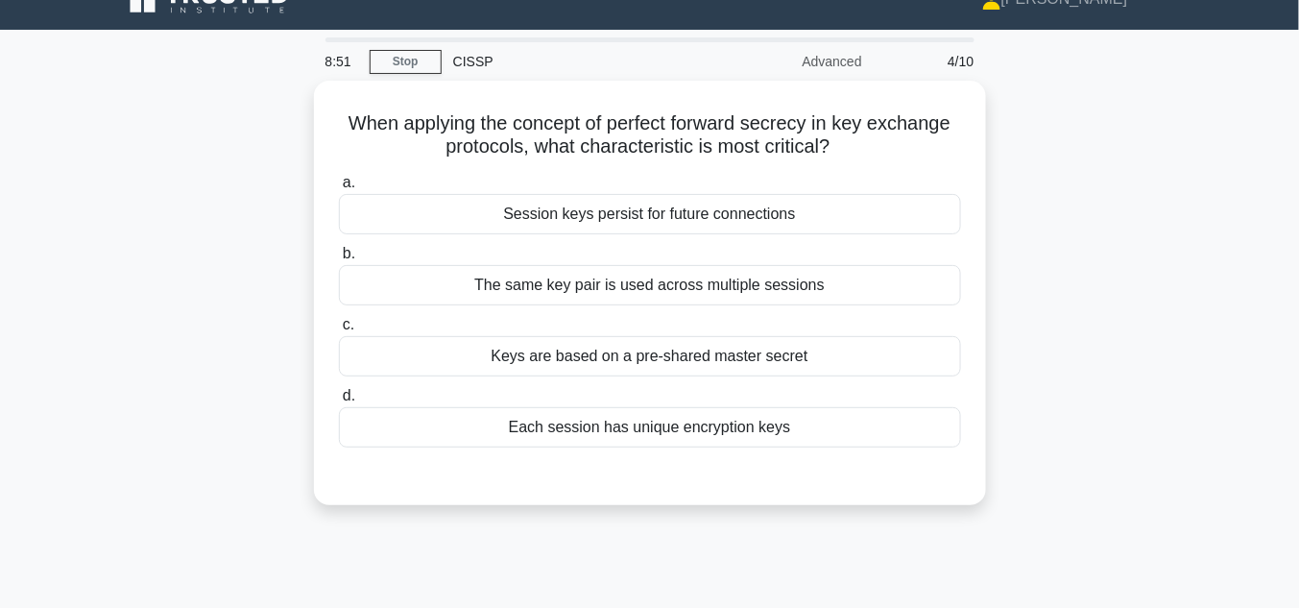
scroll to position [19, 0]
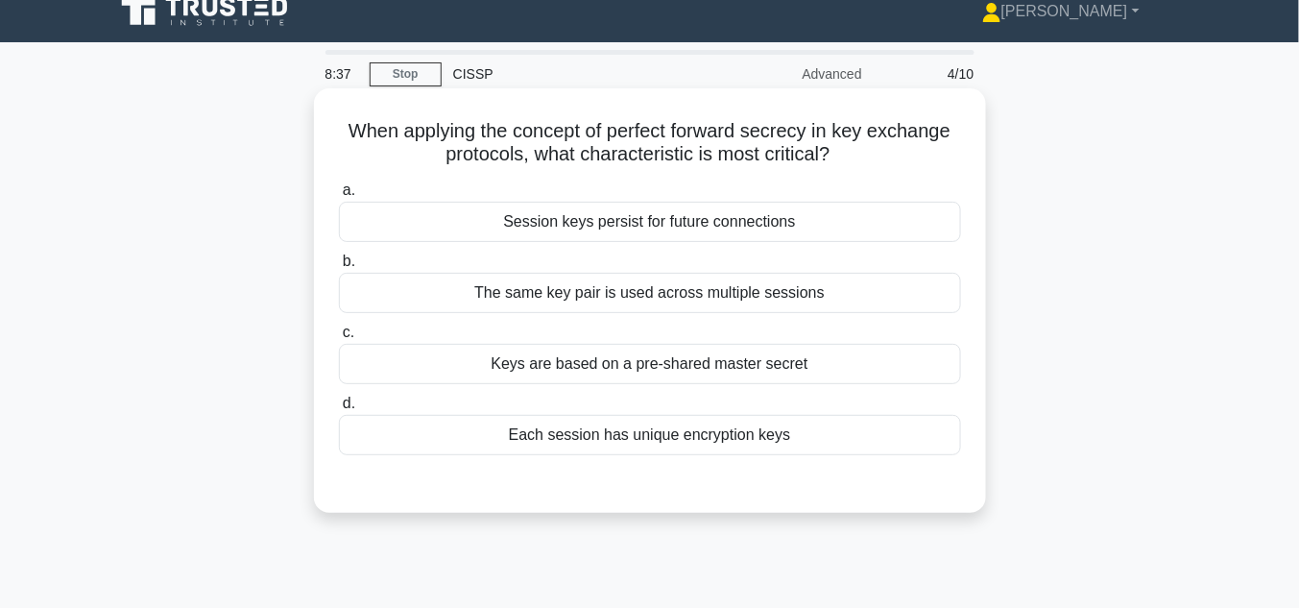
click at [710, 436] on div "Each session has unique encryption keys" at bounding box center [650, 435] width 622 height 40
click at [339, 410] on input "d. Each session has unique encryption keys" at bounding box center [339, 403] width 0 height 12
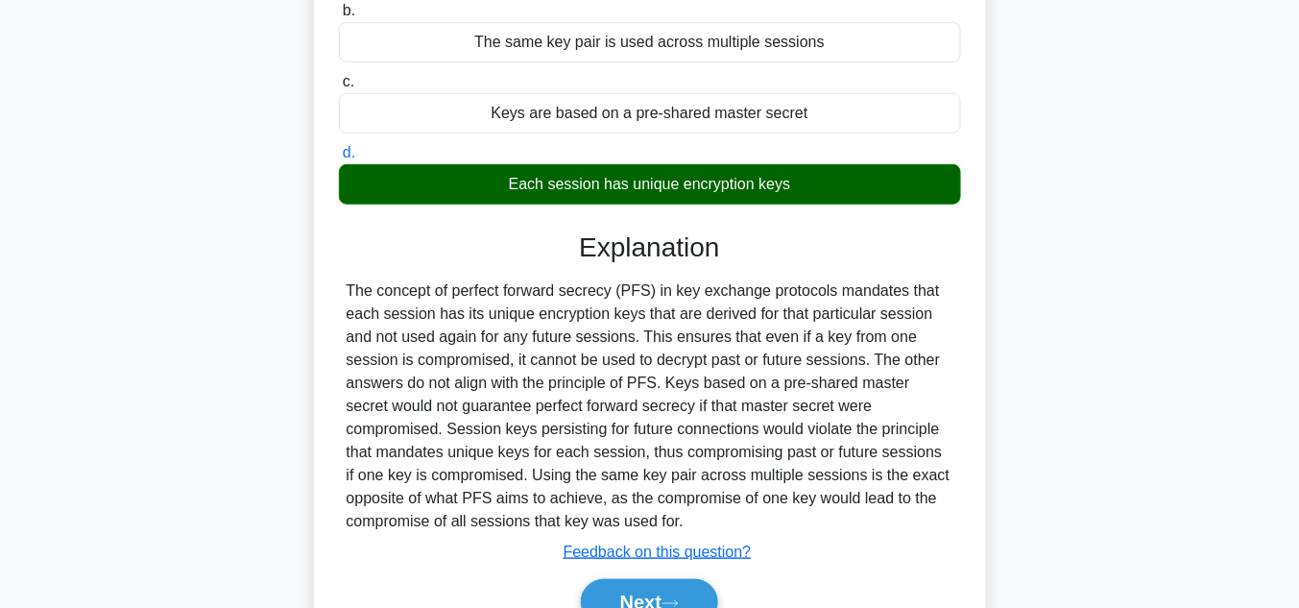
scroll to position [326, 0]
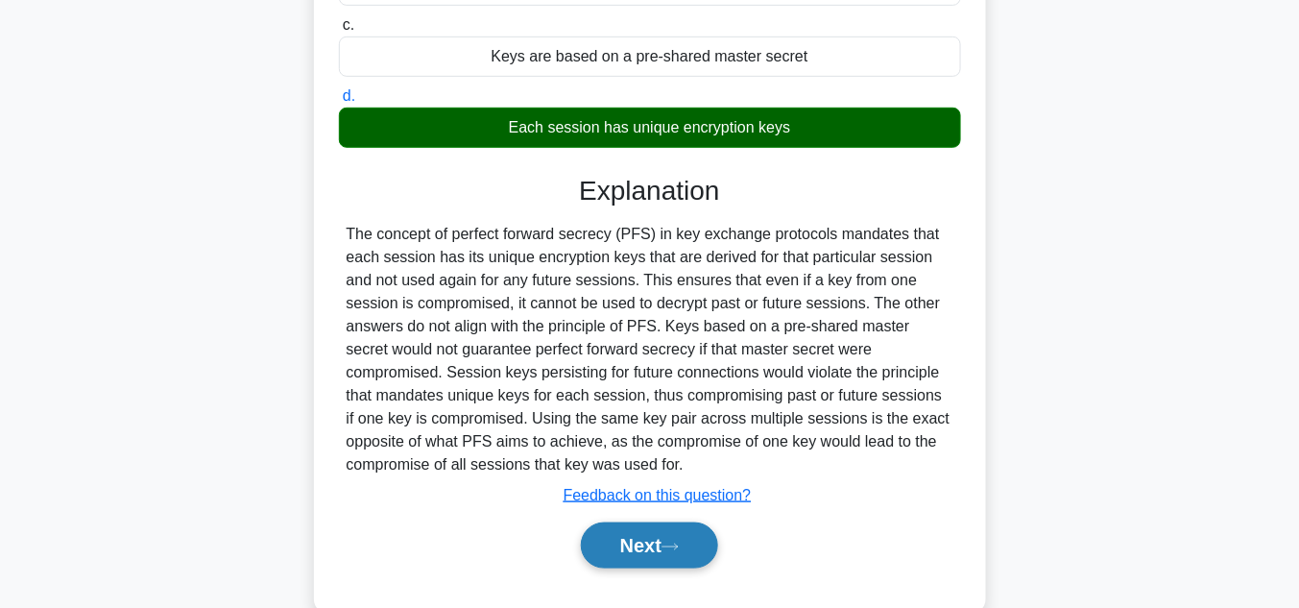
click at [692, 538] on button "Next" at bounding box center [649, 545] width 137 height 46
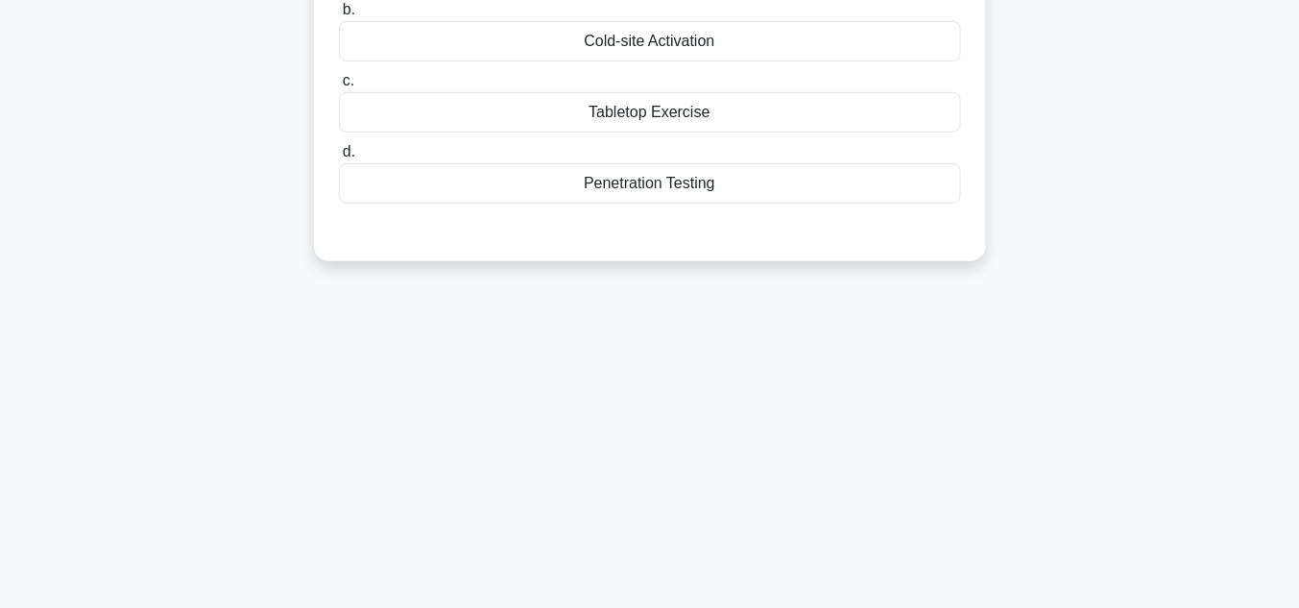
scroll to position [19, 0]
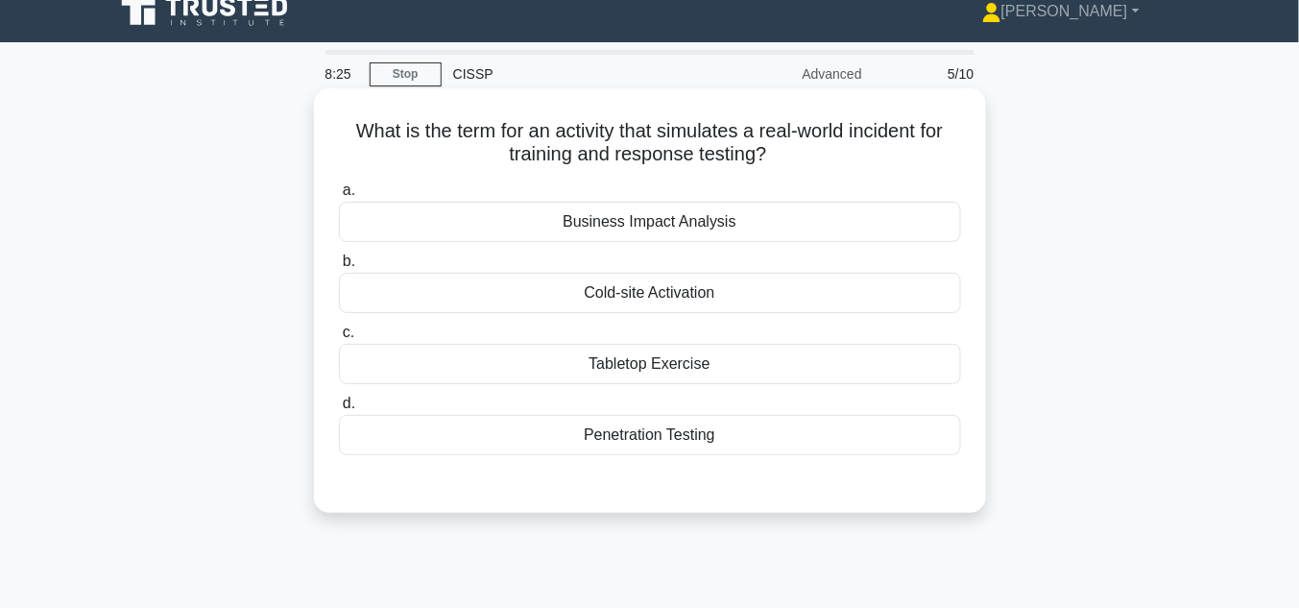
click at [671, 365] on div "Tabletop Exercise" at bounding box center [650, 364] width 622 height 40
click at [339, 339] on input "c. Tabletop Exercise" at bounding box center [339, 332] width 0 height 12
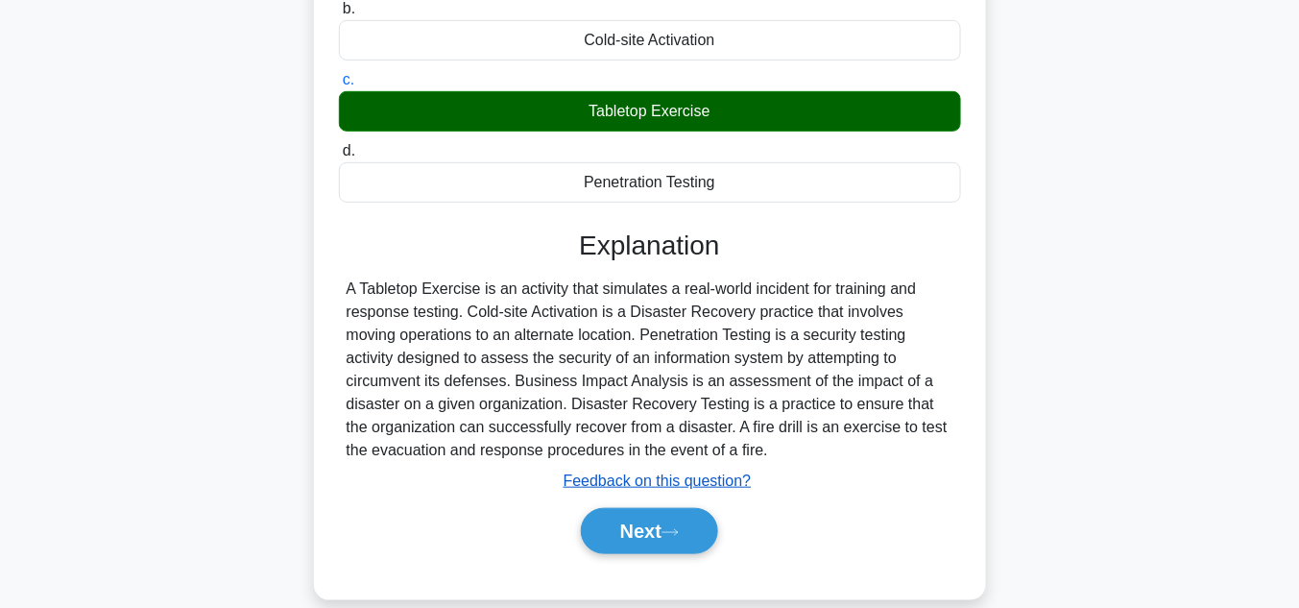
scroll to position [326, 0]
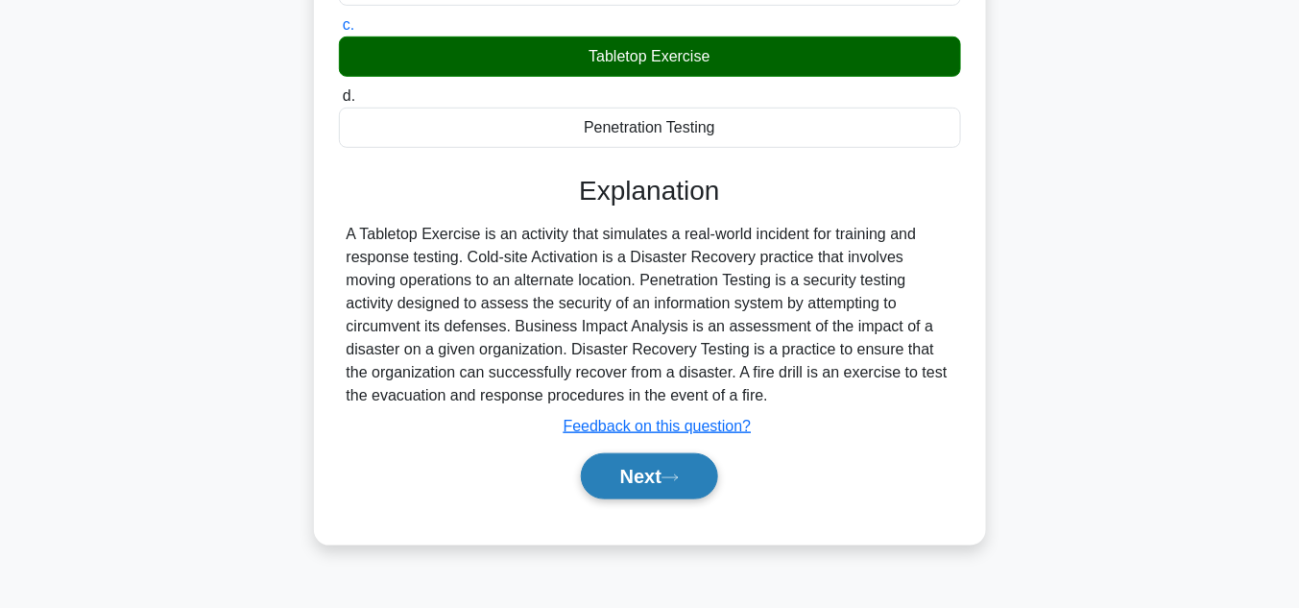
click at [675, 473] on icon at bounding box center [669, 477] width 17 height 11
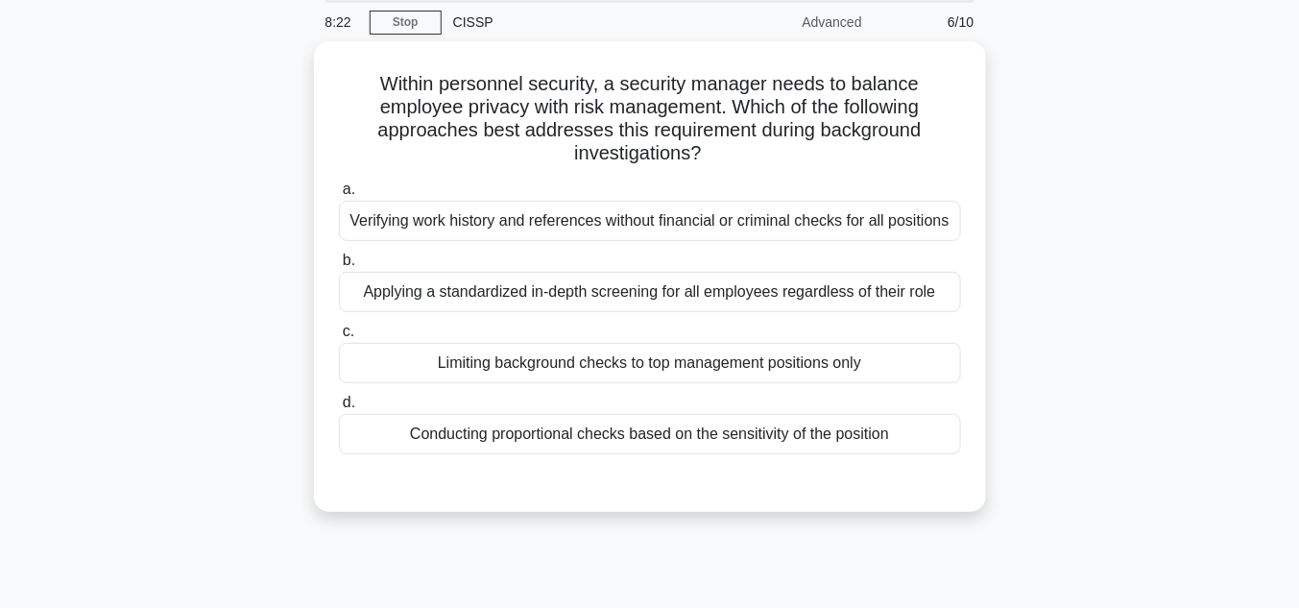
scroll to position [71, 0]
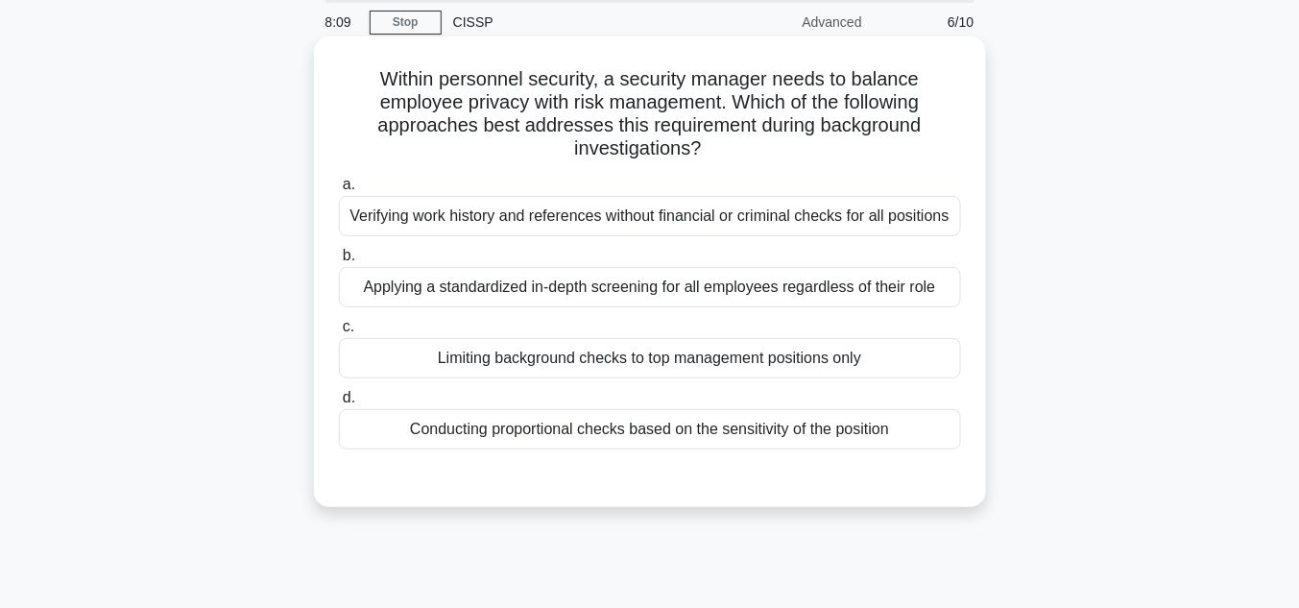
click at [601, 430] on div "Conducting proportional checks based on the sensitivity of the position" at bounding box center [650, 429] width 622 height 40
click at [339, 404] on input "d. Conducting proportional checks based on the sensitivity of the position" at bounding box center [339, 398] width 0 height 12
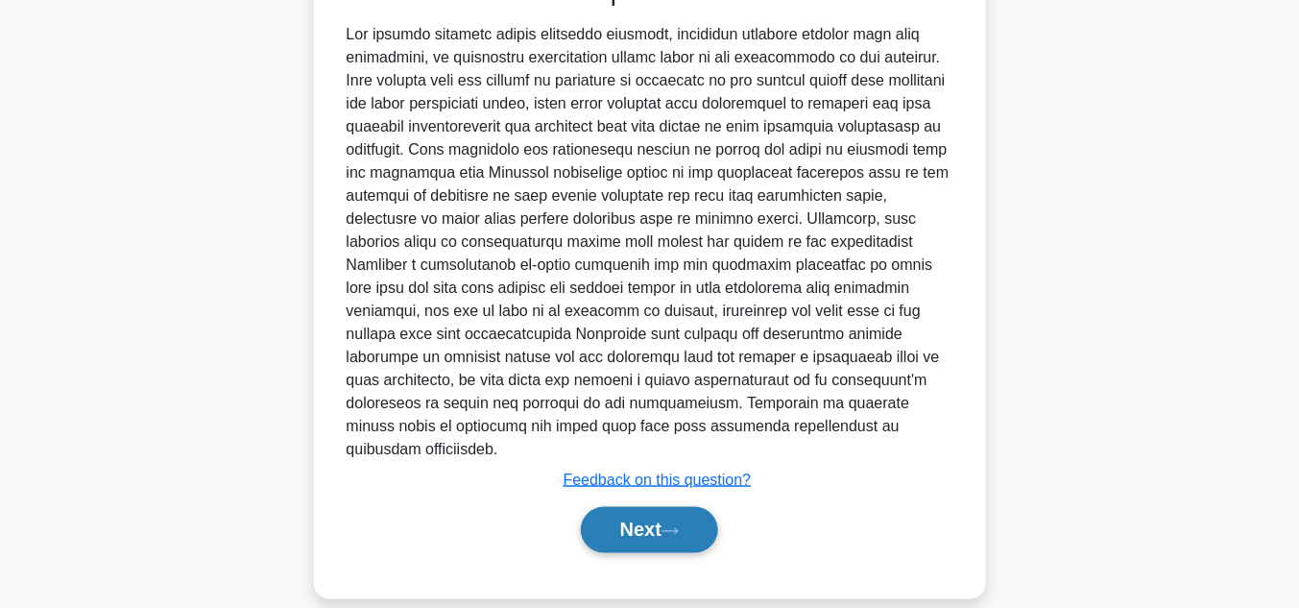
click at [643, 507] on button "Next" at bounding box center [649, 530] width 137 height 46
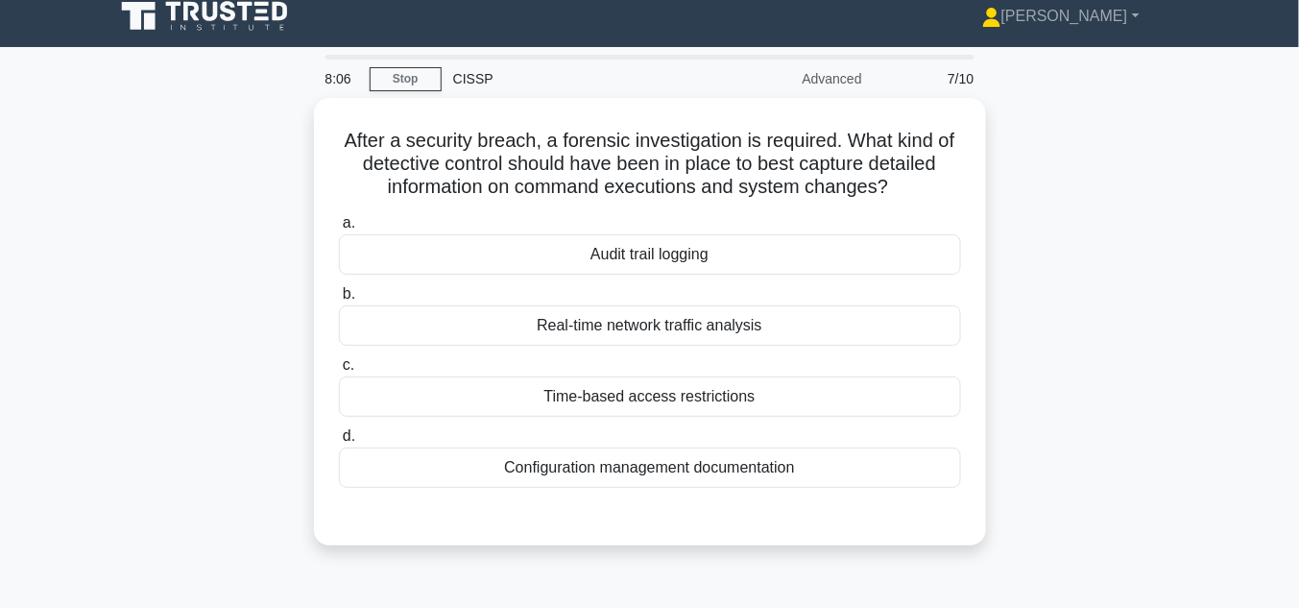
scroll to position [0, 0]
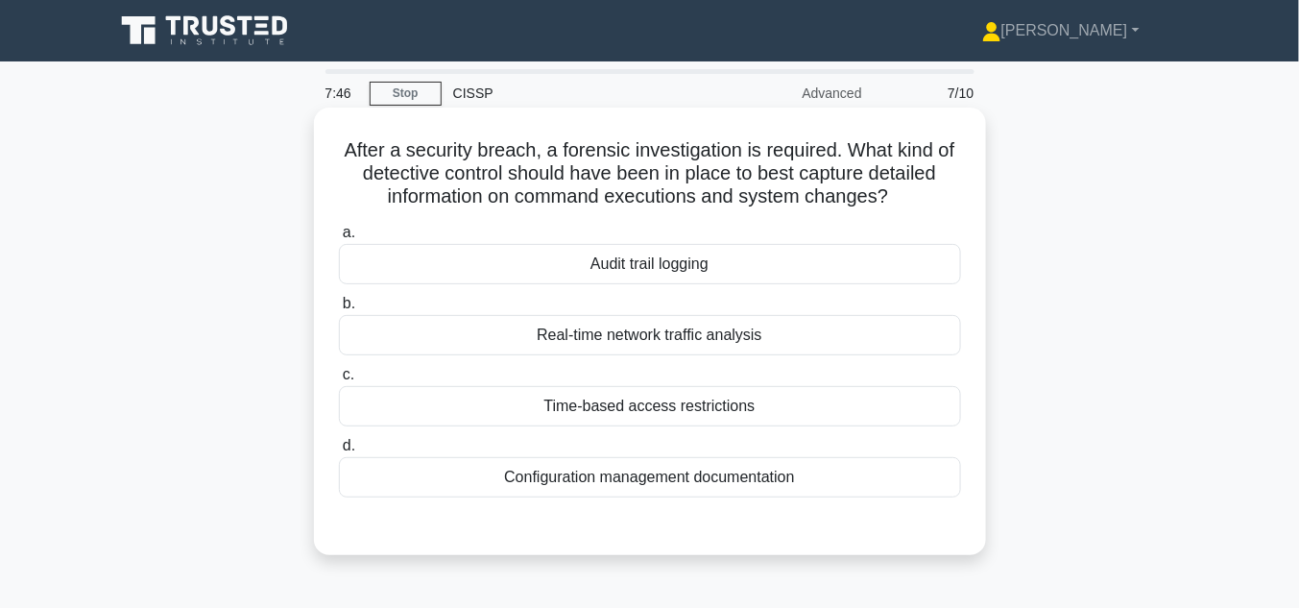
click at [670, 266] on div "Audit trail logging" at bounding box center [650, 264] width 622 height 40
click at [339, 239] on input "a. Audit trail logging" at bounding box center [339, 233] width 0 height 12
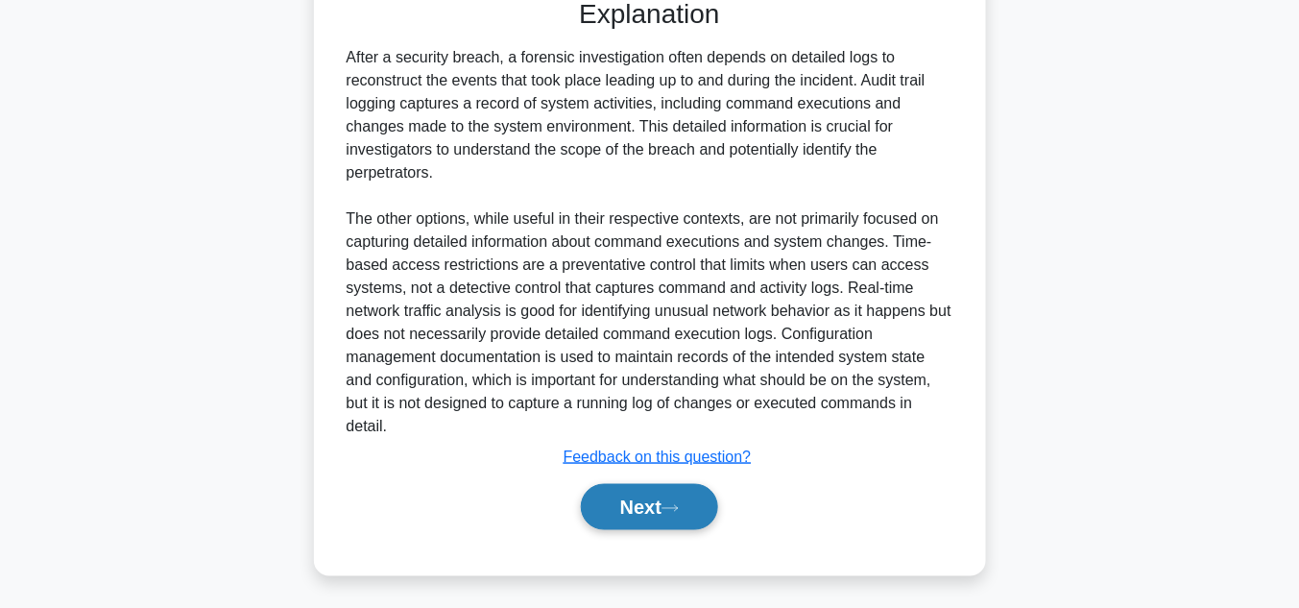
click at [663, 504] on button "Next" at bounding box center [649, 507] width 137 height 46
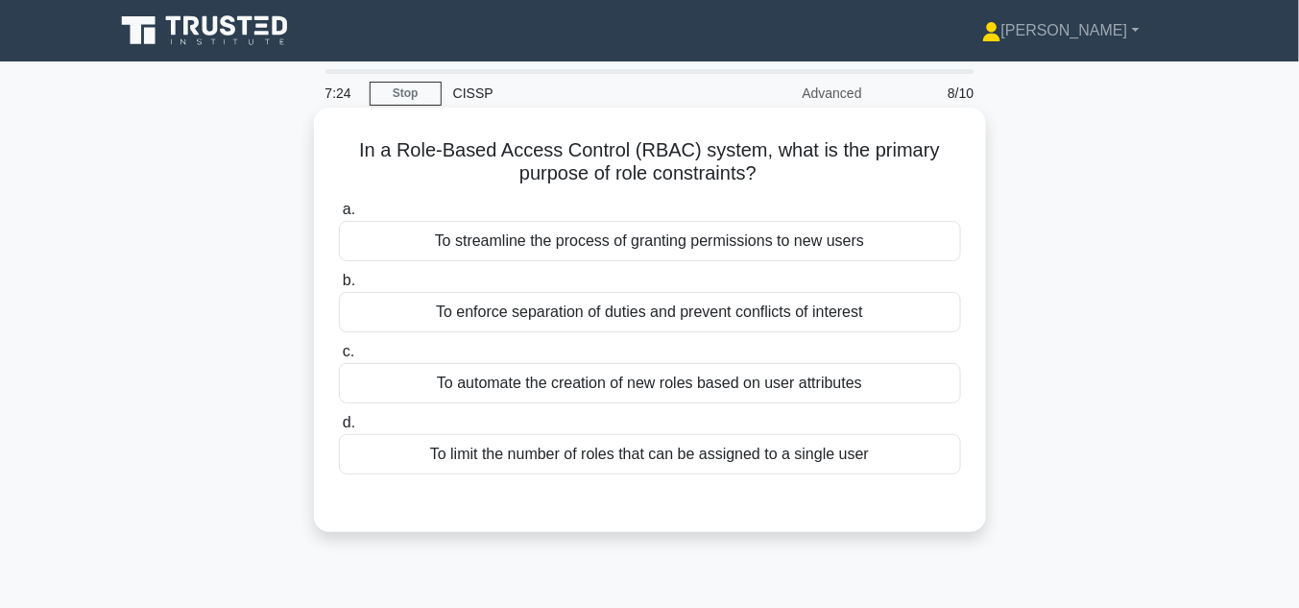
click at [678, 313] on div "To enforce separation of duties and prevent conflicts of interest" at bounding box center [650, 312] width 622 height 40
click at [339, 287] on input "b. To enforce separation of duties and prevent conflicts of interest" at bounding box center [339, 281] width 0 height 12
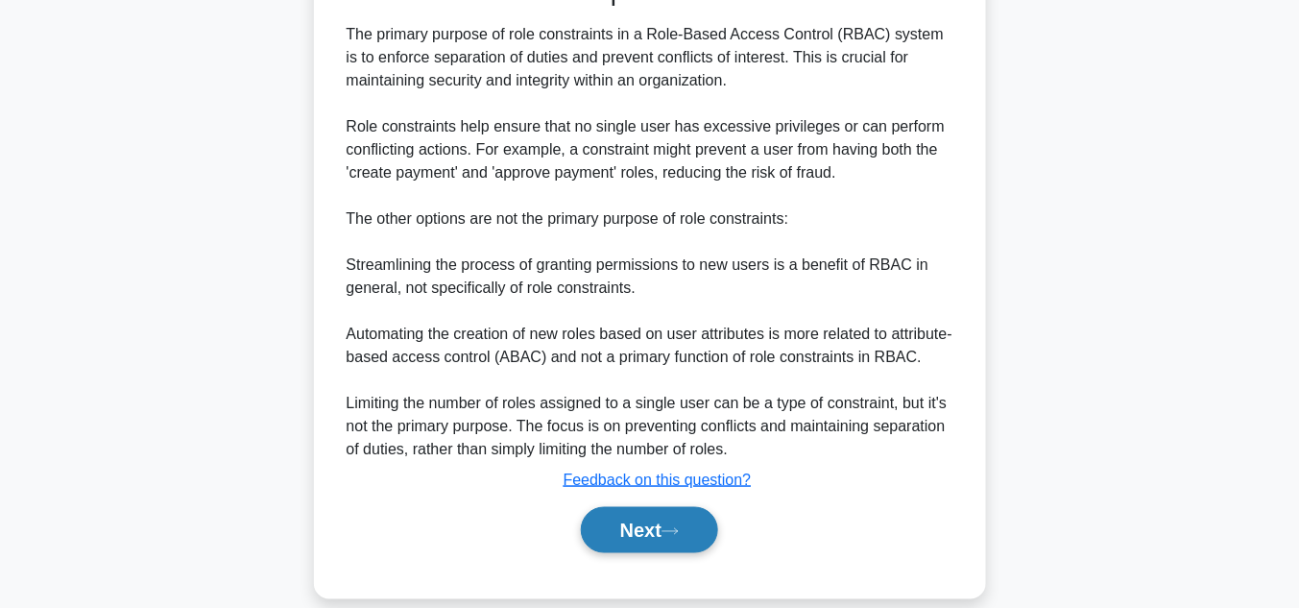
scroll to position [572, 0]
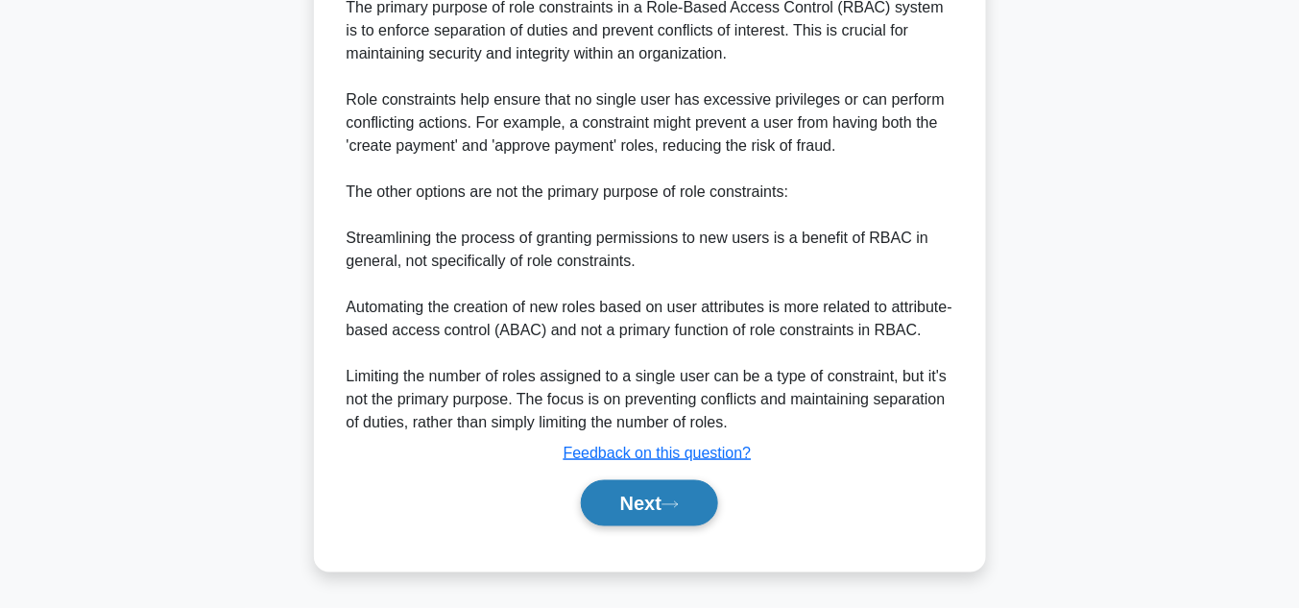
click at [678, 504] on icon at bounding box center [669, 504] width 17 height 11
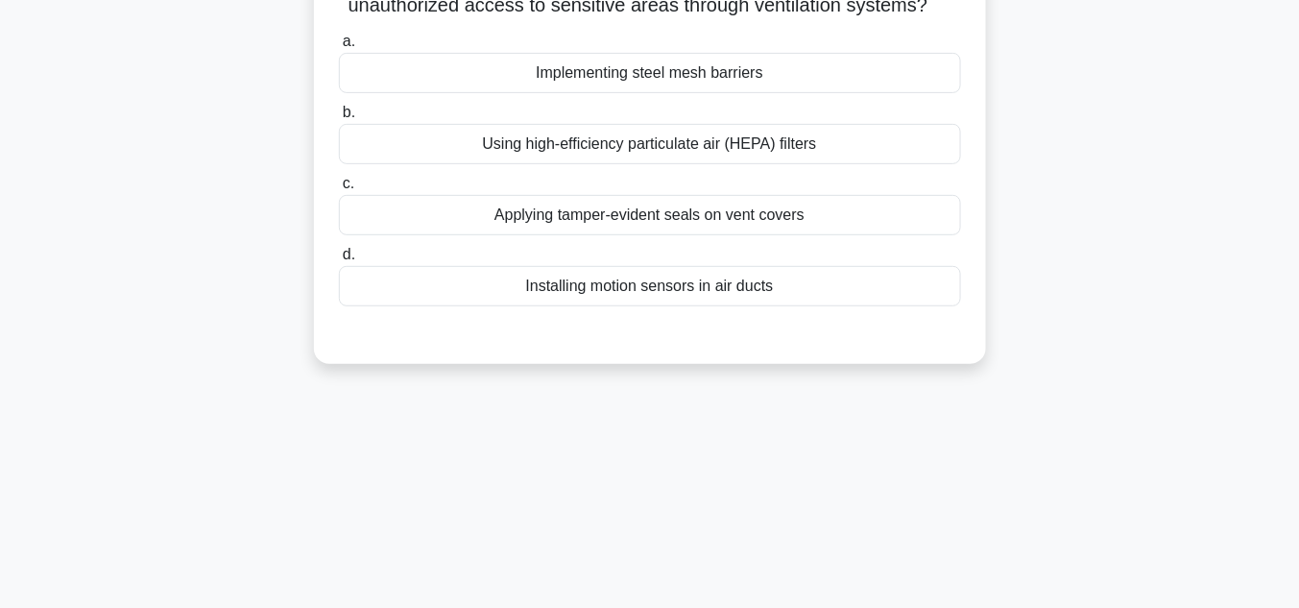
scroll to position [0, 0]
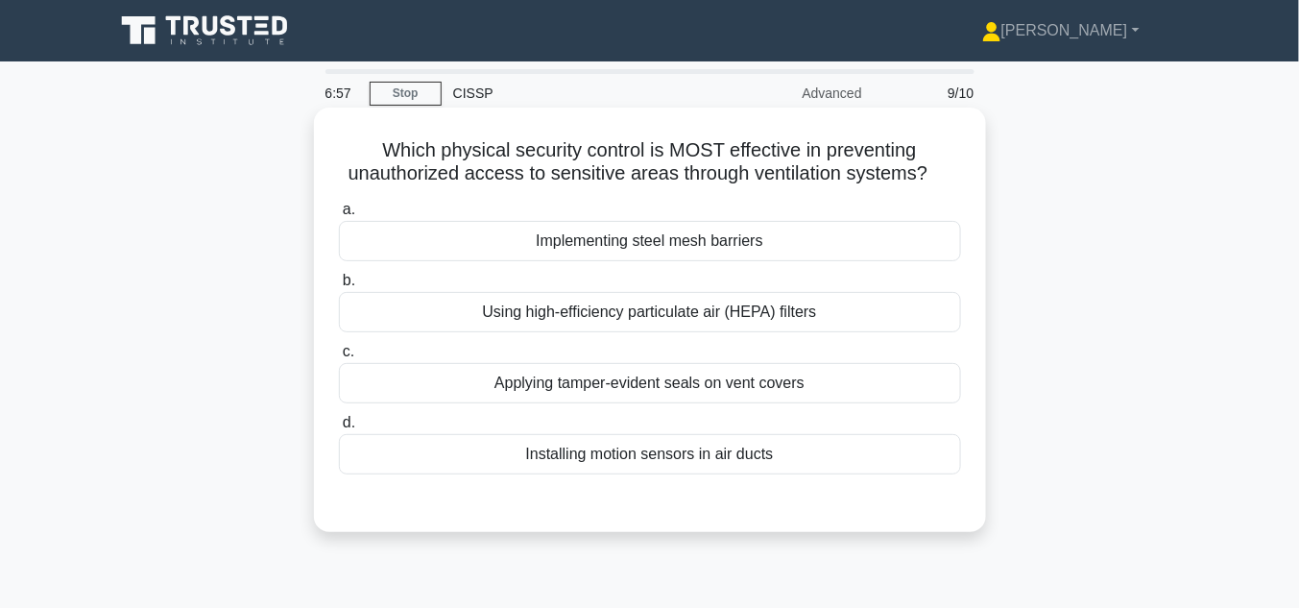
click at [720, 244] on div "Implementing steel mesh barriers" at bounding box center [650, 241] width 622 height 40
click at [339, 216] on input "a. Implementing steel mesh barriers" at bounding box center [339, 210] width 0 height 12
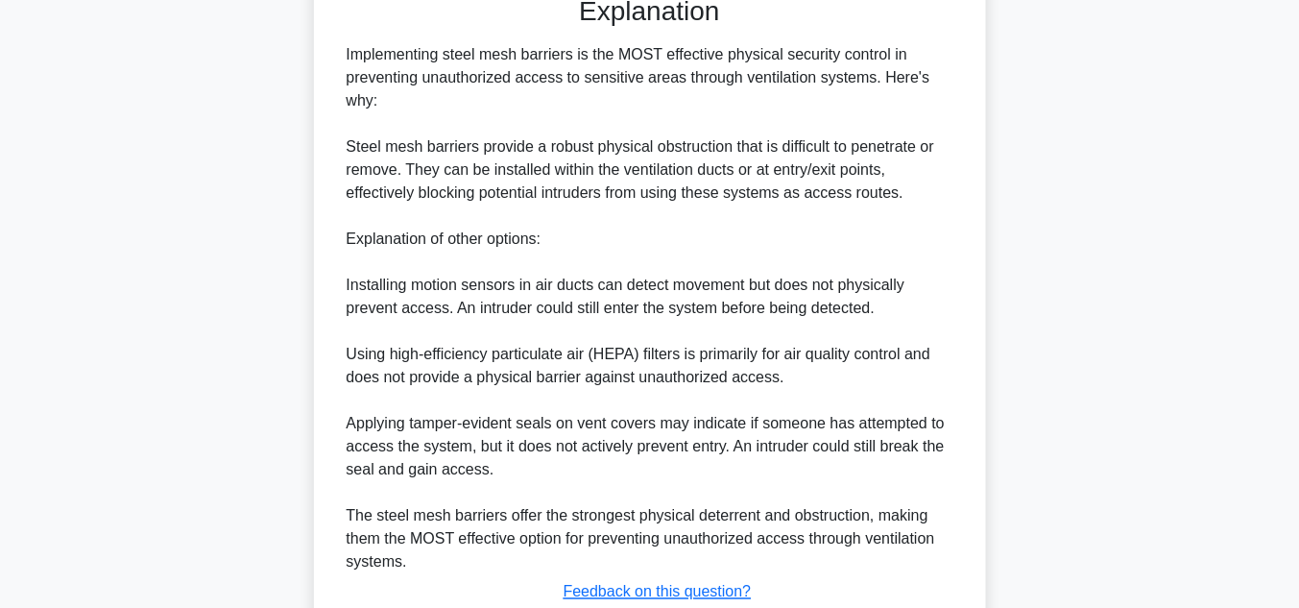
scroll to position [563, 0]
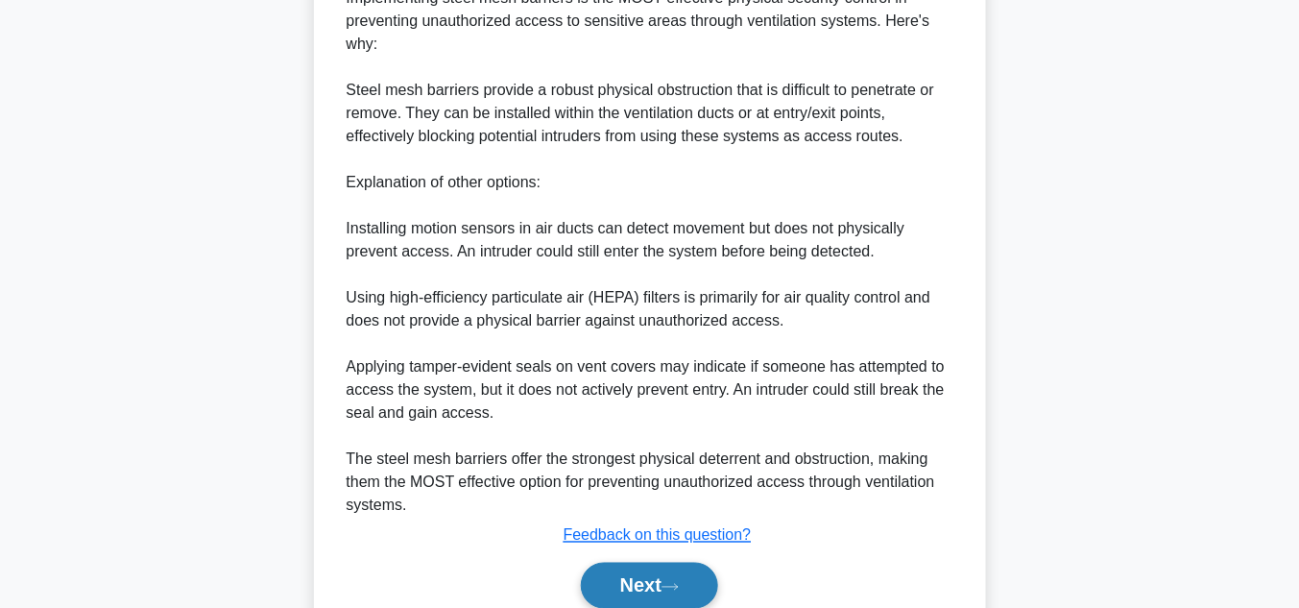
click at [666, 586] on button "Next" at bounding box center [649, 586] width 137 height 46
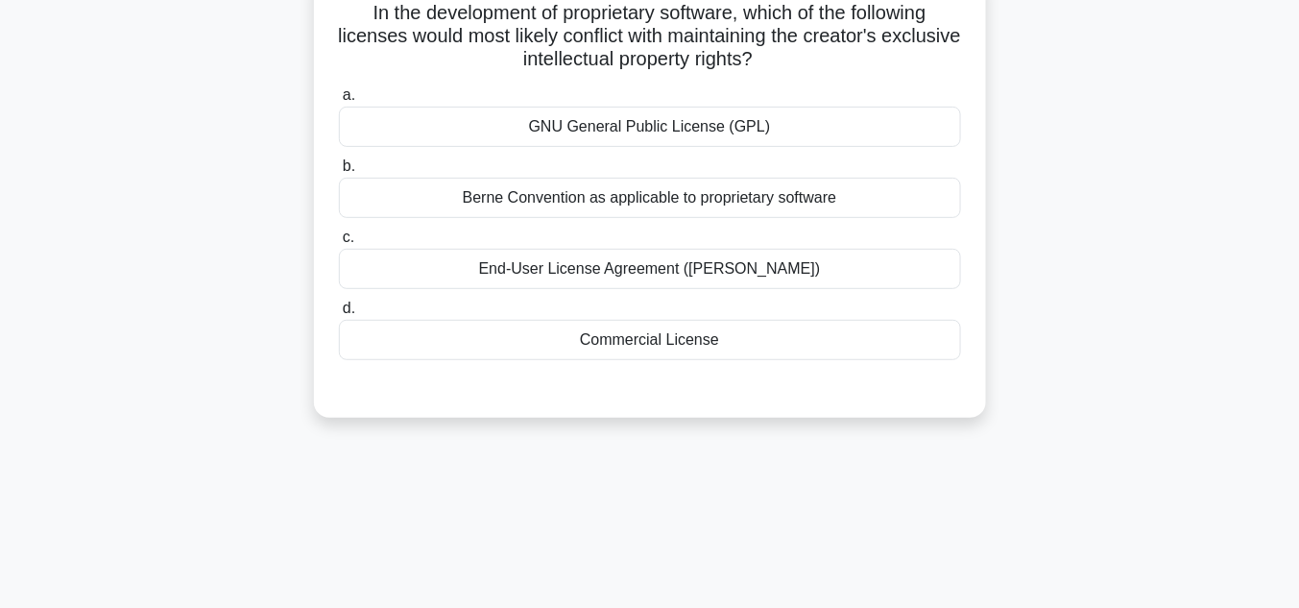
scroll to position [0, 0]
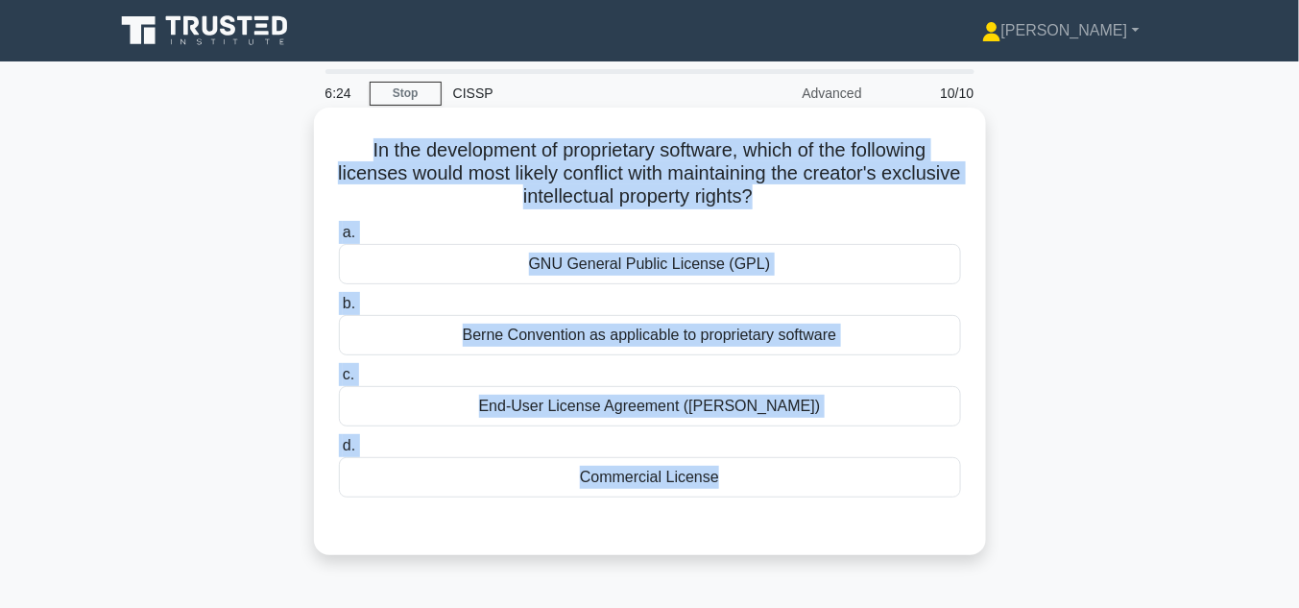
drag, startPoint x: 351, startPoint y: 156, endPoint x: 689, endPoint y: 522, distance: 498.7
click at [689, 522] on div "In the development of proprietary software, which of the following licenses wou…" at bounding box center [650, 331] width 657 height 432
copy div "In the development of proprietary software, which of the following licenses wou…"
click at [657, 268] on div "GNU General Public License (GPL)" at bounding box center [650, 264] width 622 height 40
click at [339, 239] on input "a. GNU General Public License (GPL)" at bounding box center [339, 233] width 0 height 12
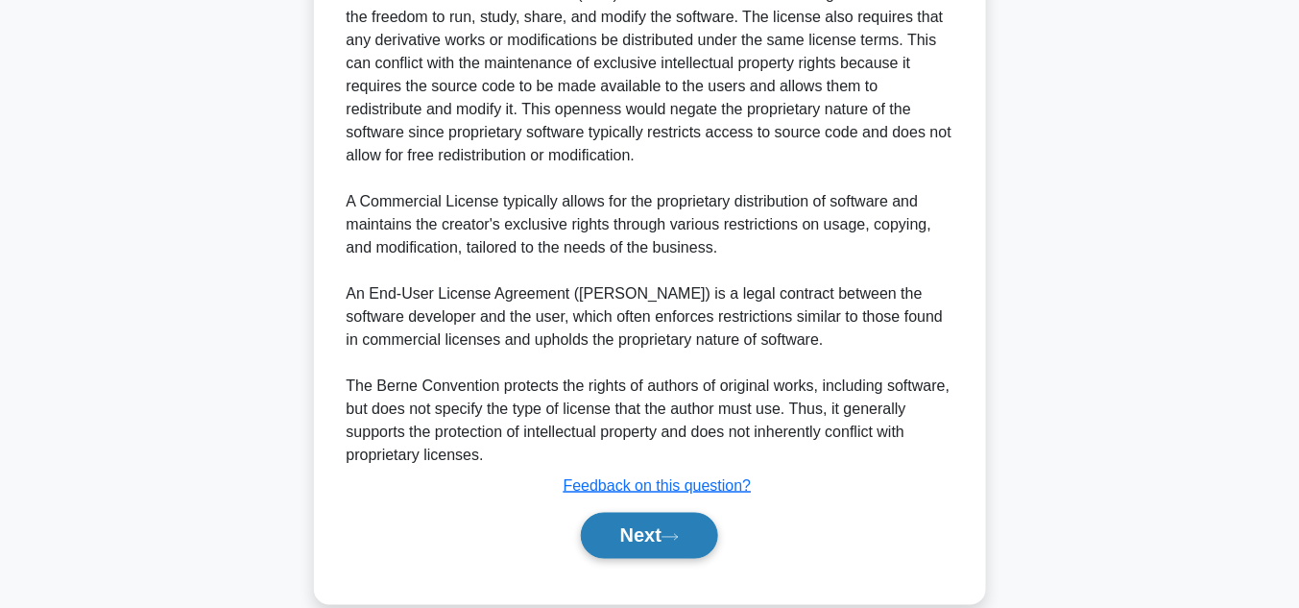
scroll to position [618, 0]
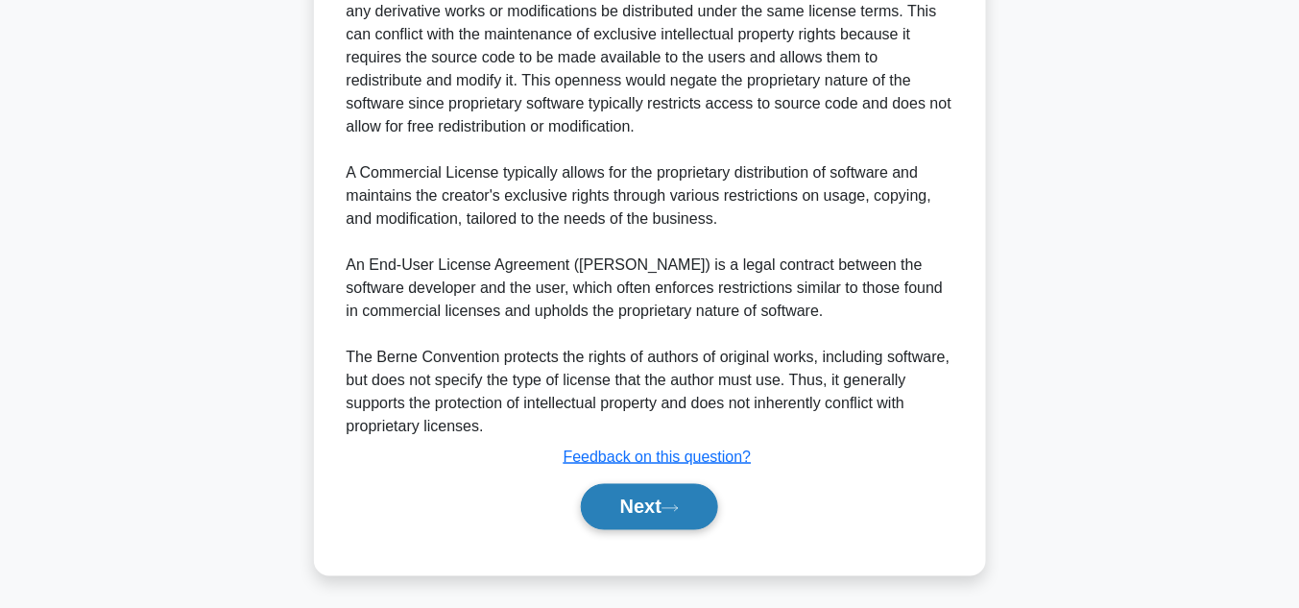
click at [674, 503] on icon at bounding box center [669, 508] width 17 height 11
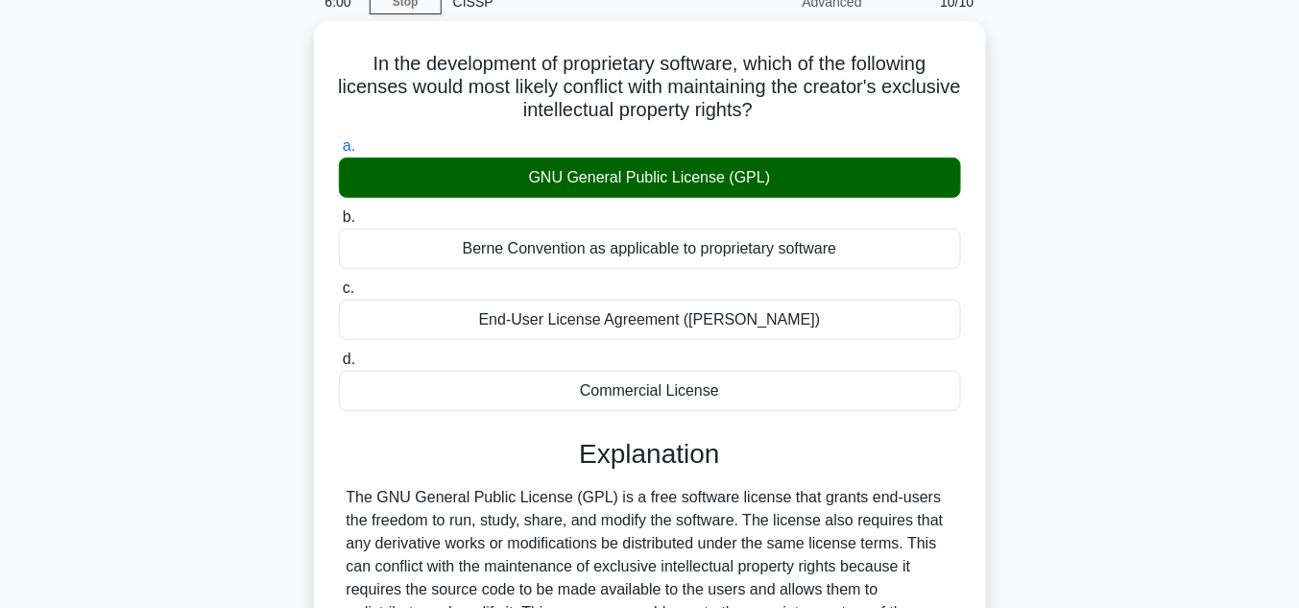
scroll to position [56, 0]
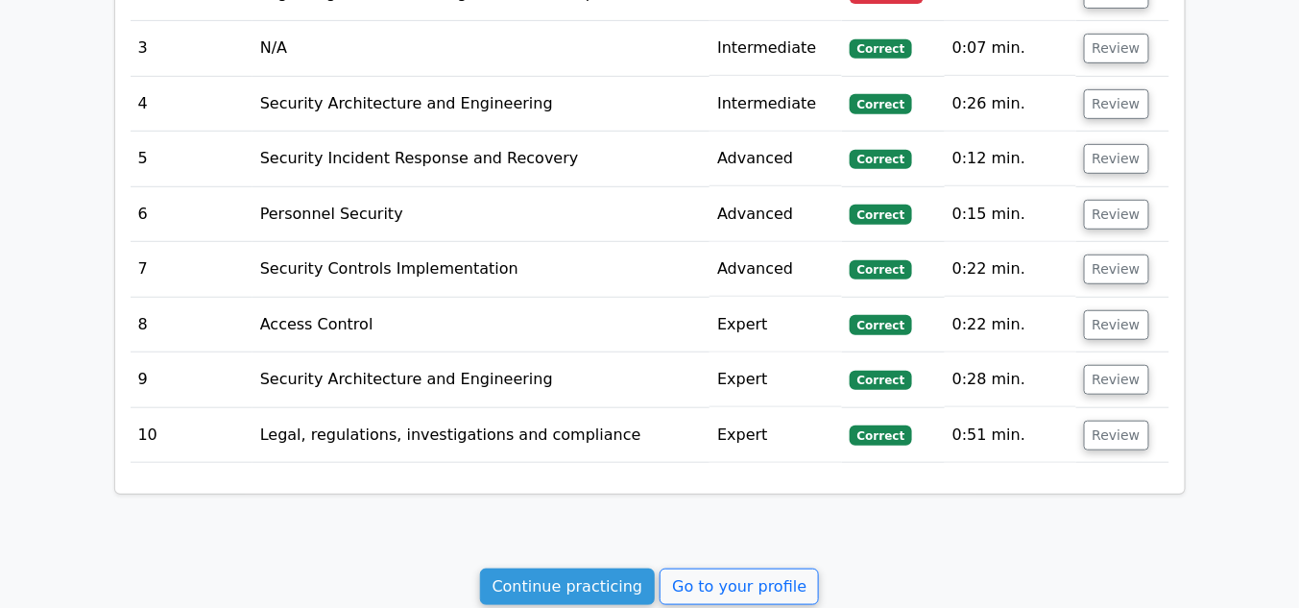
scroll to position [2604, 0]
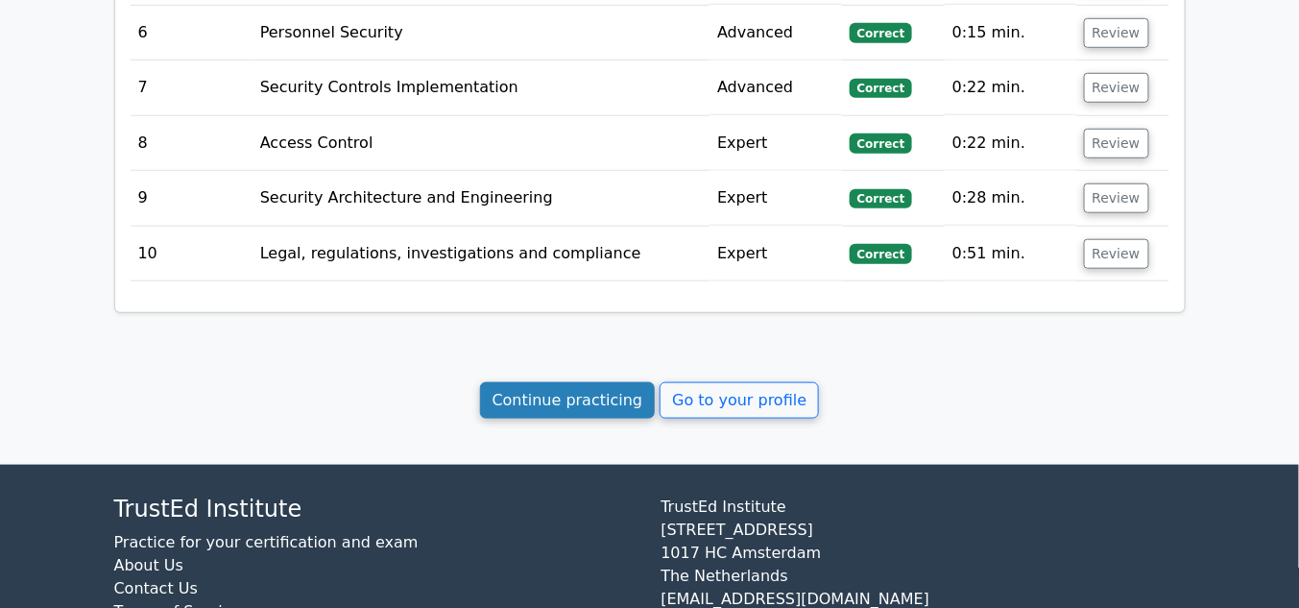
click at [602, 382] on link "Continue practicing" at bounding box center [568, 400] width 176 height 36
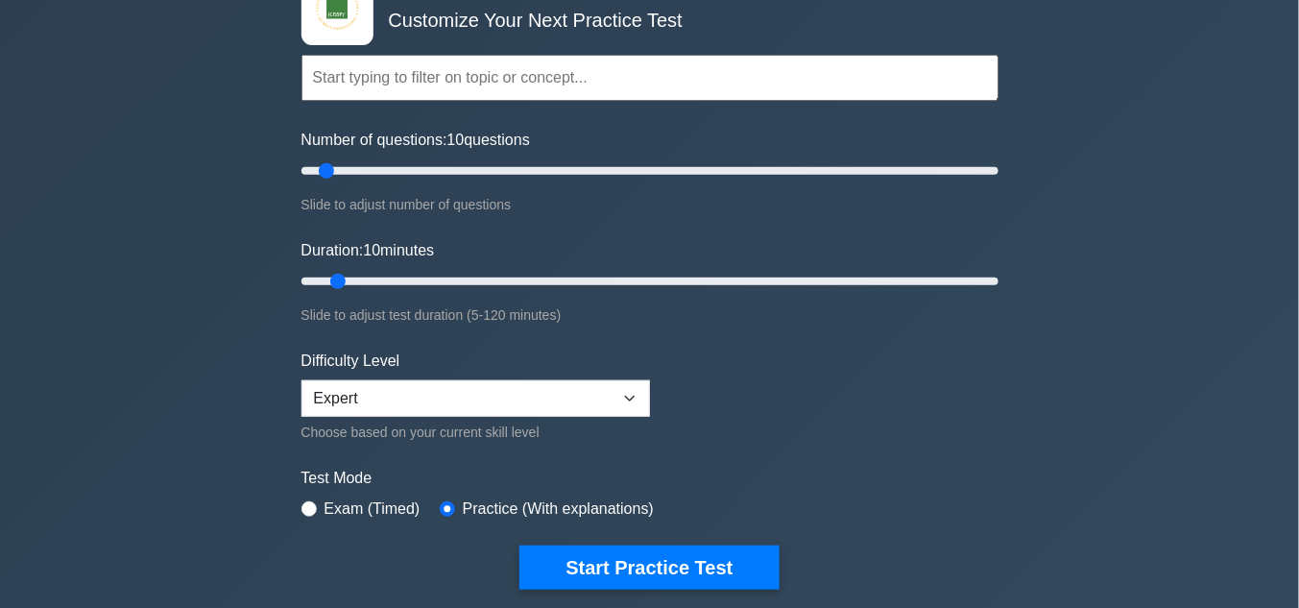
scroll to position [154, 0]
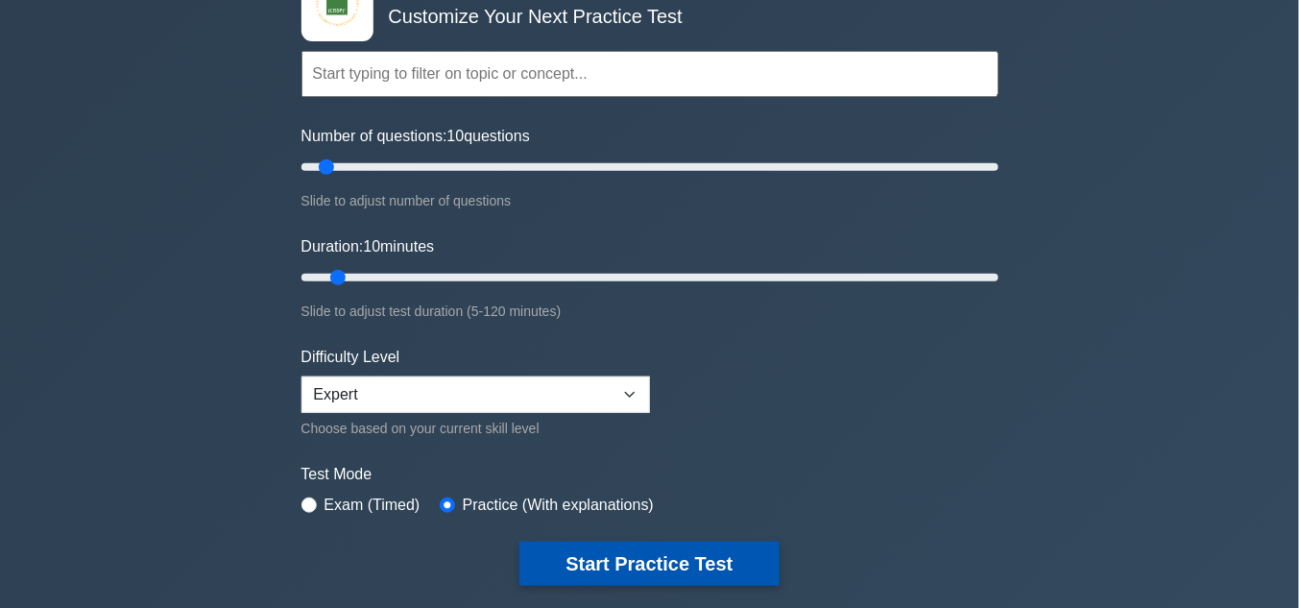
click at [644, 564] on button "Start Practice Test" at bounding box center [648, 563] width 259 height 44
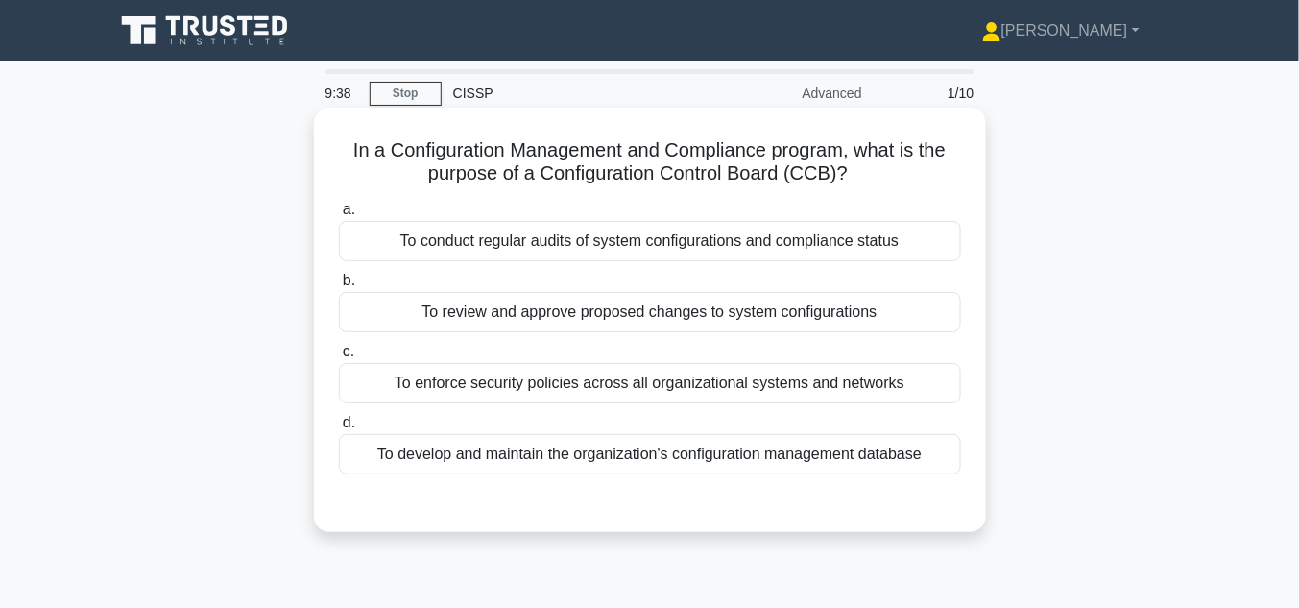
click at [694, 459] on div "To develop and maintain the organization's configuration management database" at bounding box center [650, 454] width 622 height 40
click at [339, 429] on input "d. To develop and maintain the organization's configuration management database" at bounding box center [339, 423] width 0 height 12
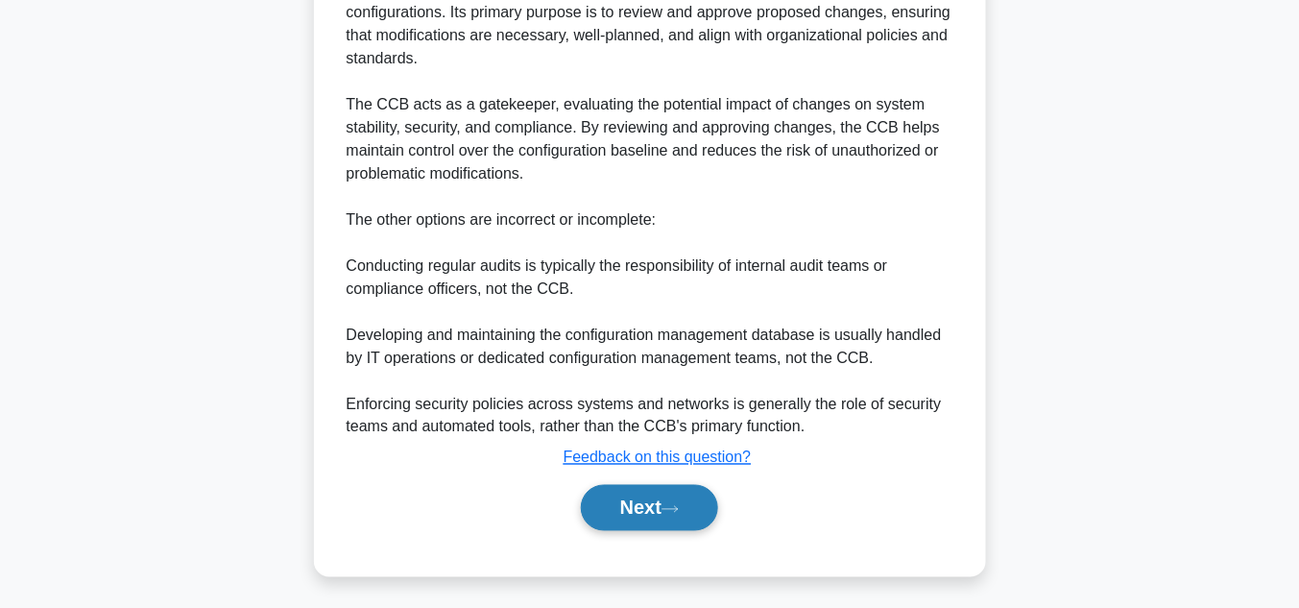
click at [658, 495] on button "Next" at bounding box center [649, 508] width 137 height 46
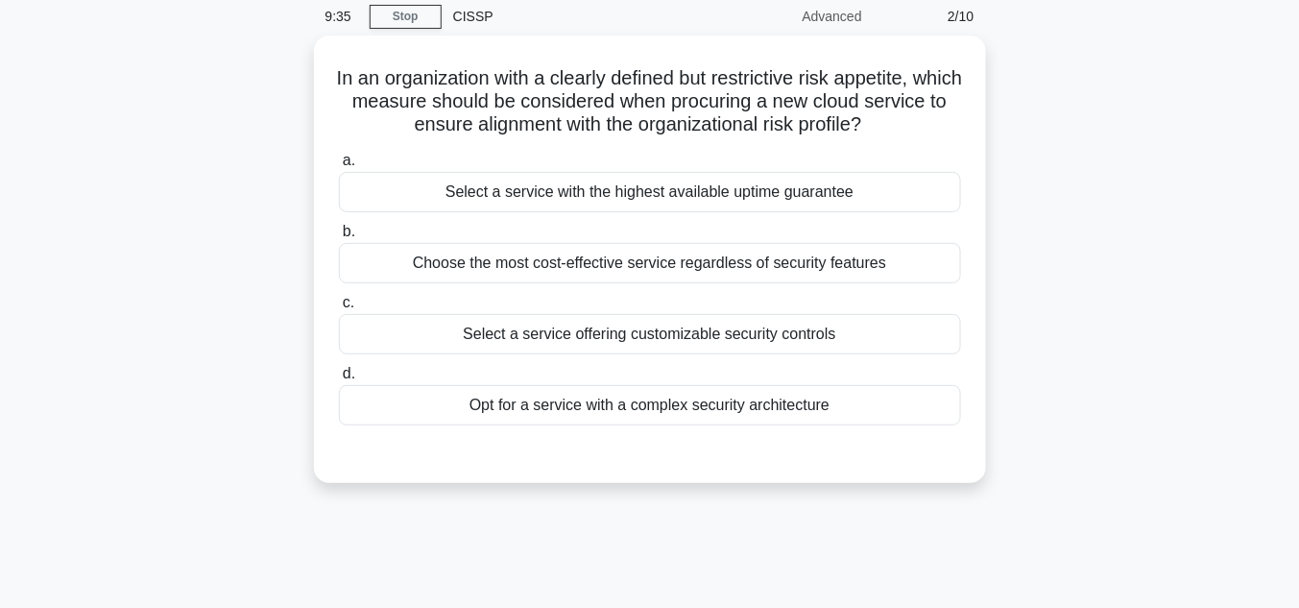
scroll to position [71, 0]
click at [611, 337] on div "Select a service offering customizable security controls" at bounding box center [650, 335] width 622 height 40
click at [339, 310] on input "c. Select a service offering customizable security controls" at bounding box center [339, 304] width 0 height 12
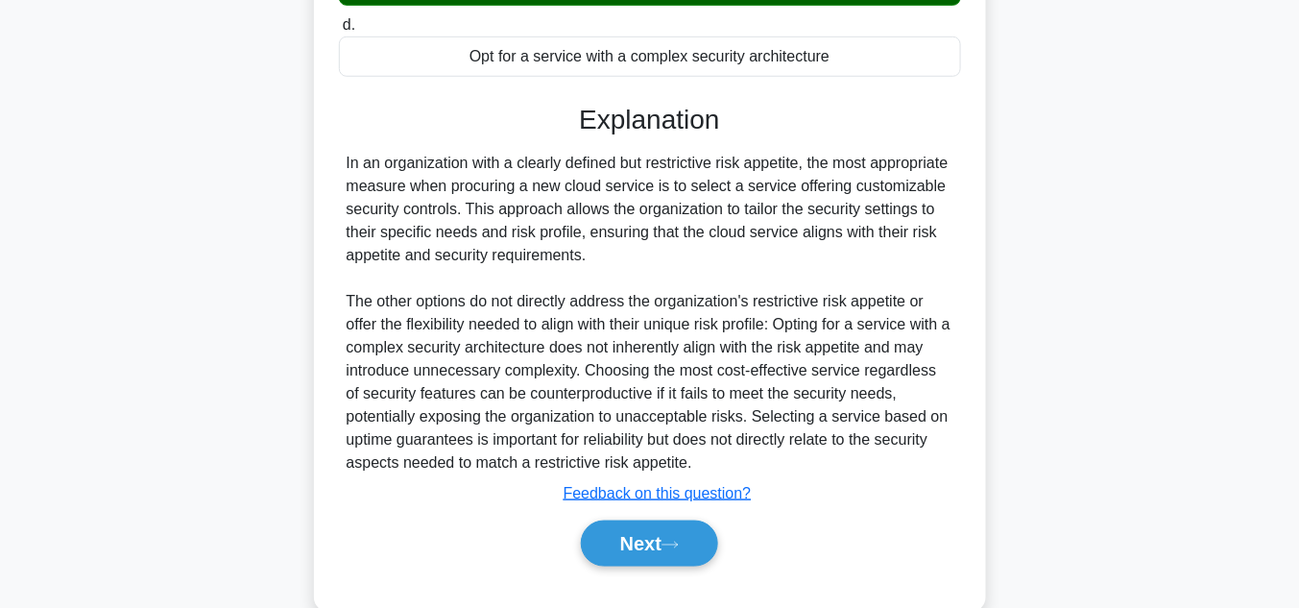
scroll to position [429, 0]
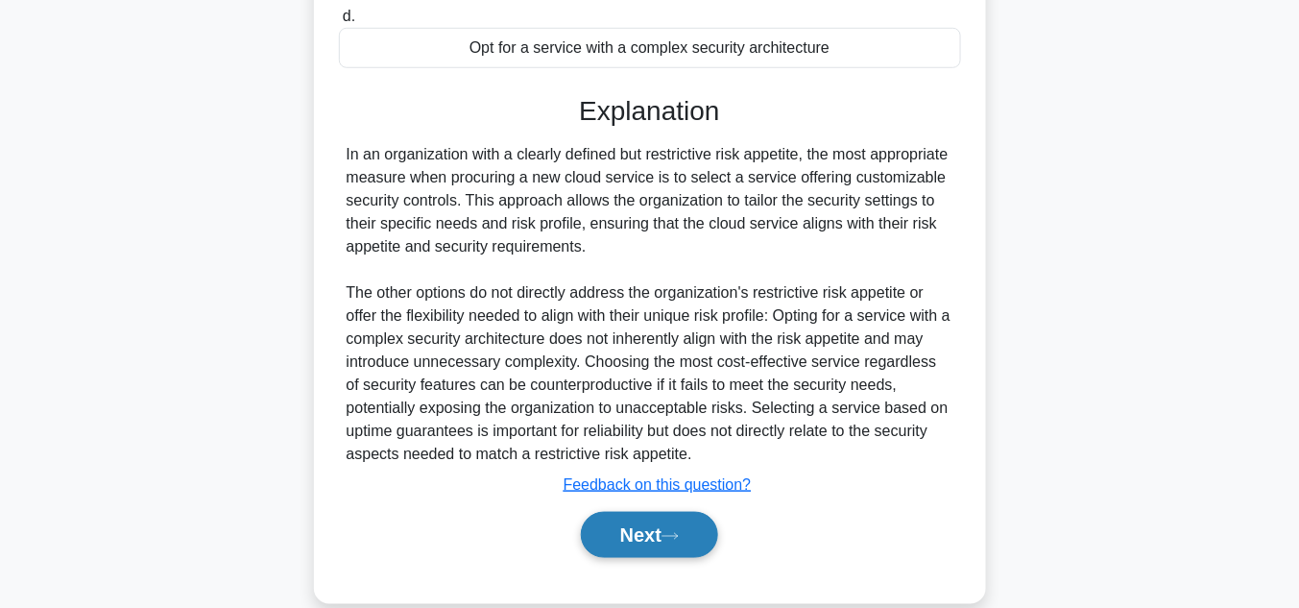
click at [649, 533] on button "Next" at bounding box center [649, 535] width 137 height 46
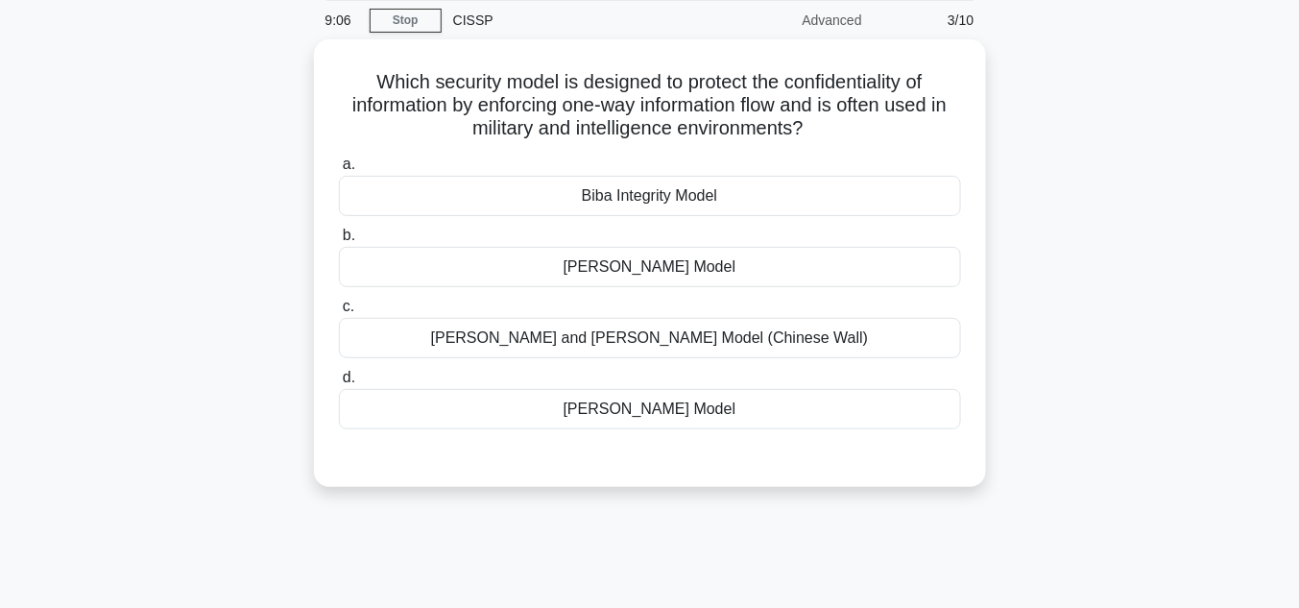
scroll to position [71, 0]
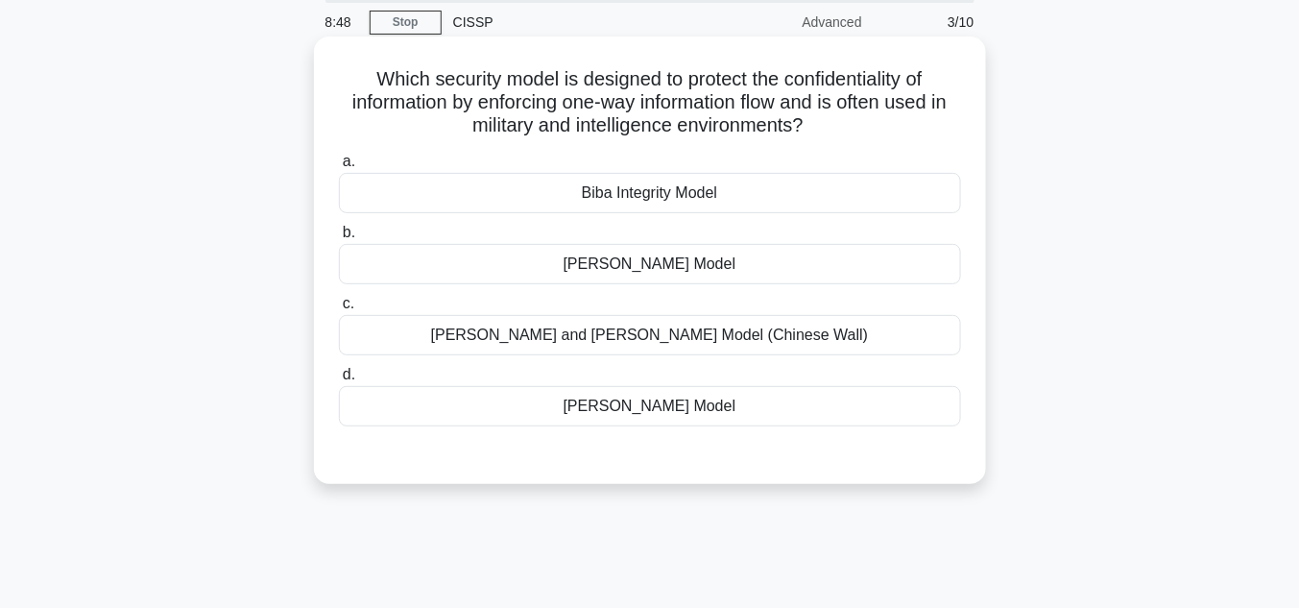
click at [671, 337] on div "Brewer and Nash Model (Chinese Wall)" at bounding box center [650, 335] width 622 height 40
click at [339, 310] on input "c. Brewer and Nash Model (Chinese Wall)" at bounding box center [339, 304] width 0 height 12
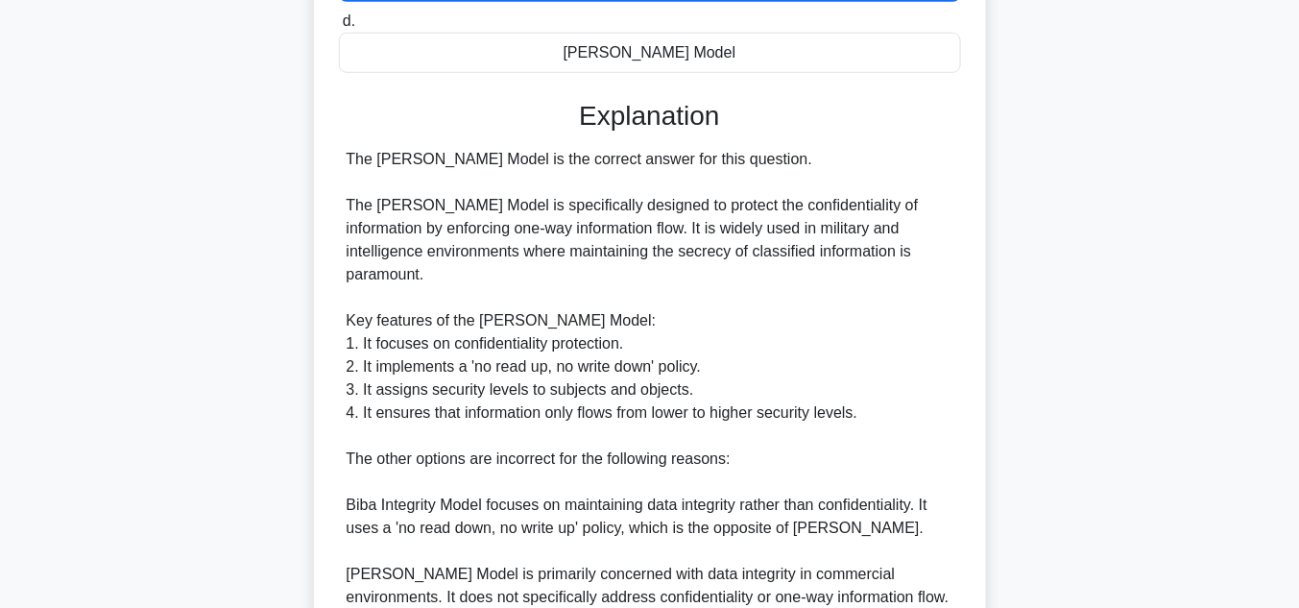
scroll to position [685, 0]
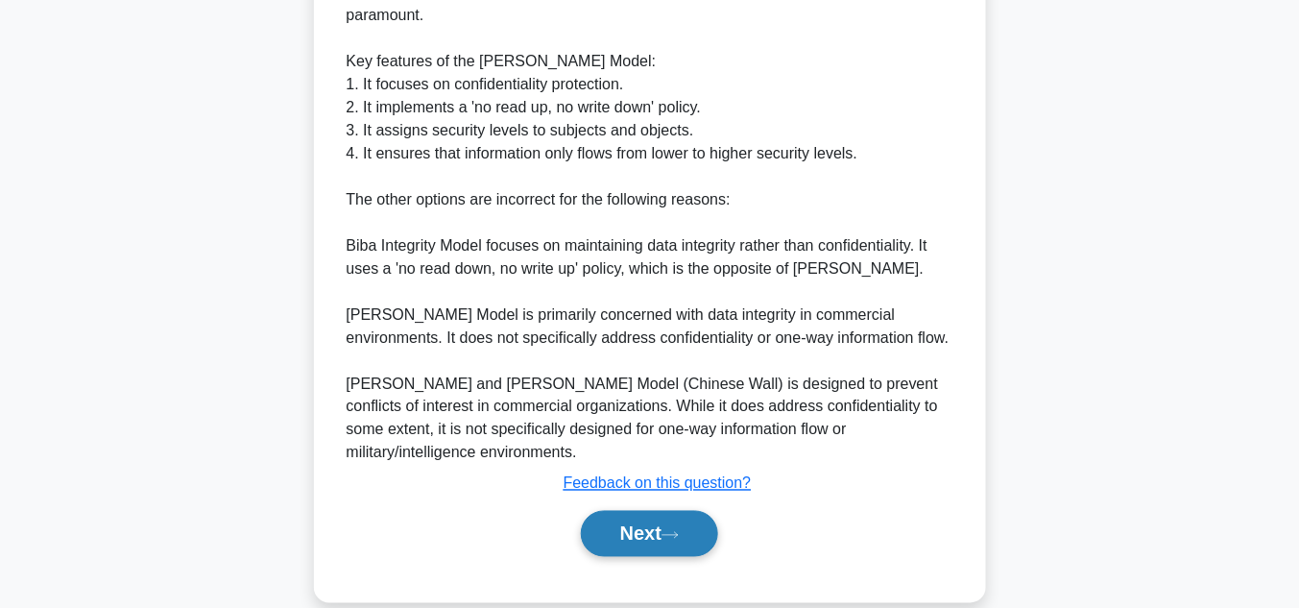
click at [669, 530] on icon at bounding box center [669, 535] width 17 height 11
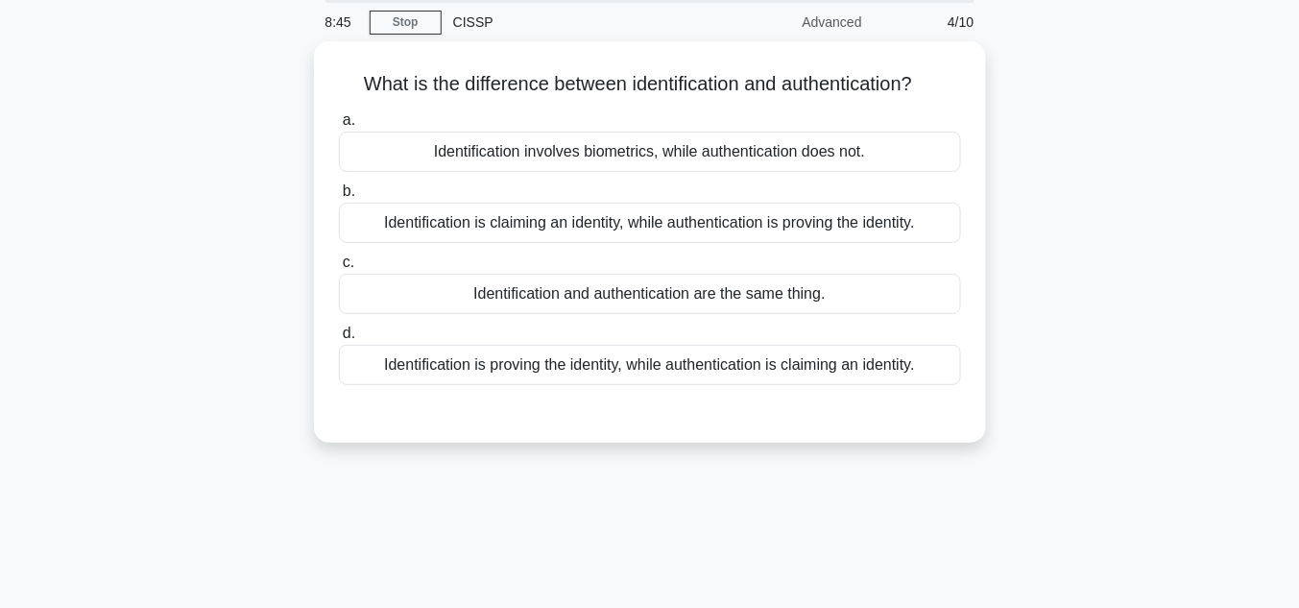
scroll to position [71, 0]
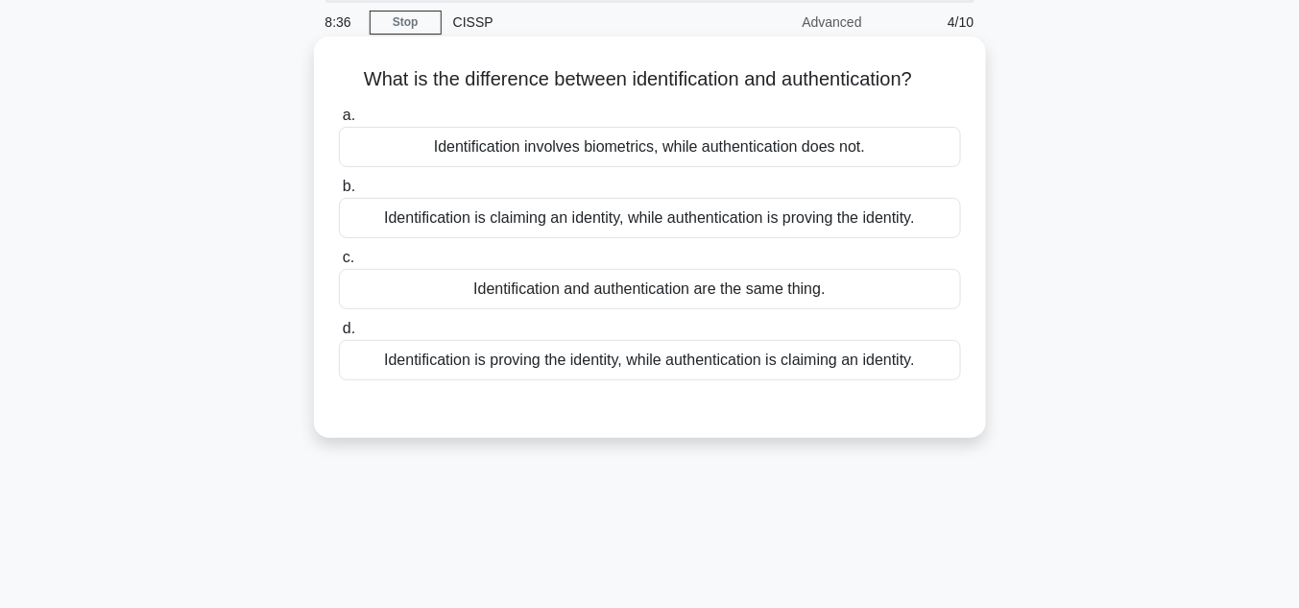
click at [634, 227] on div "Identification is claiming an identity, while authentication is proving the ide…" at bounding box center [650, 218] width 622 height 40
click at [339, 193] on input "b. Identification is claiming an identity, while authentication is proving the …" at bounding box center [339, 186] width 0 height 12
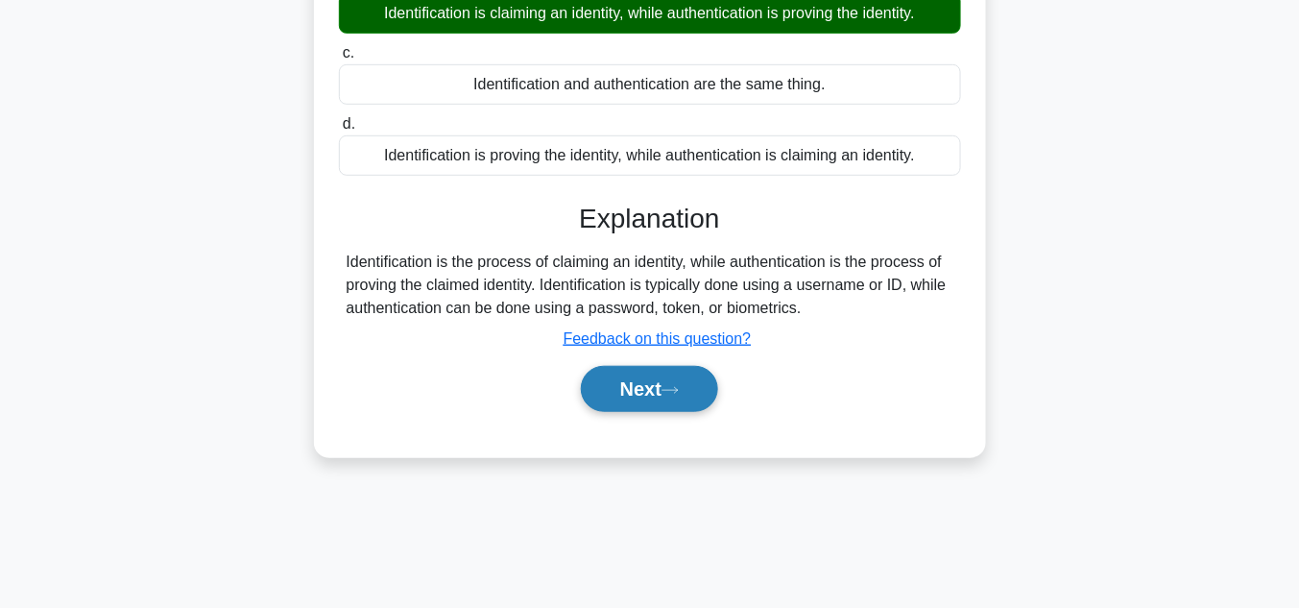
click at [688, 399] on button "Next" at bounding box center [649, 389] width 137 height 46
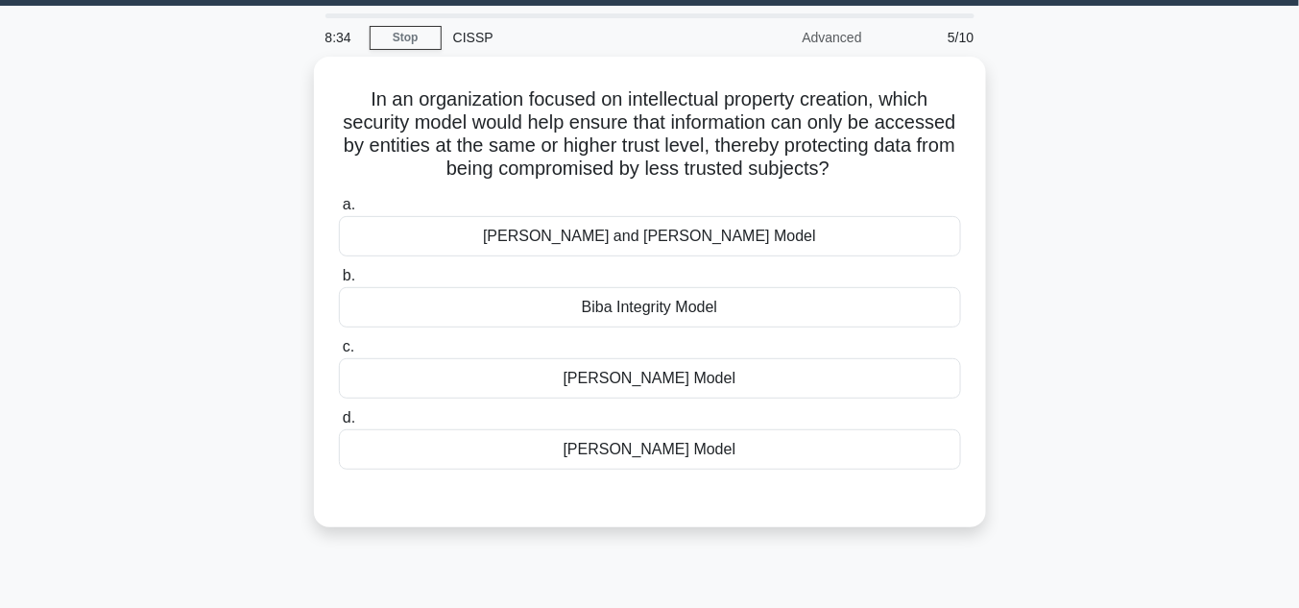
scroll to position [0, 0]
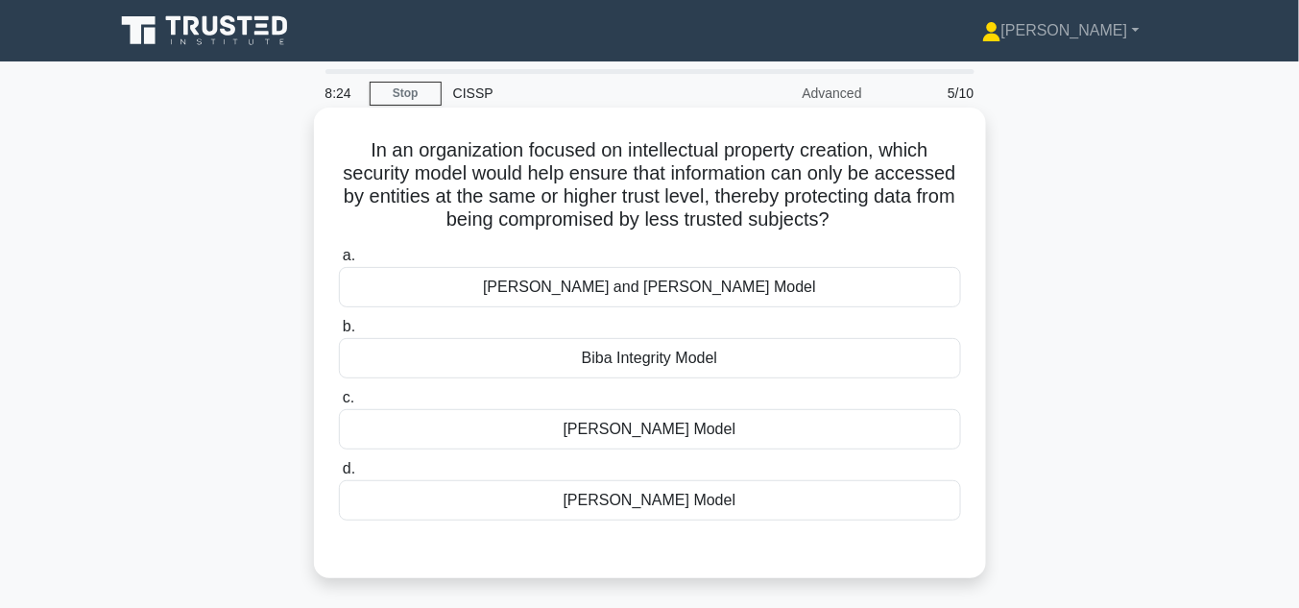
click at [643, 499] on div "Bell-LaPadula Model" at bounding box center [650, 500] width 622 height 40
click at [339, 475] on input "d. Bell-LaPadula Model" at bounding box center [339, 469] width 0 height 12
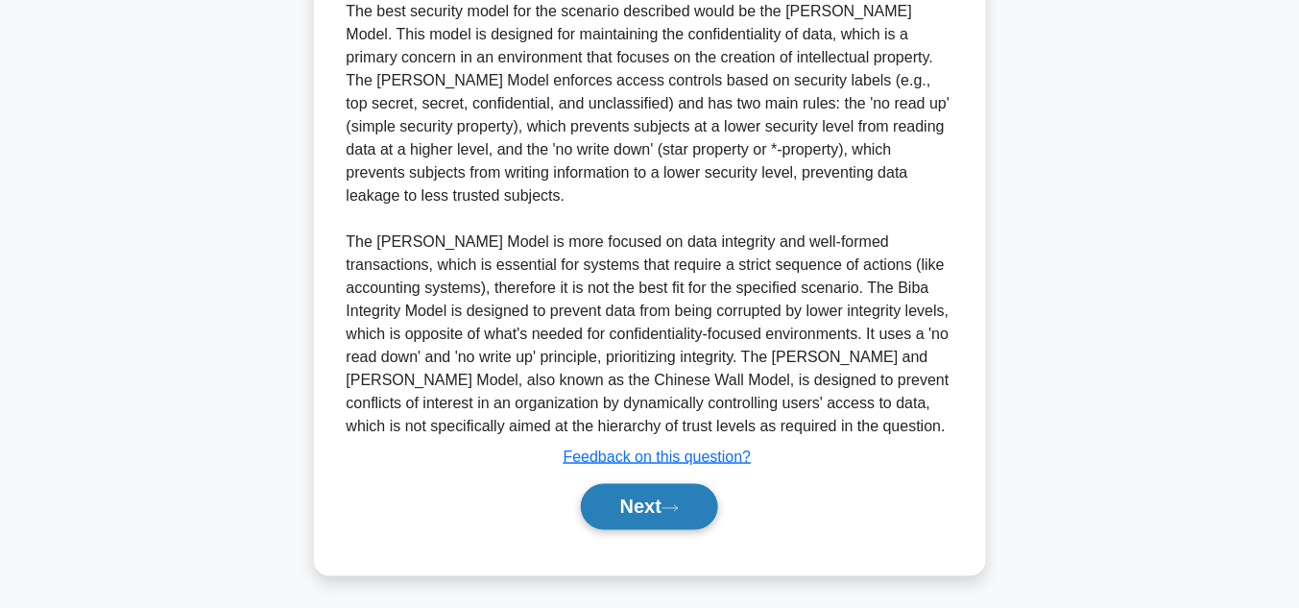
click at [668, 502] on button "Next" at bounding box center [649, 507] width 137 height 46
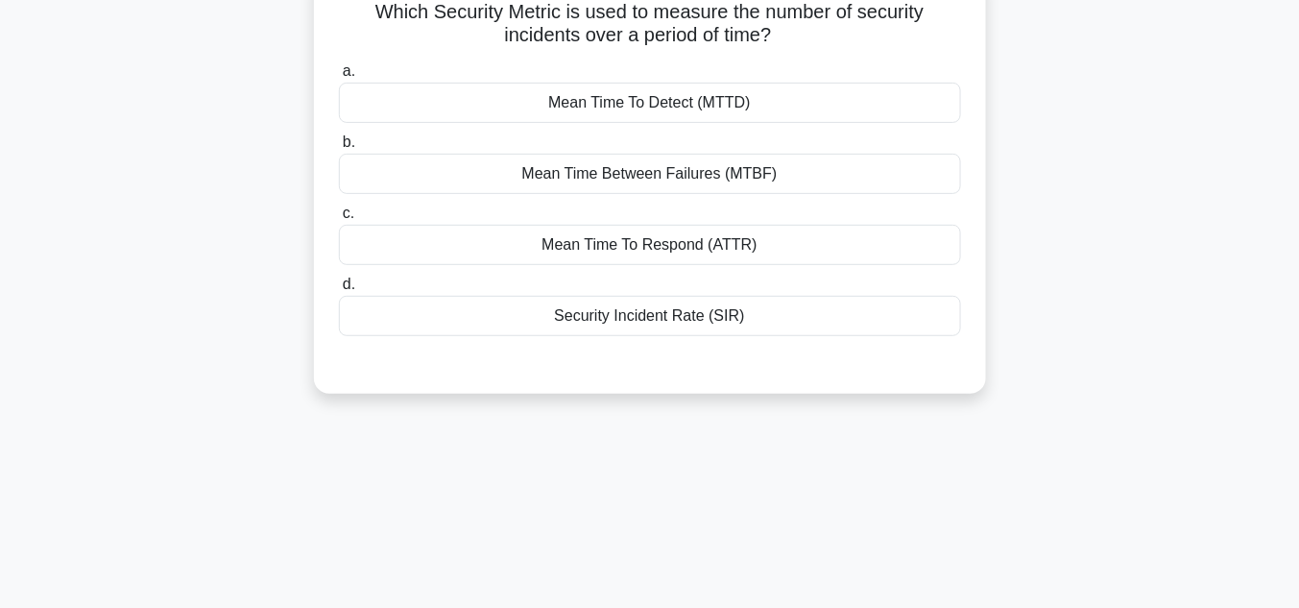
scroll to position [71, 0]
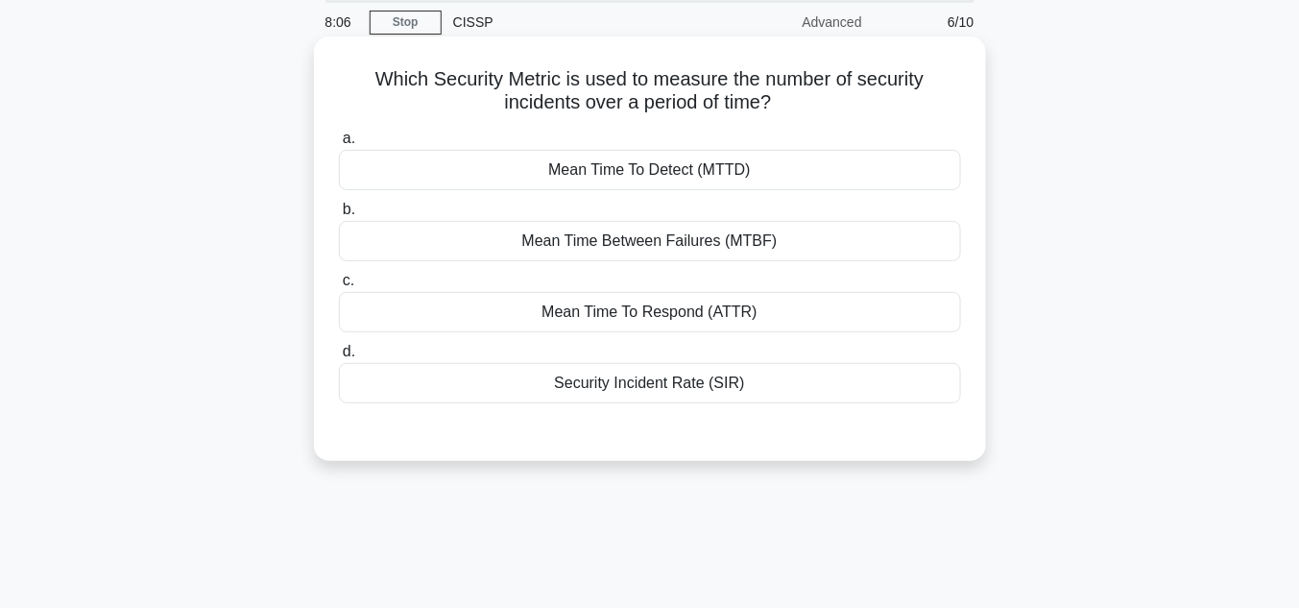
click at [658, 386] on div "Security Incident Rate (SIR)" at bounding box center [650, 383] width 622 height 40
click at [339, 358] on input "d. Security Incident Rate (SIR)" at bounding box center [339, 352] width 0 height 12
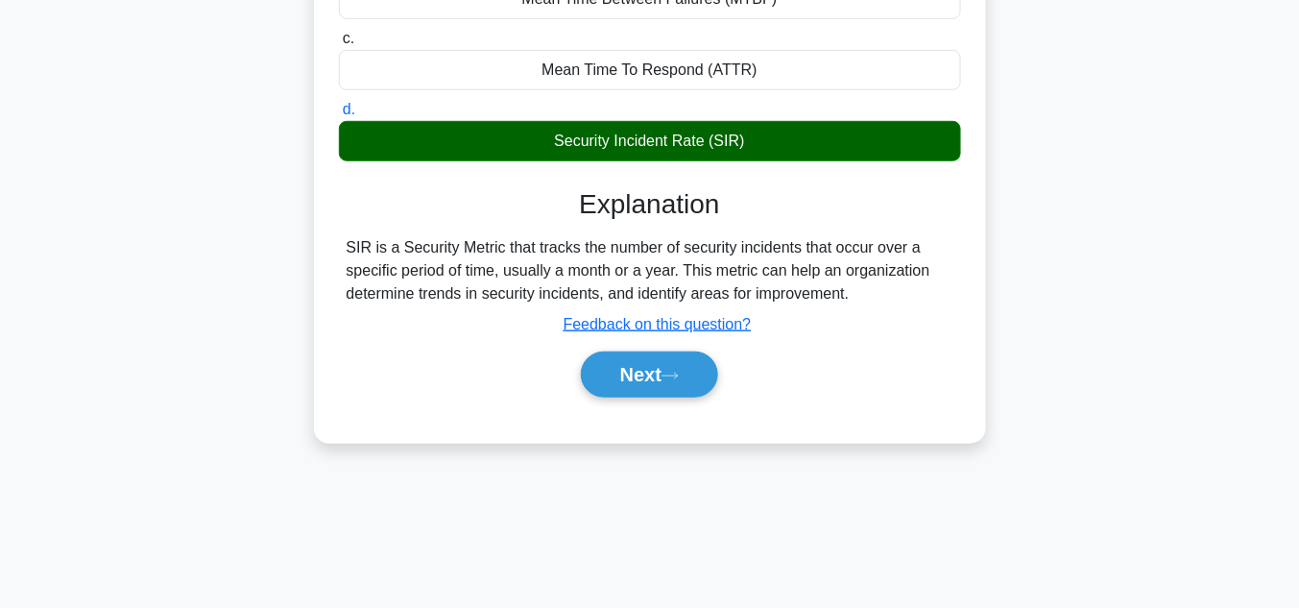
scroll to position [326, 0]
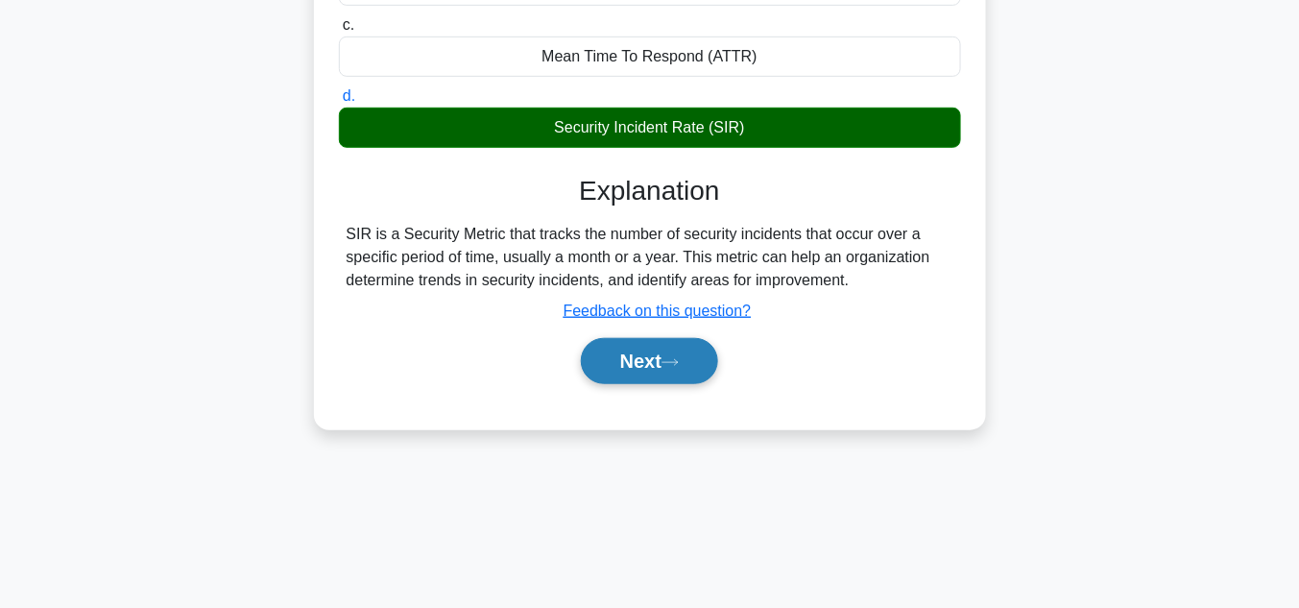
click at [690, 363] on button "Next" at bounding box center [649, 361] width 137 height 46
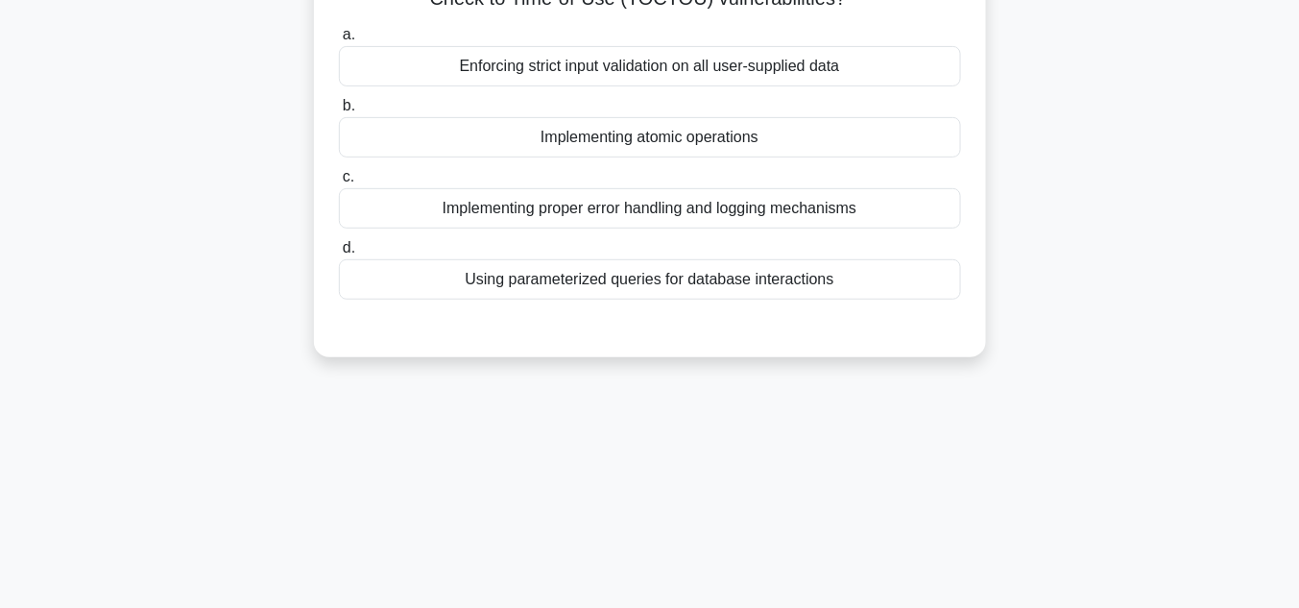
scroll to position [19, 0]
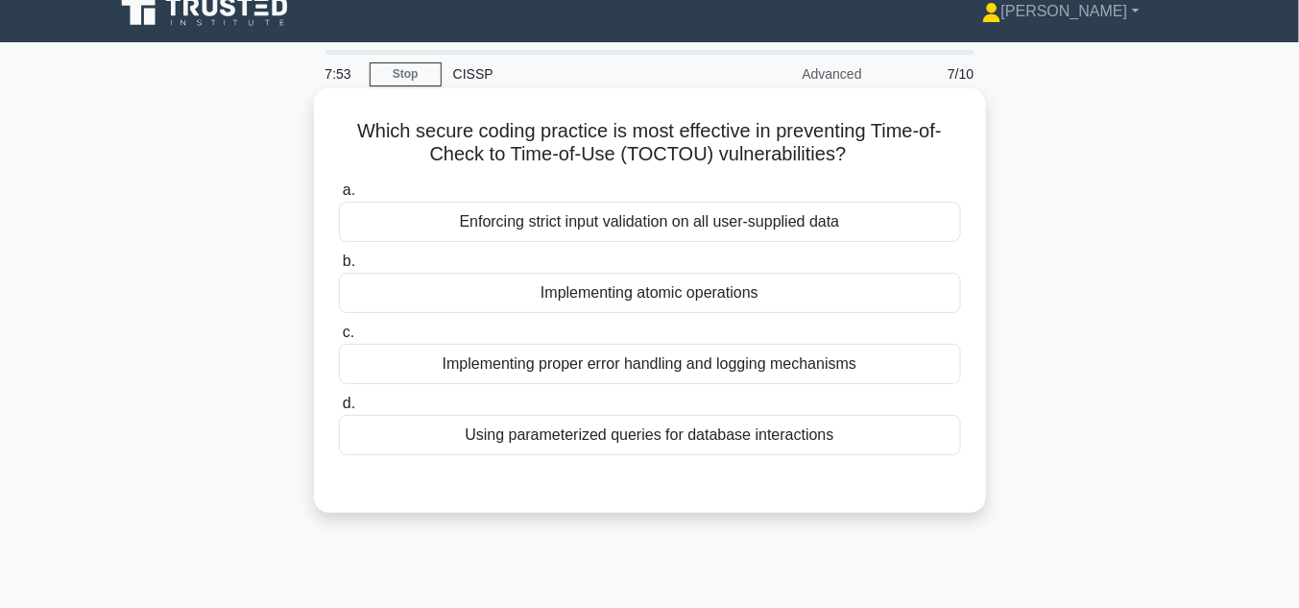
click at [636, 299] on div "Implementing atomic operations" at bounding box center [650, 293] width 622 height 40
click at [339, 268] on input "b. Implementing atomic operations" at bounding box center [339, 261] width 0 height 12
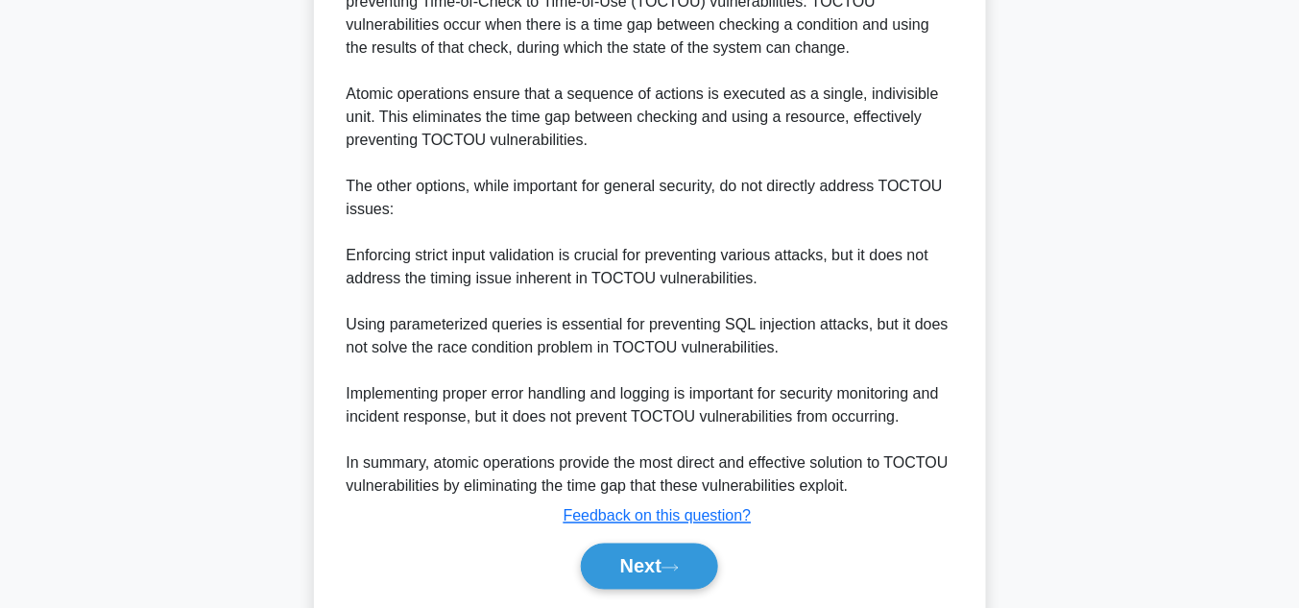
scroll to position [641, 0]
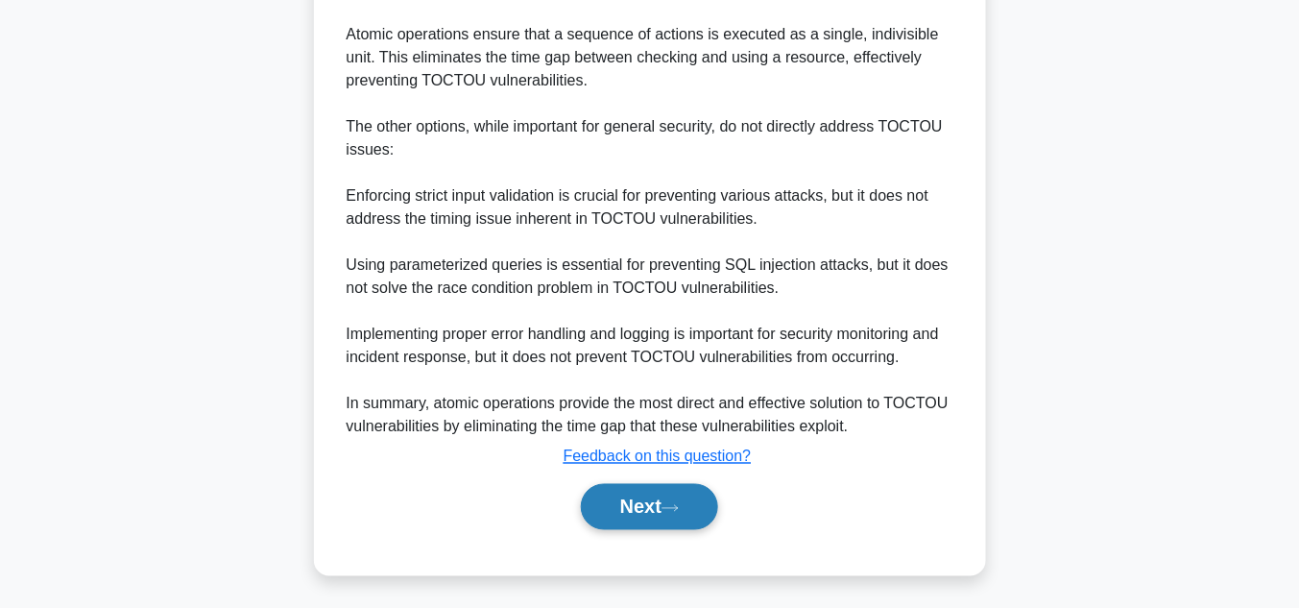
click at [667, 504] on button "Next" at bounding box center [649, 507] width 137 height 46
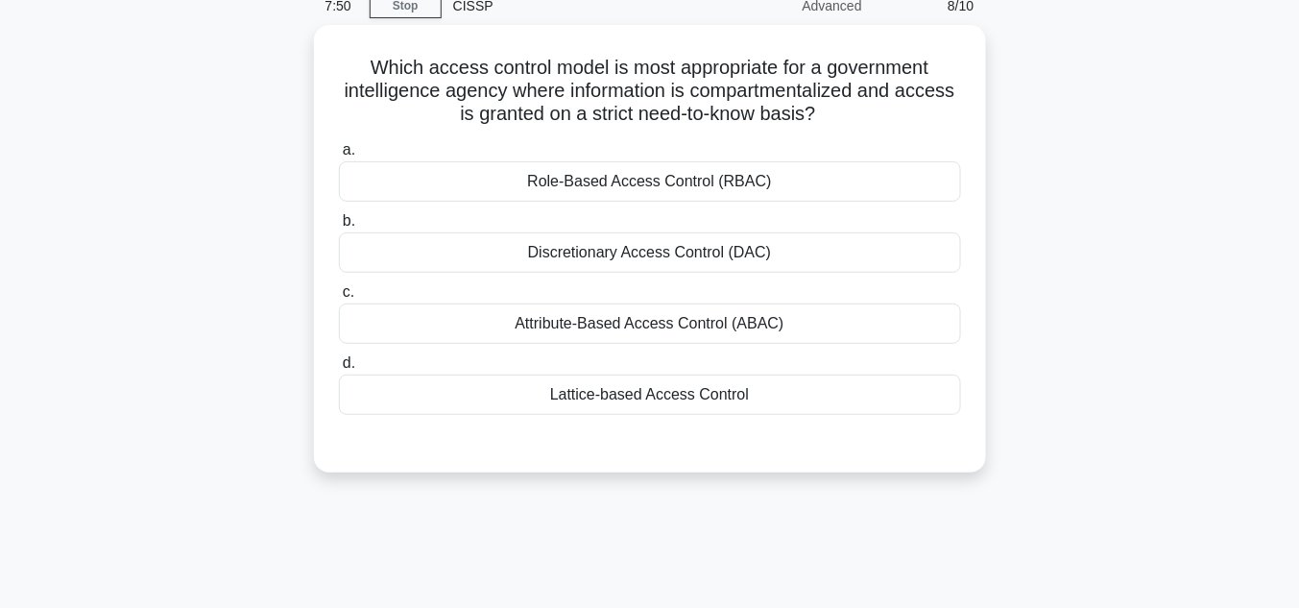
scroll to position [71, 0]
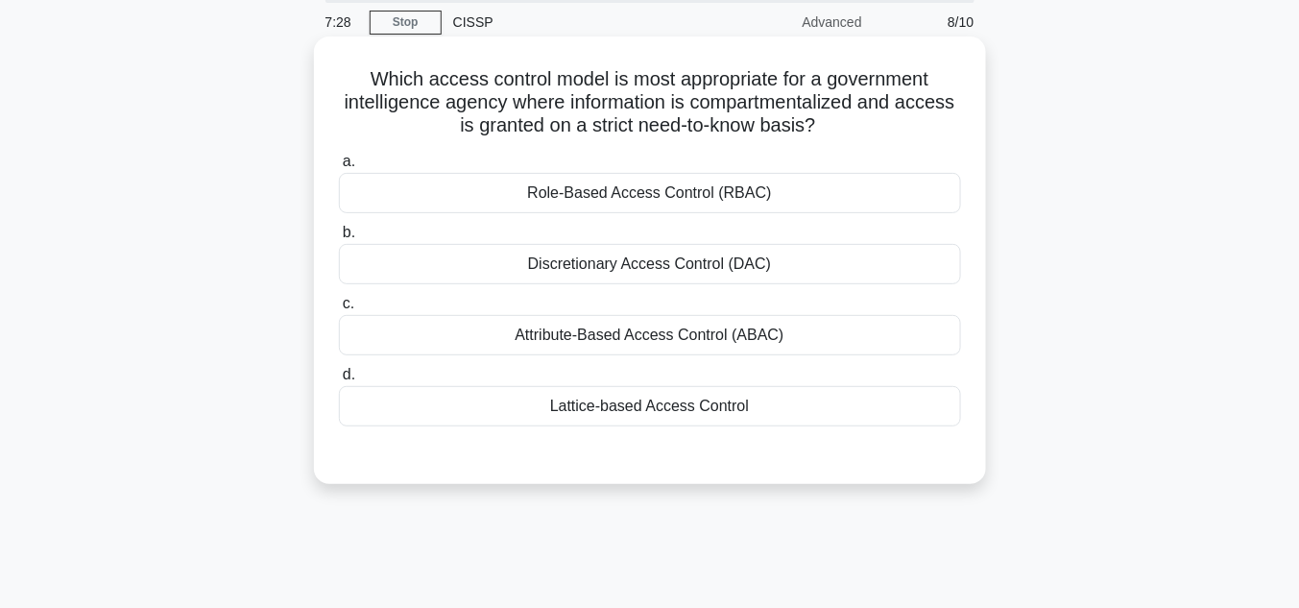
click at [671, 405] on div "Lattice-based Access Control" at bounding box center [650, 406] width 622 height 40
click at [339, 381] on input "d. Lattice-based Access Control" at bounding box center [339, 375] width 0 height 12
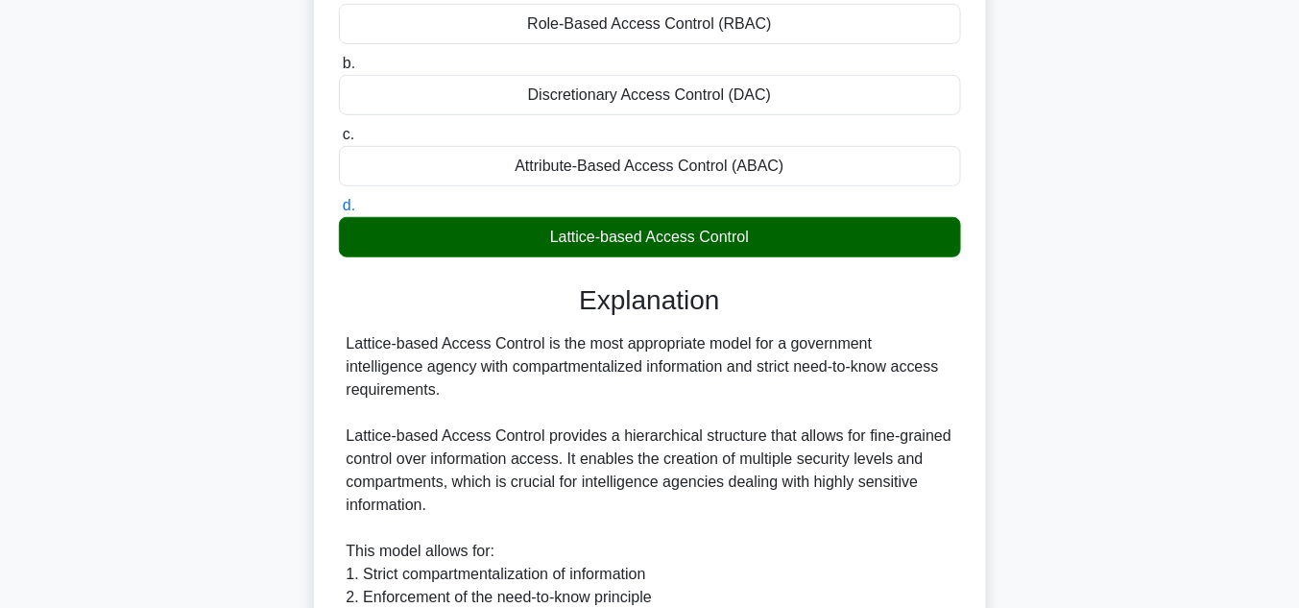
scroll to position [378, 0]
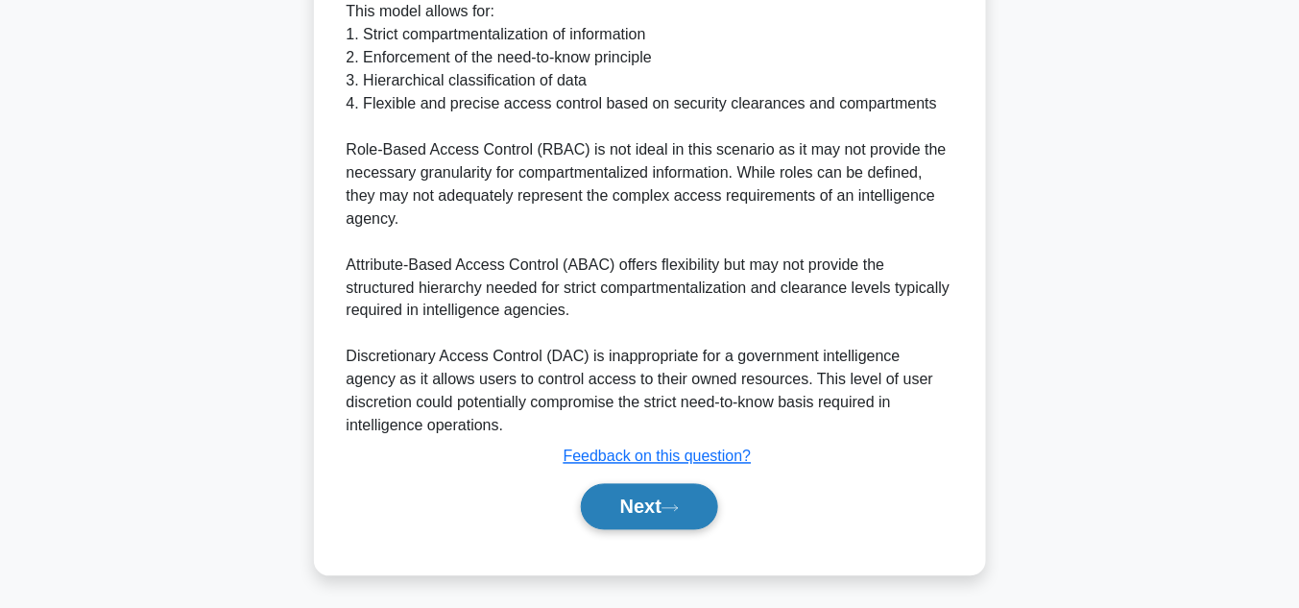
click at [645, 513] on button "Next" at bounding box center [649, 507] width 137 height 46
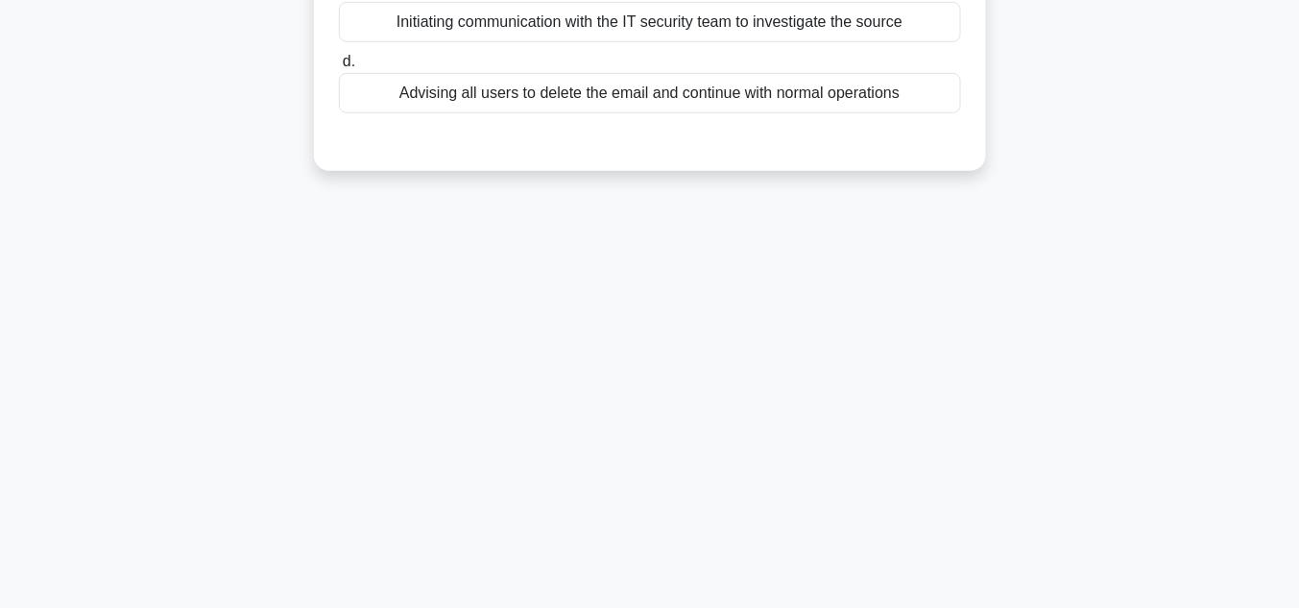
scroll to position [71, 0]
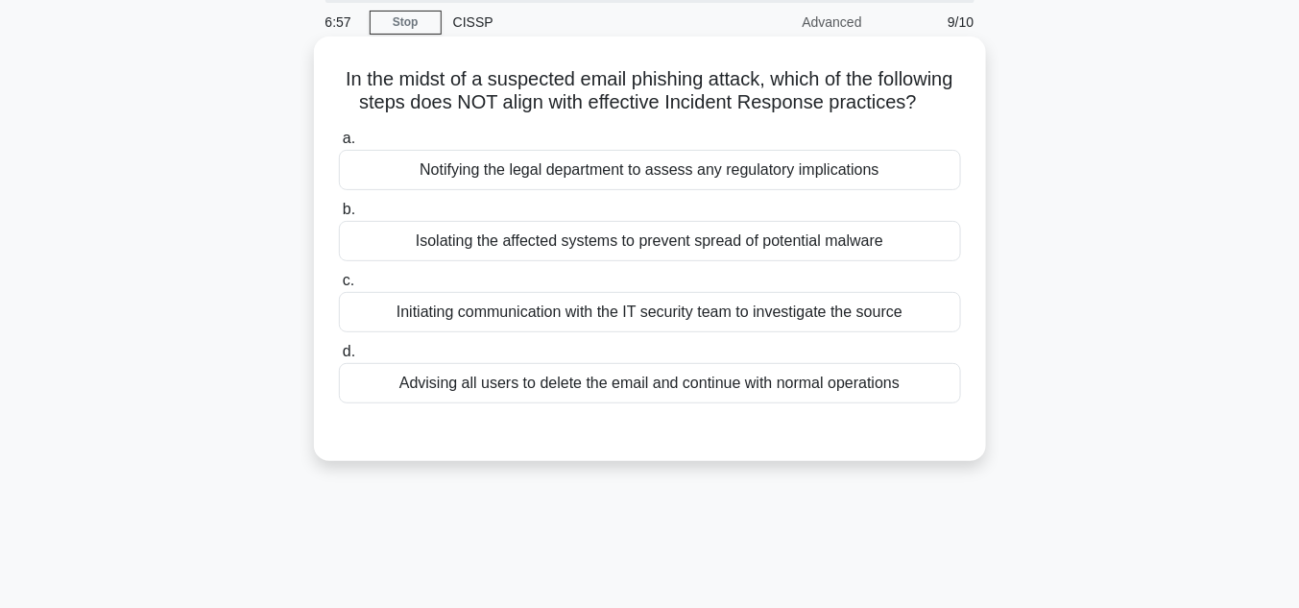
click at [621, 403] on div "Advising all users to delete the email and continue with normal operations" at bounding box center [650, 383] width 622 height 40
click at [339, 358] on input "d. Advising all users to delete the email and continue with normal operations" at bounding box center [339, 352] width 0 height 12
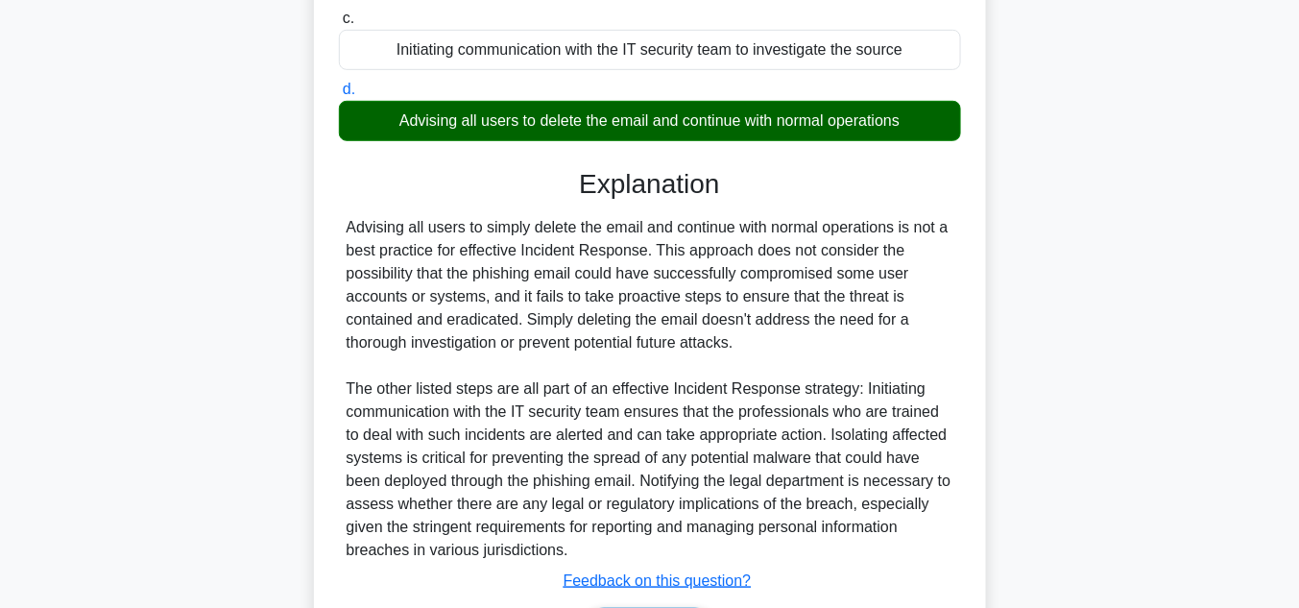
scroll to position [429, 0]
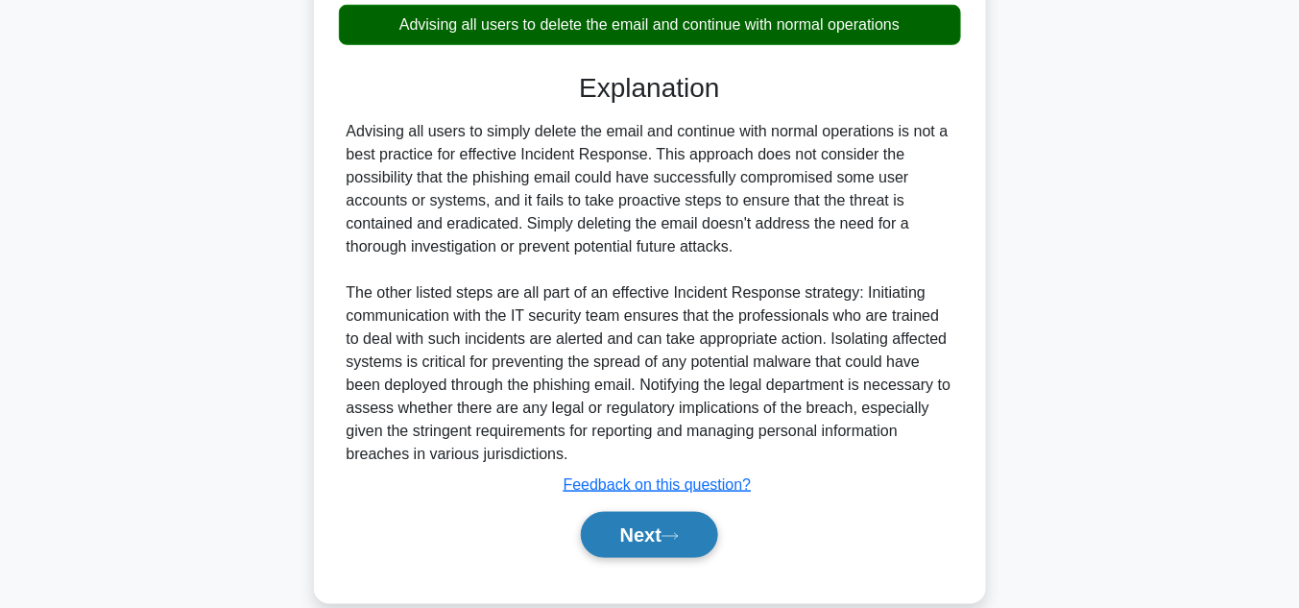
click at [687, 550] on button "Next" at bounding box center [649, 535] width 137 height 46
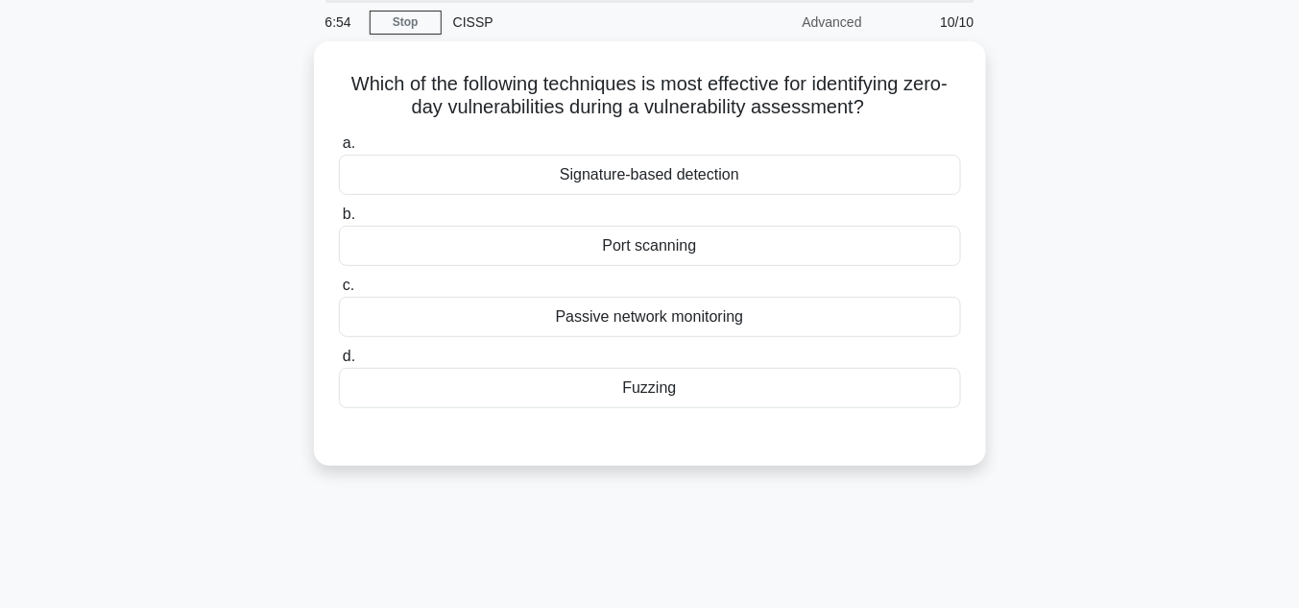
scroll to position [71, 0]
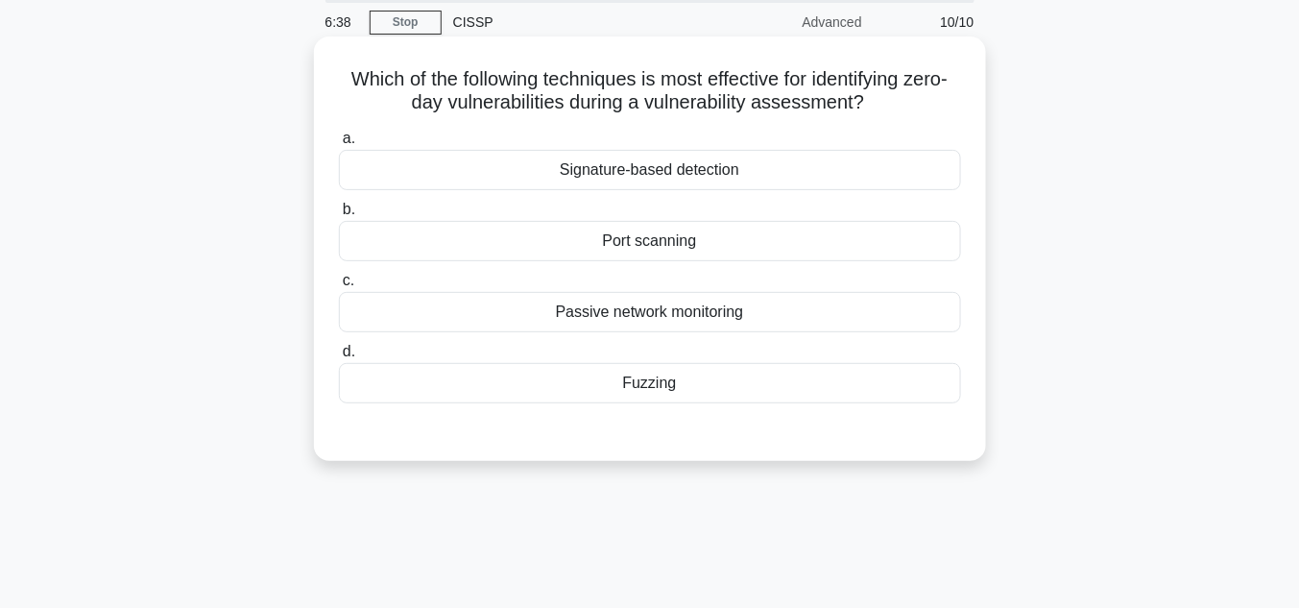
click at [671, 169] on div "Signature-based detection" at bounding box center [650, 170] width 622 height 40
click at [339, 145] on input "a. Signature-based detection" at bounding box center [339, 138] width 0 height 12
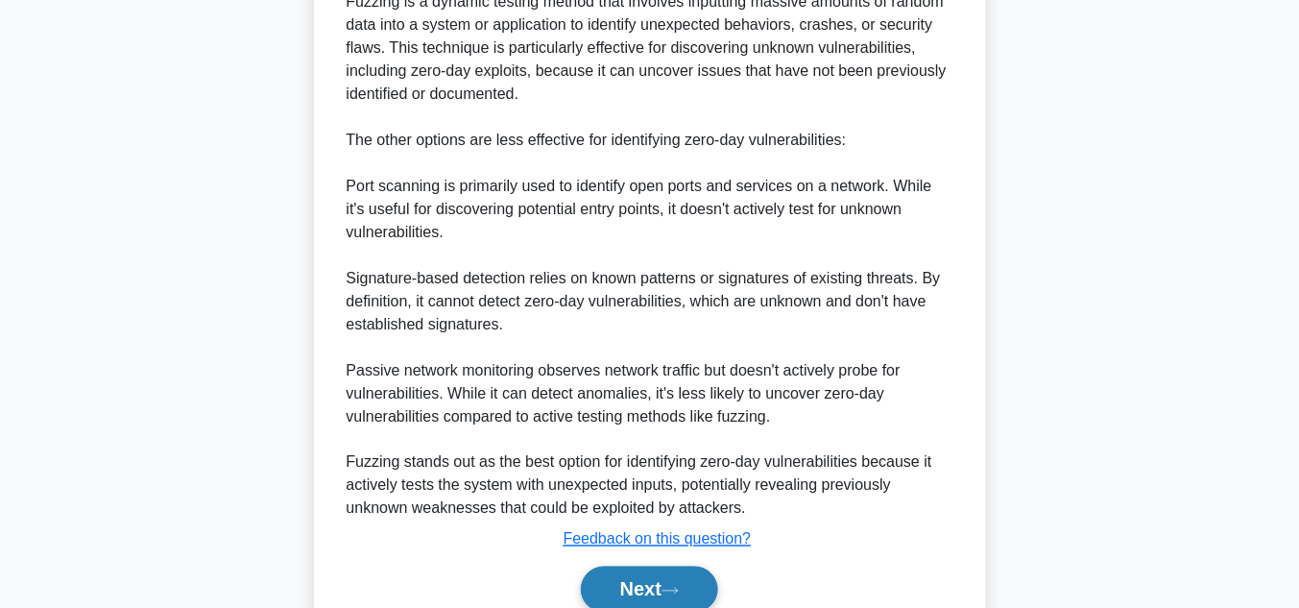
scroll to position [712, 0]
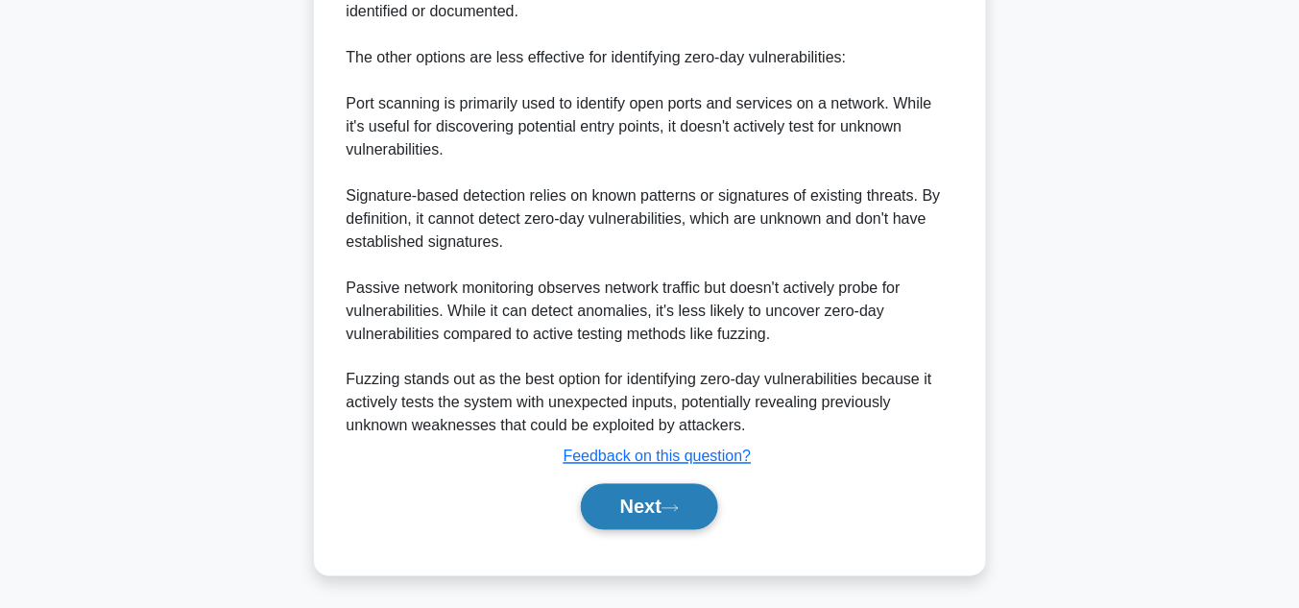
click at [649, 513] on button "Next" at bounding box center [649, 507] width 137 height 46
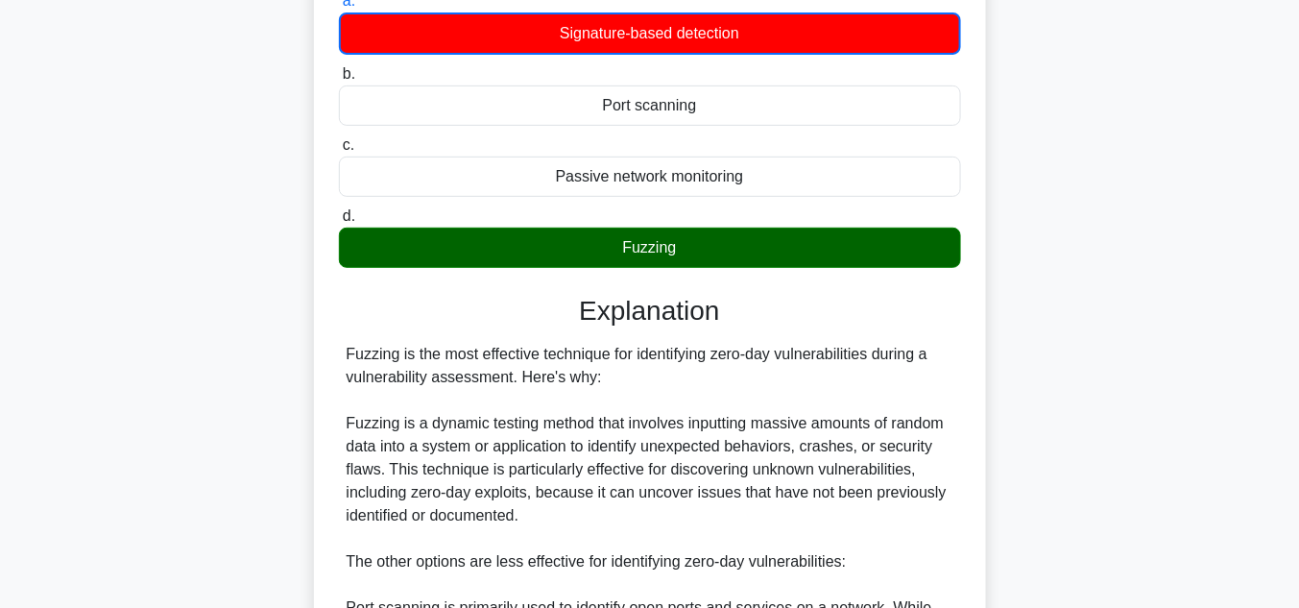
scroll to position [201, 0]
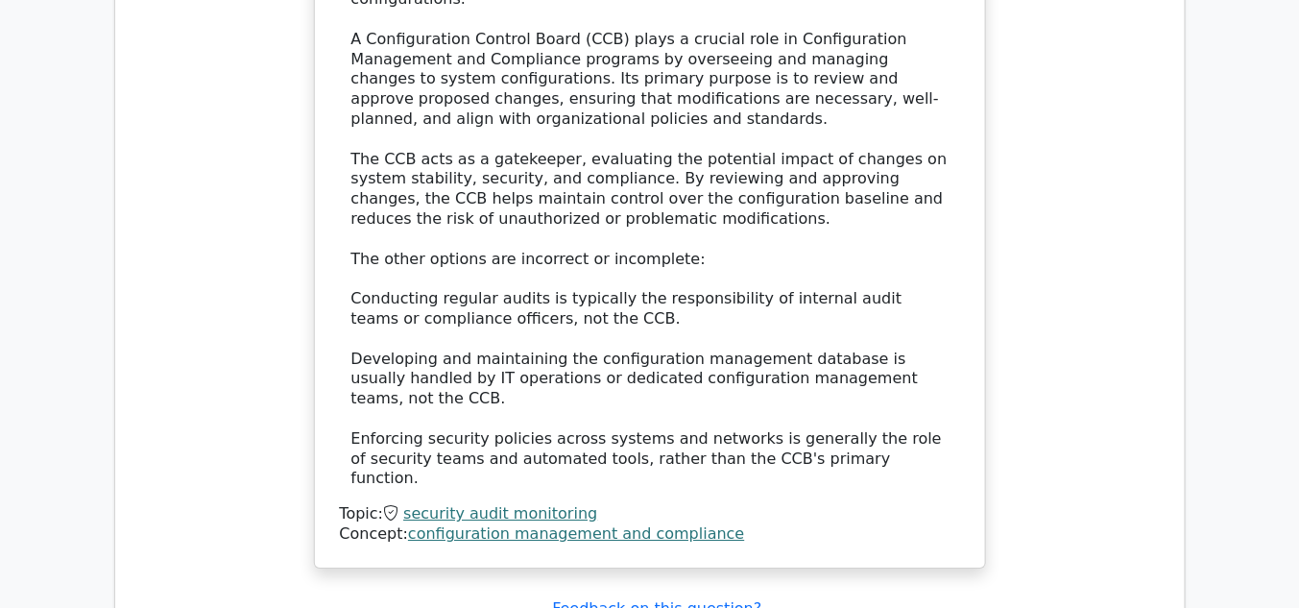
scroll to position [1484, 0]
